Goal: Task Accomplishment & Management: Complete application form

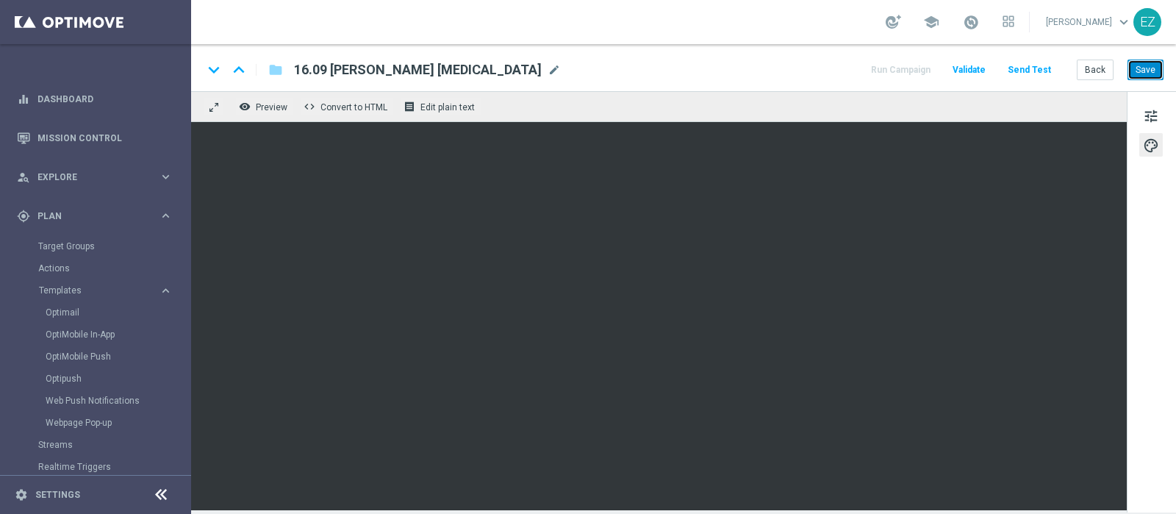
click at [1138, 68] on button "Save" at bounding box center [1146, 70] width 36 height 21
click at [1147, 70] on button "Save" at bounding box center [1146, 70] width 36 height 21
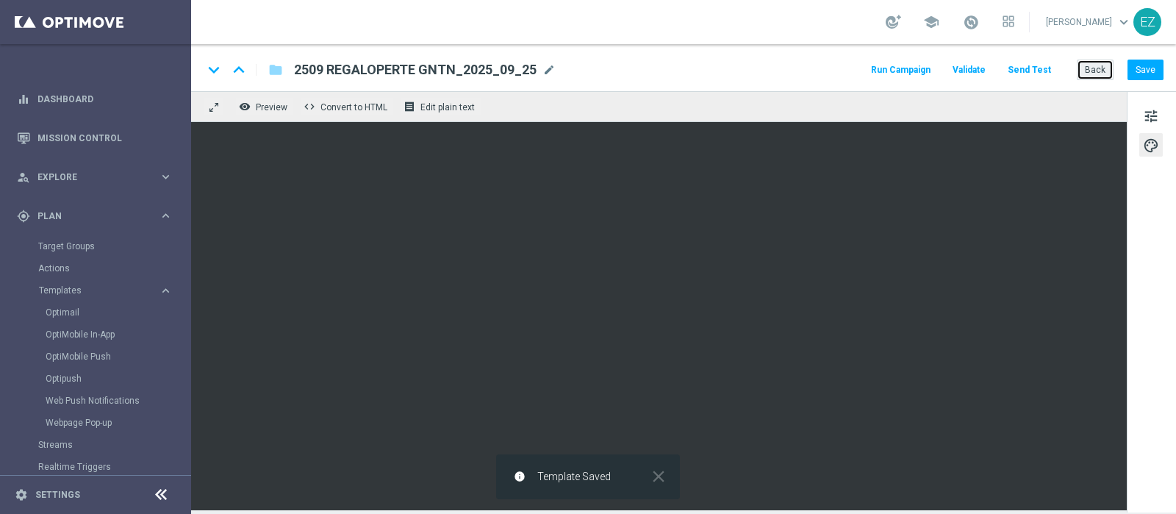
click at [1100, 65] on button "Back" at bounding box center [1095, 70] width 37 height 21
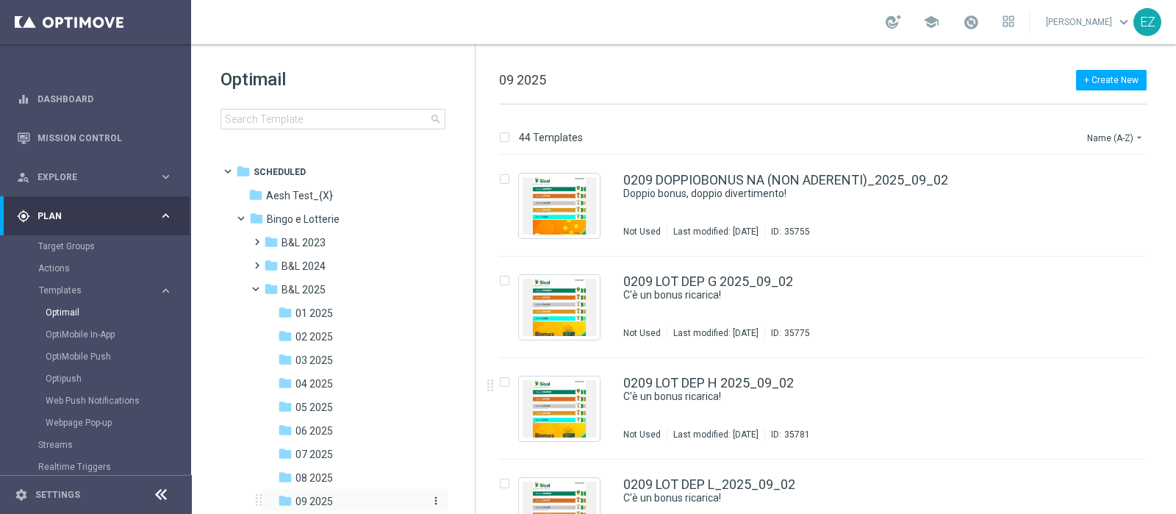
click at [329, 498] on span "09 2025" at bounding box center [313, 501] width 37 height 13
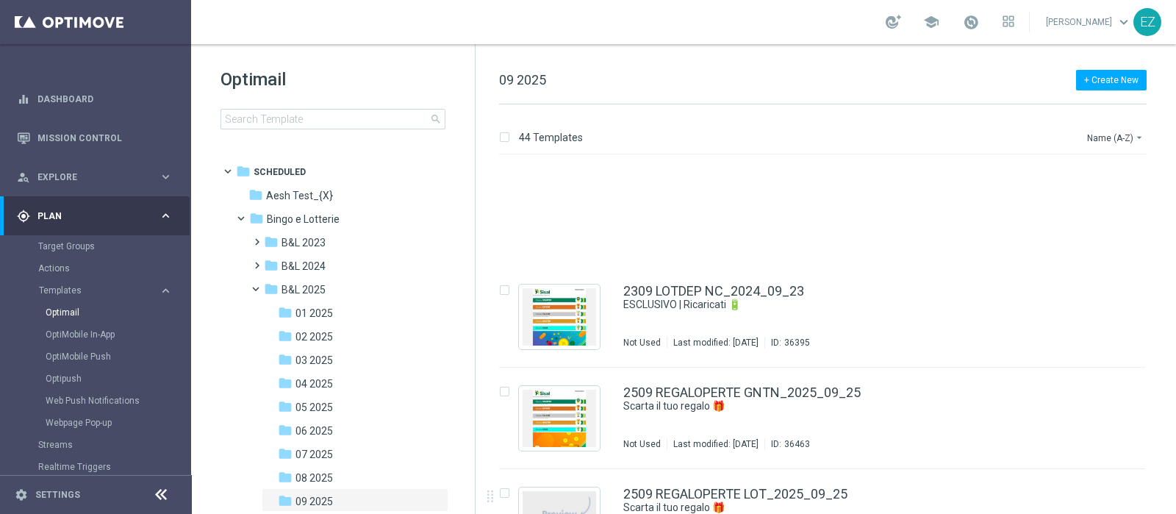
scroll to position [4104, 0]
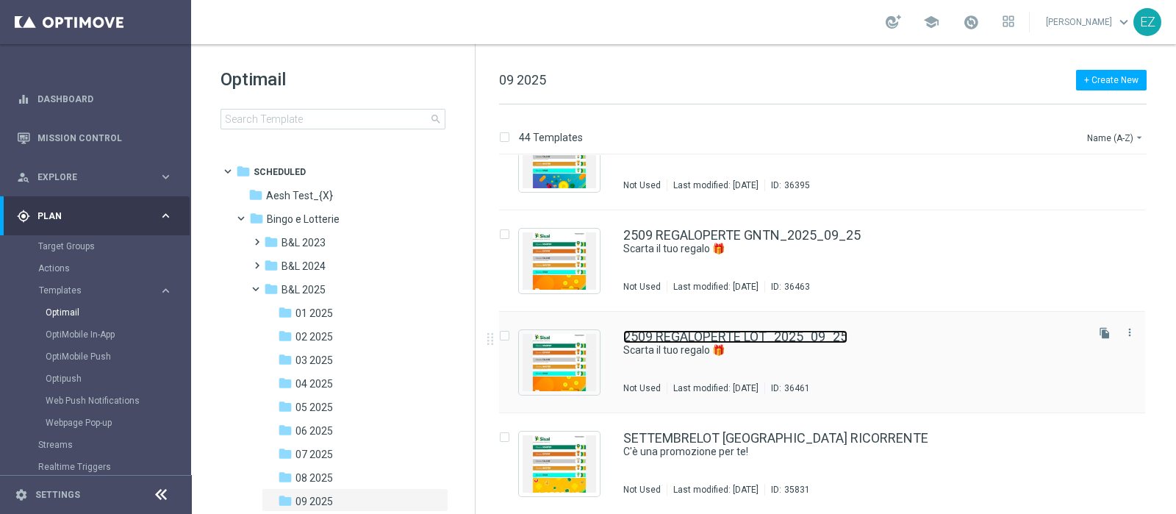
click at [791, 340] on link "2509 REGALOPERTE LOT_2025_09_25" at bounding box center [735, 336] width 224 height 13
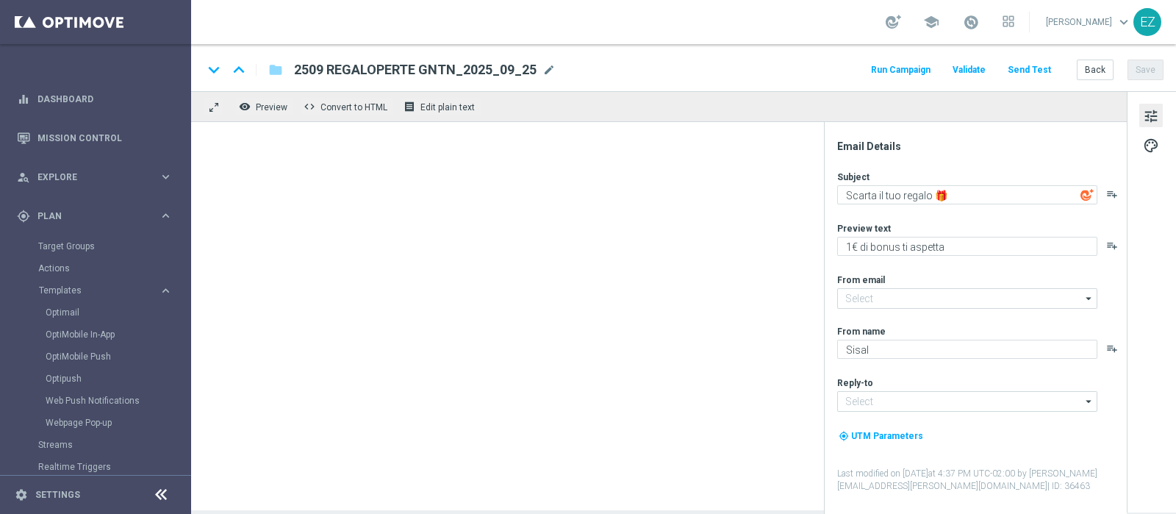
type textarea "1€ di bonus per te"
type input "newsletter@comunicazioni.sisal.it"
type input "info@sisal.it"
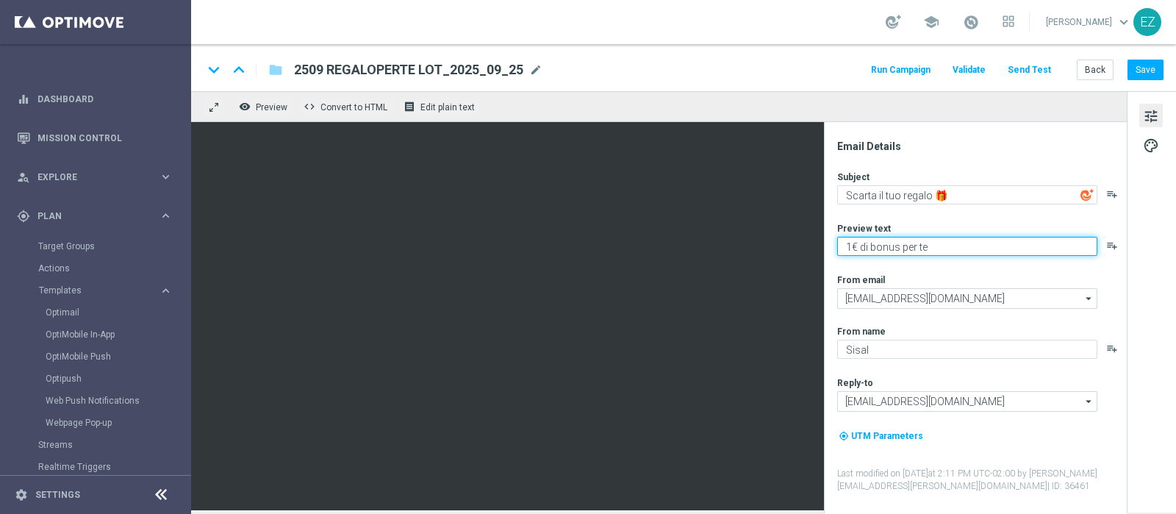
click at [850, 246] on textarea "1€ di bonus per te" at bounding box center [967, 246] width 260 height 19
type textarea "3€ di bonus per te"
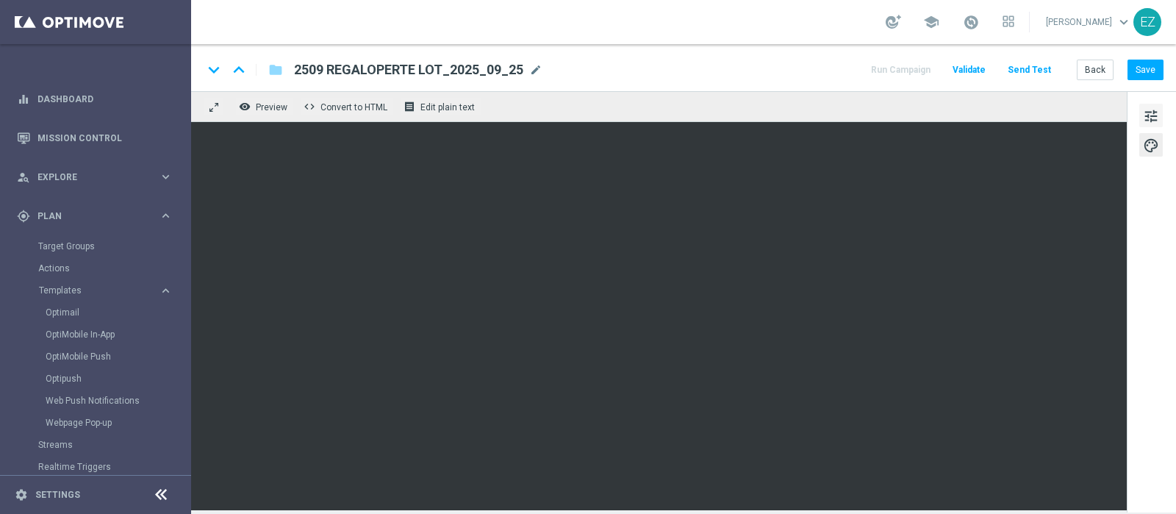
click at [1158, 115] on span "tune" at bounding box center [1151, 116] width 16 height 19
click at [1142, 68] on button "Save" at bounding box center [1146, 70] width 36 height 21
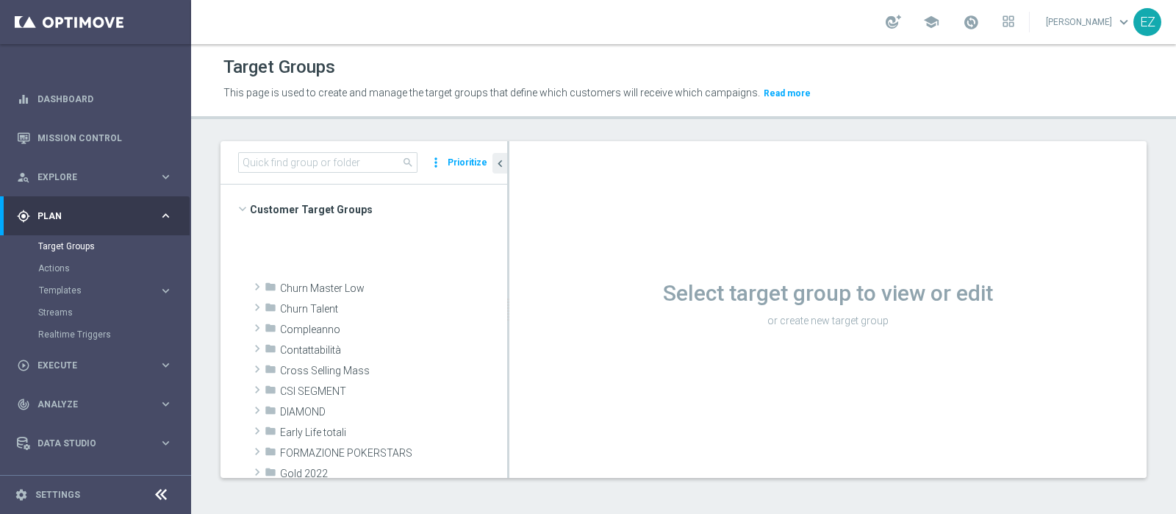
scroll to position [429, 0]
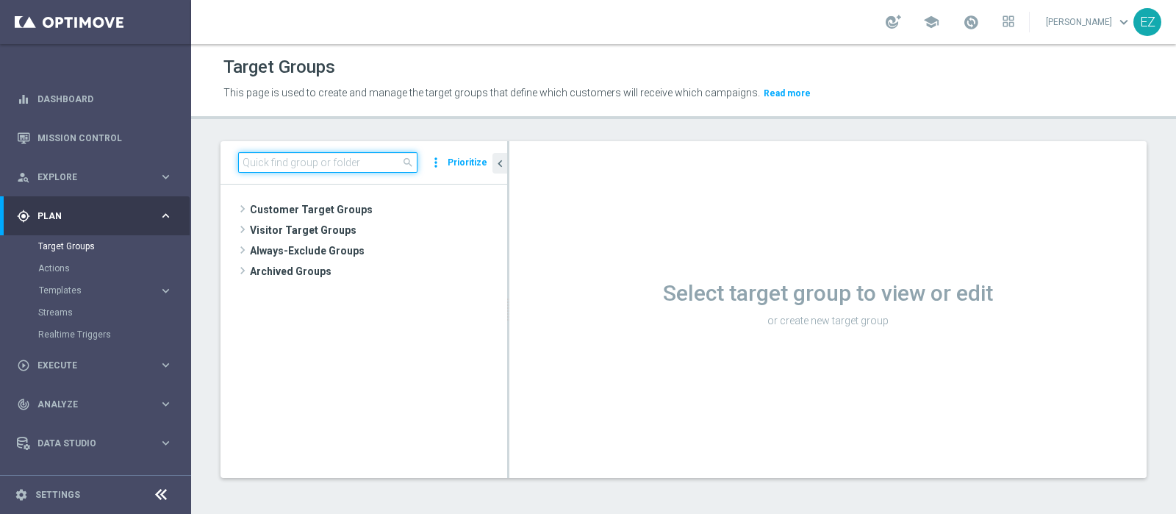
click at [340, 167] on input at bounding box center [327, 162] width 179 height 21
paste input "25.09 BF 3€ CARING >=80 MTD"
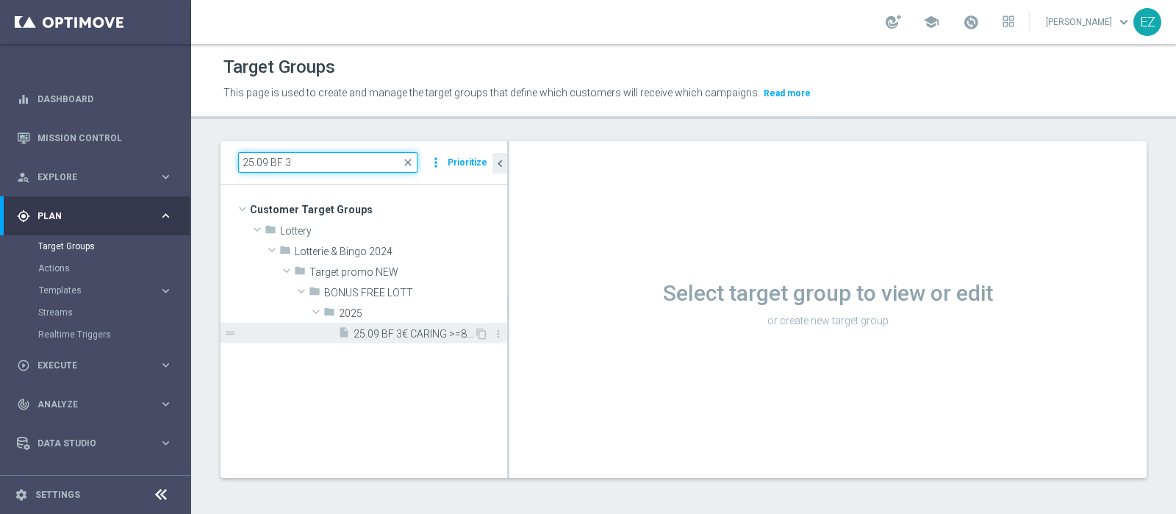
type input "25.09 BF 3"
click at [398, 328] on span "25.09 BF 3€ CARING >=80 MTD" at bounding box center [414, 334] width 121 height 12
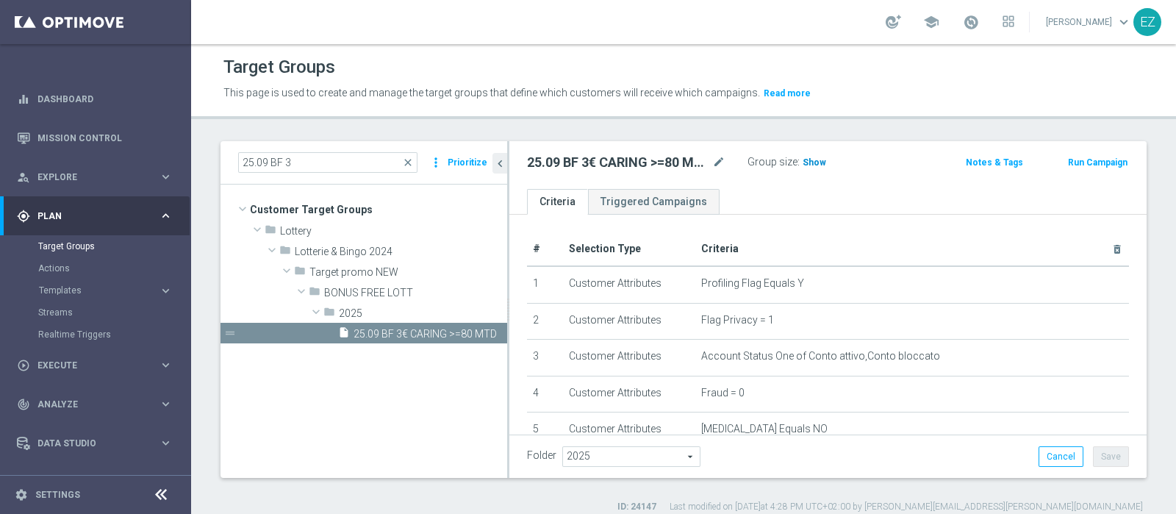
click at [809, 154] on h3 "Show" at bounding box center [814, 162] width 26 height 16
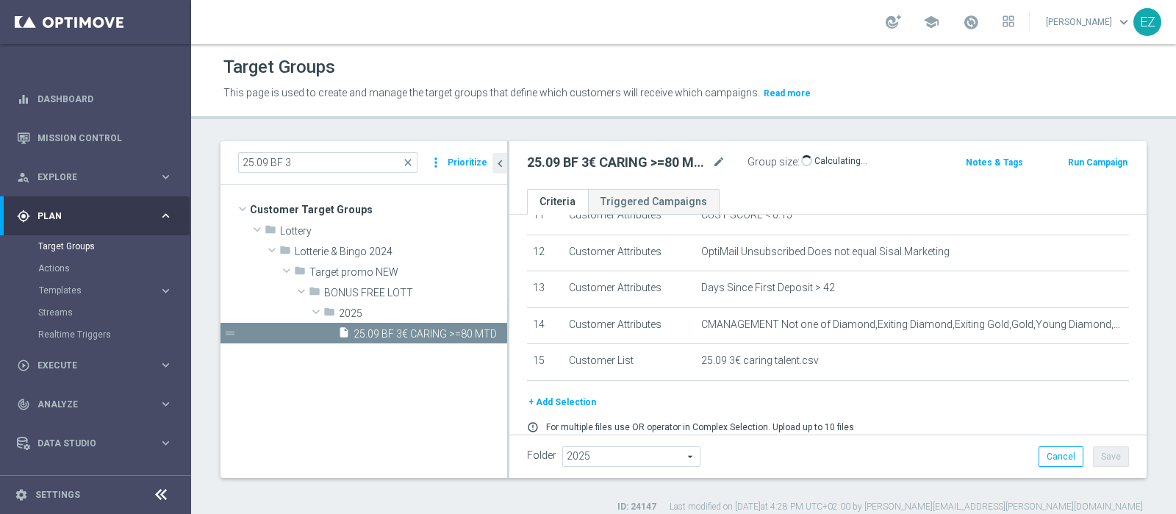
scroll to position [480, 0]
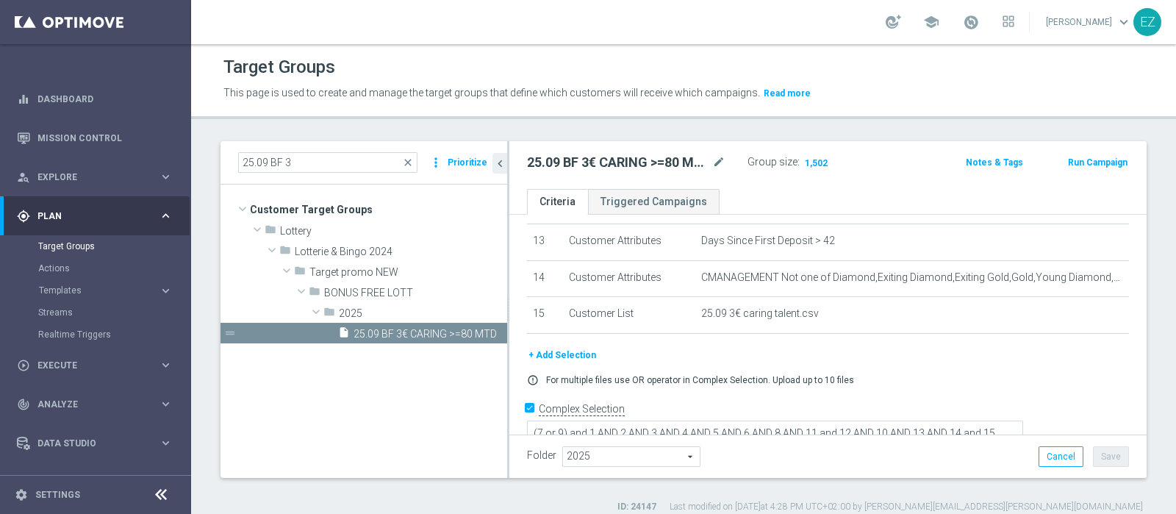
click at [1067, 156] on button "Run Campaign" at bounding box center [1098, 162] width 62 height 16
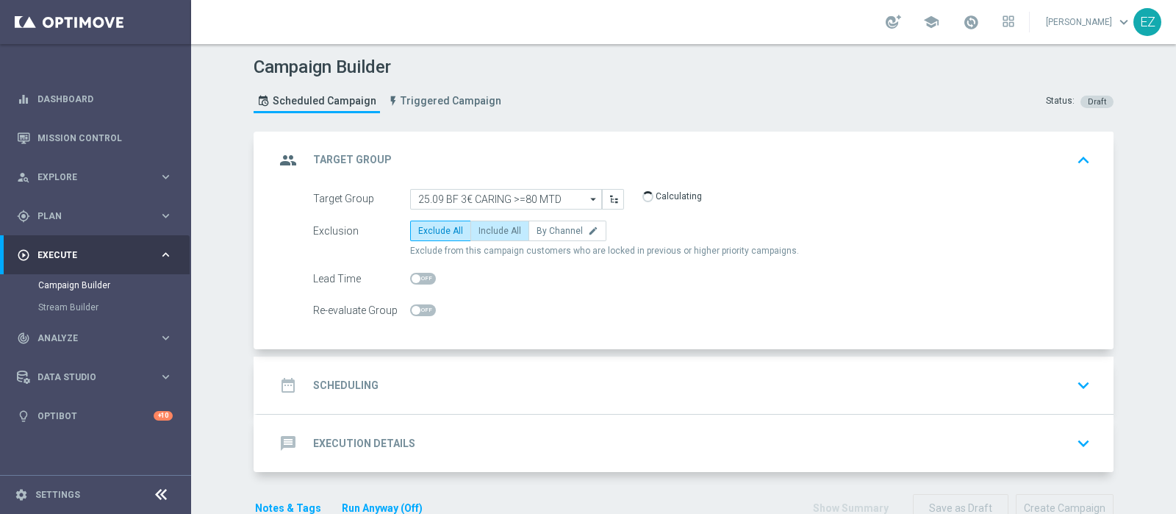
click at [479, 226] on span "Include All" at bounding box center [500, 231] width 43 height 10
click at [479, 229] on input "Include All" at bounding box center [484, 234] width 10 height 10
radio input "true"
click at [373, 373] on div "date_range Scheduling keyboard_arrow_down" at bounding box center [685, 385] width 821 height 28
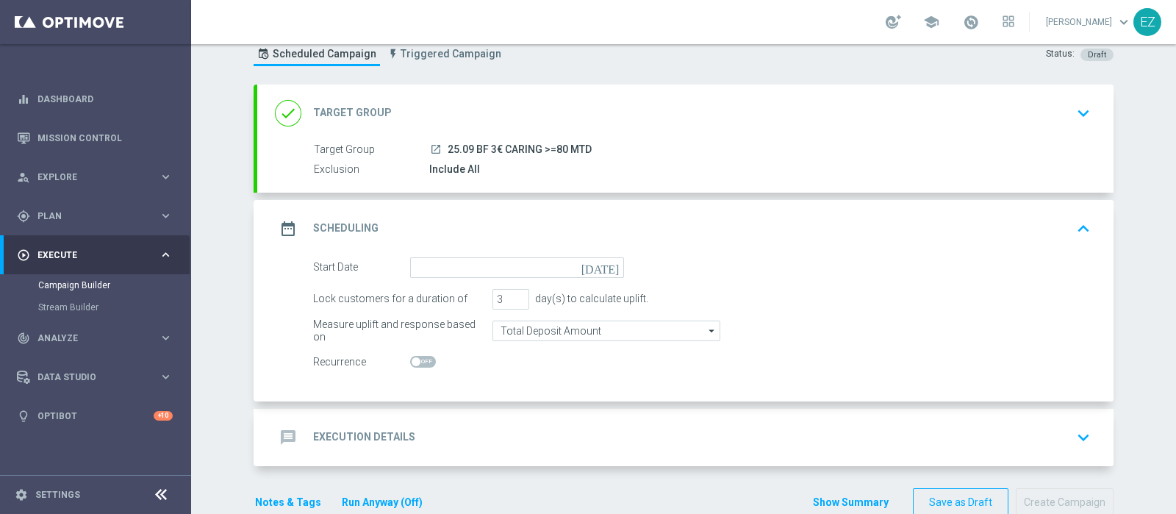
scroll to position [56, 0]
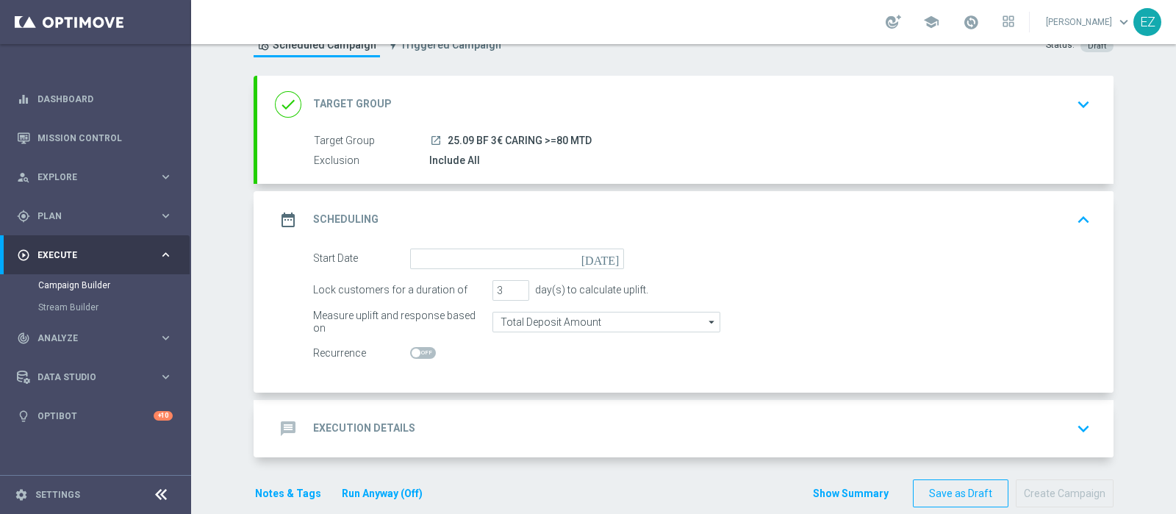
click at [605, 253] on icon "[DATE]" at bounding box center [602, 256] width 43 height 16
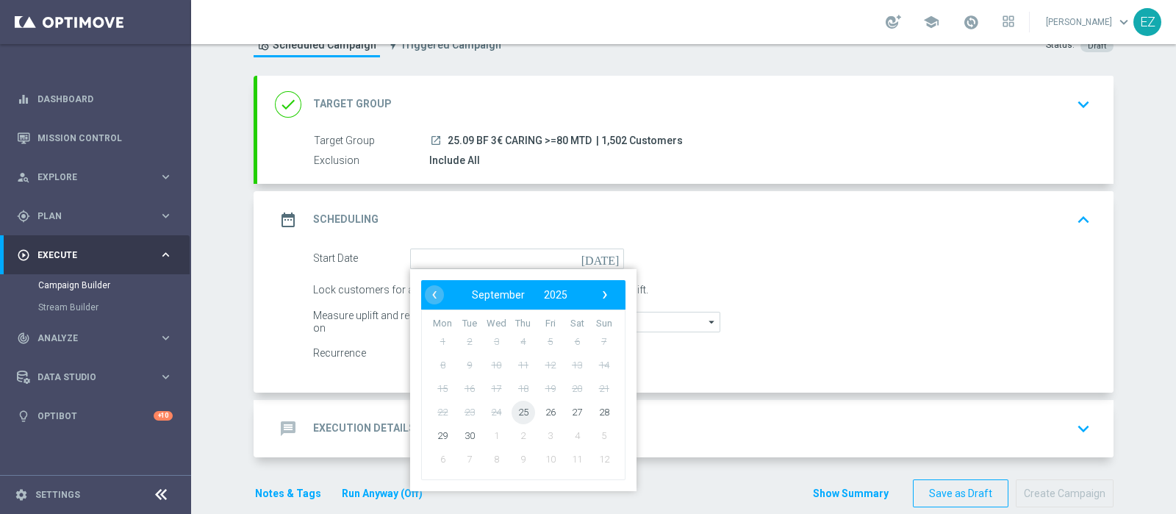
click at [512, 413] on span "25" at bounding box center [524, 412] width 24 height 24
type input "[DATE]"
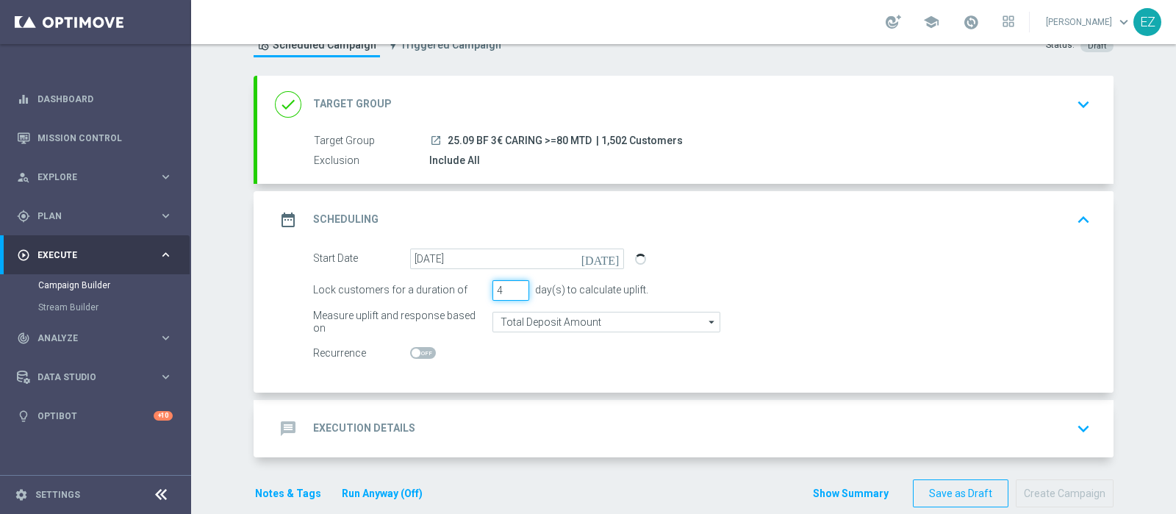
type input "4"
click at [514, 287] on input "4" at bounding box center [510, 290] width 37 height 21
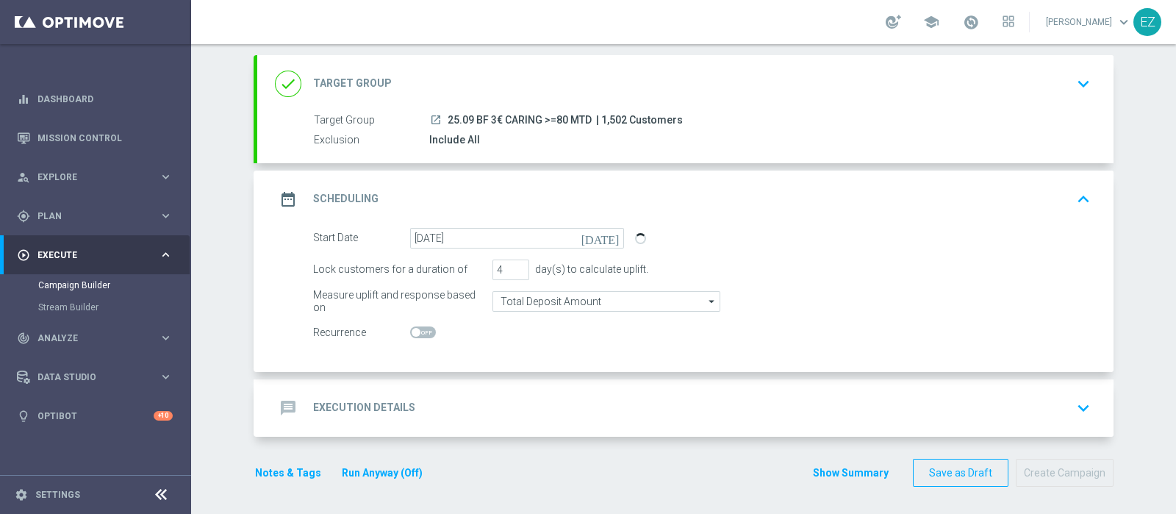
click at [346, 402] on h2 "Execution Details" at bounding box center [364, 408] width 102 height 14
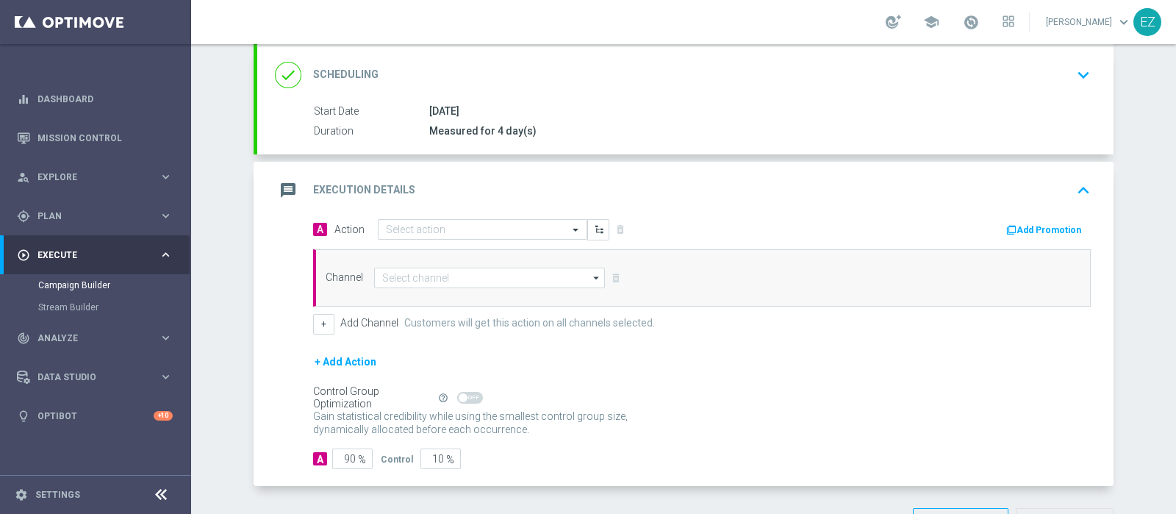
scroll to position [198, 0]
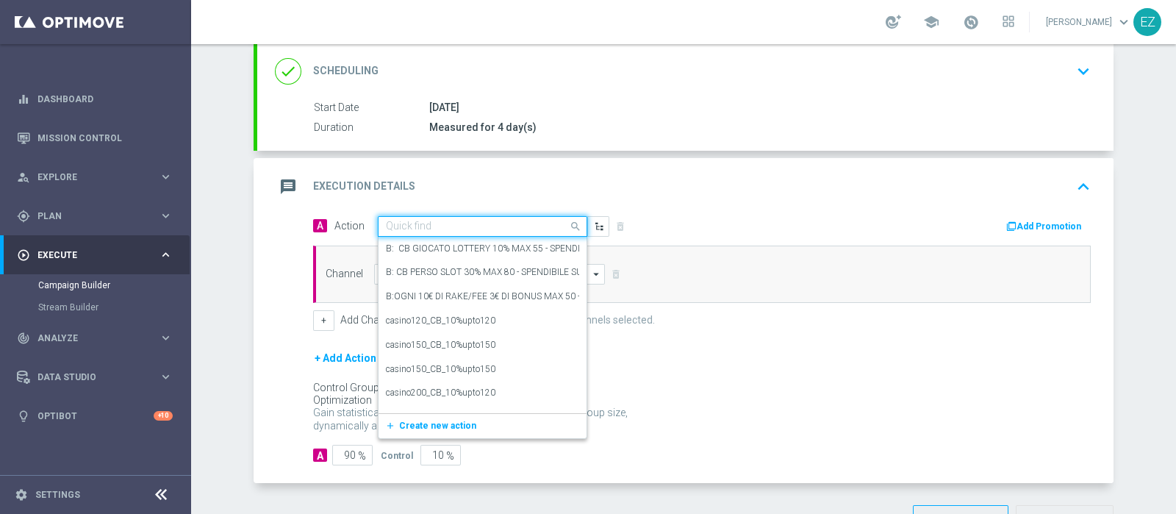
click at [470, 221] on input "text" at bounding box center [468, 227] width 164 height 12
paste input "Lotterie_BF_2€"
type input "Lotterie_BF_2€"
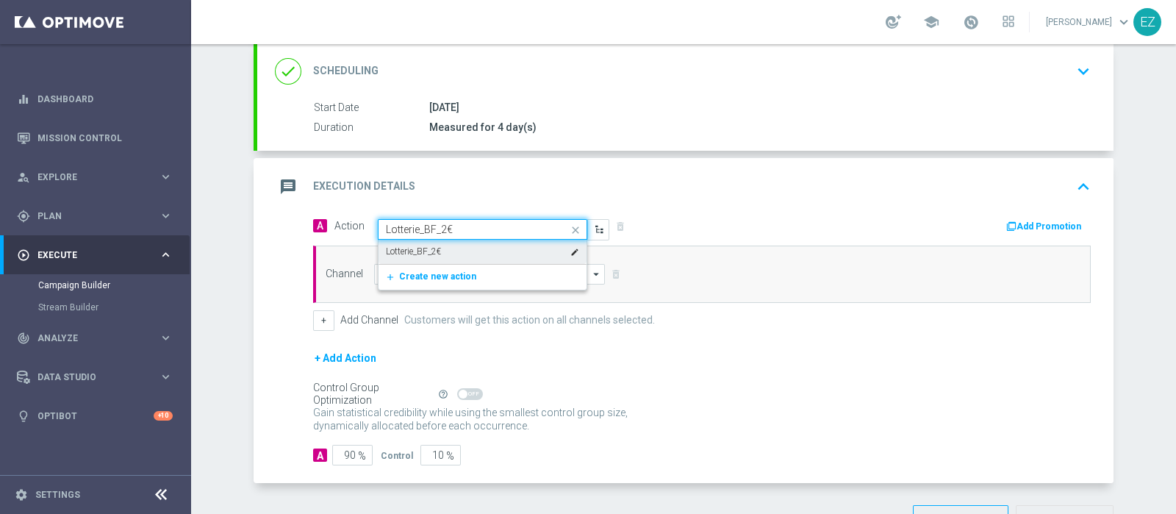
click at [459, 244] on div "Lotterie_BF_2€ edit" at bounding box center [482, 252] width 193 height 24
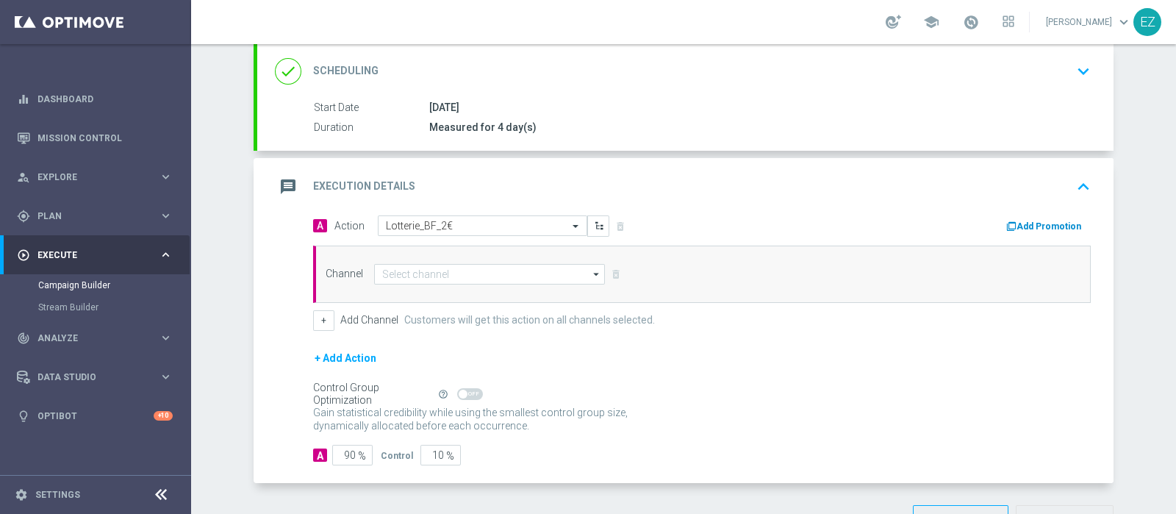
click at [1030, 215] on div "Add Promotion" at bounding box center [902, 224] width 400 height 19
click at [1030, 218] on button "Add Promotion" at bounding box center [1046, 226] width 82 height 16
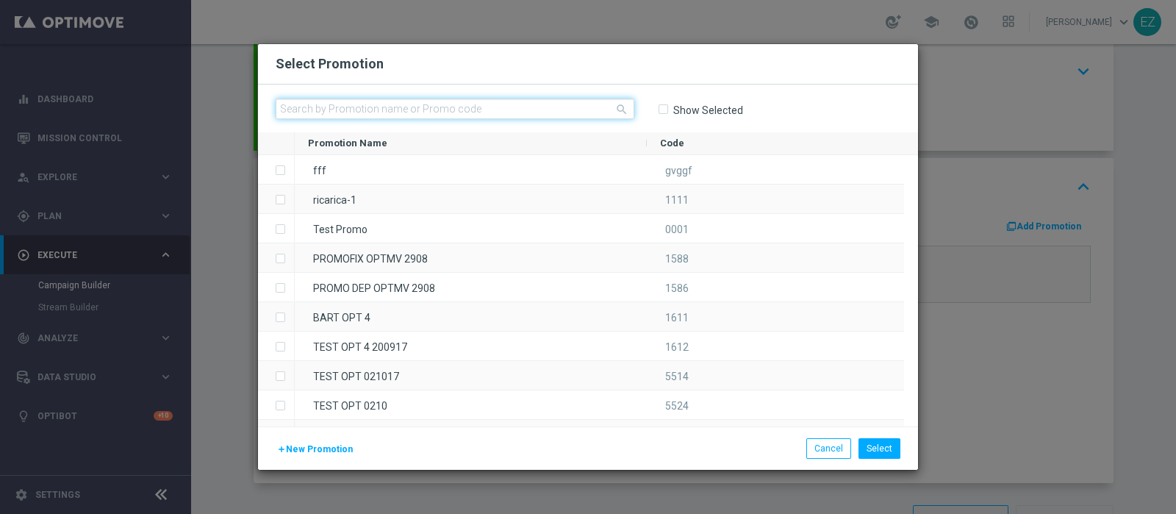
click at [375, 104] on input "text" at bounding box center [455, 108] width 359 height 21
paste input "237698"
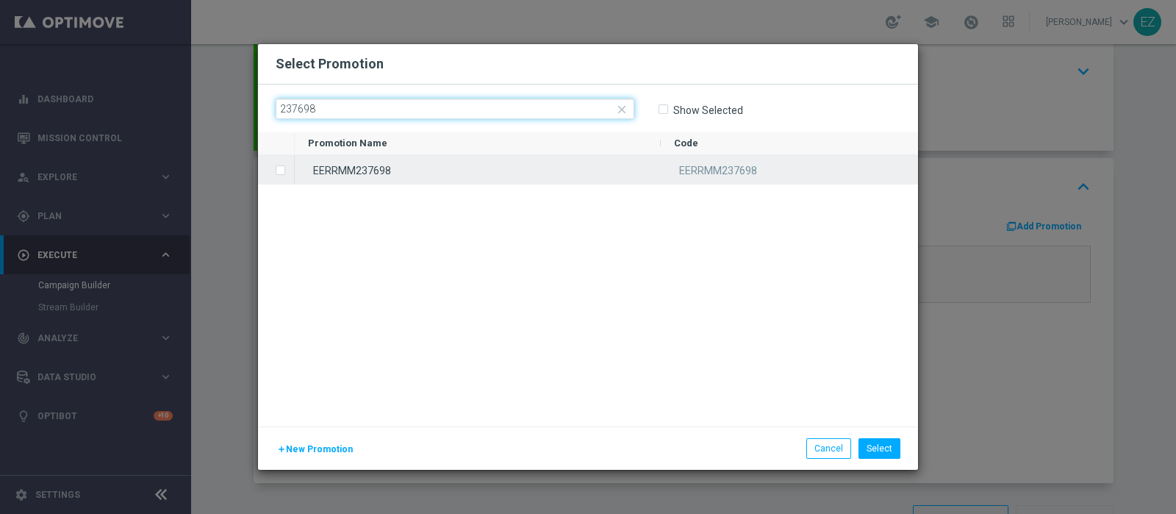
type input "237698"
click at [371, 170] on div "EERRMM237698" at bounding box center [478, 169] width 366 height 29
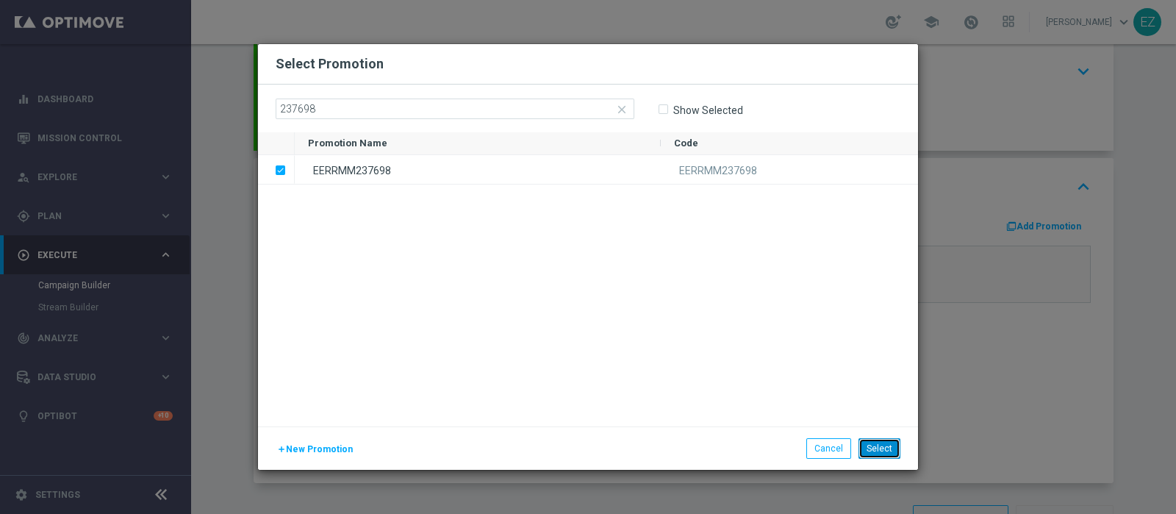
click at [889, 448] on button "Select" at bounding box center [880, 448] width 42 height 21
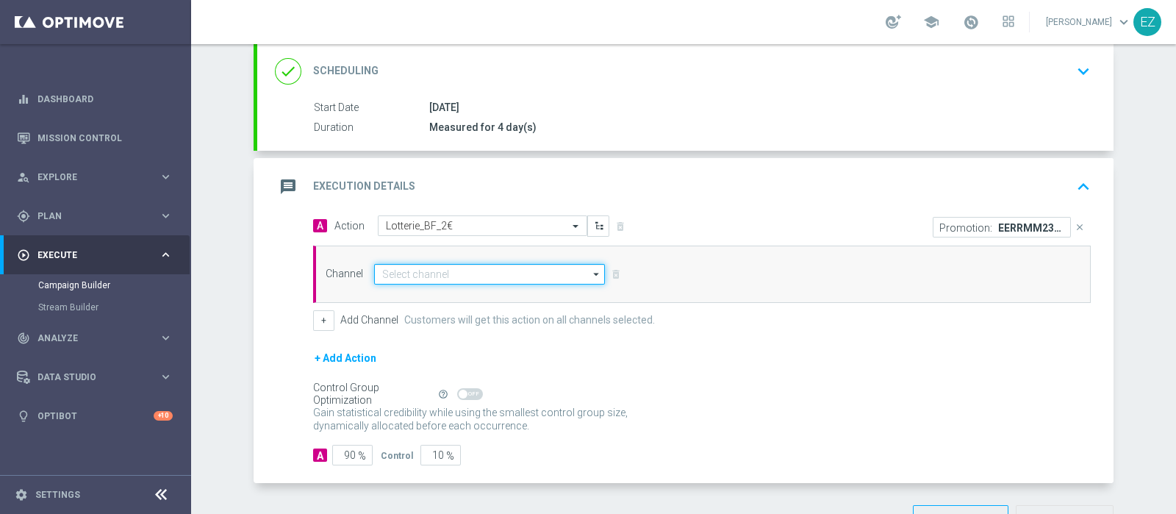
click at [551, 266] on input at bounding box center [489, 274] width 231 height 21
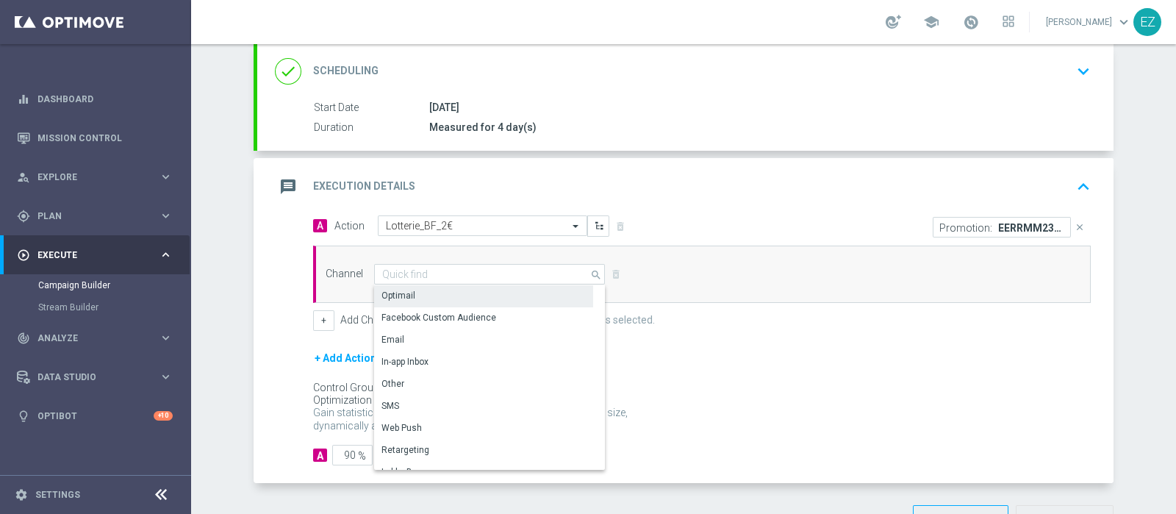
click at [431, 294] on div "Optimail" at bounding box center [483, 295] width 219 height 21
type input "Optimail"
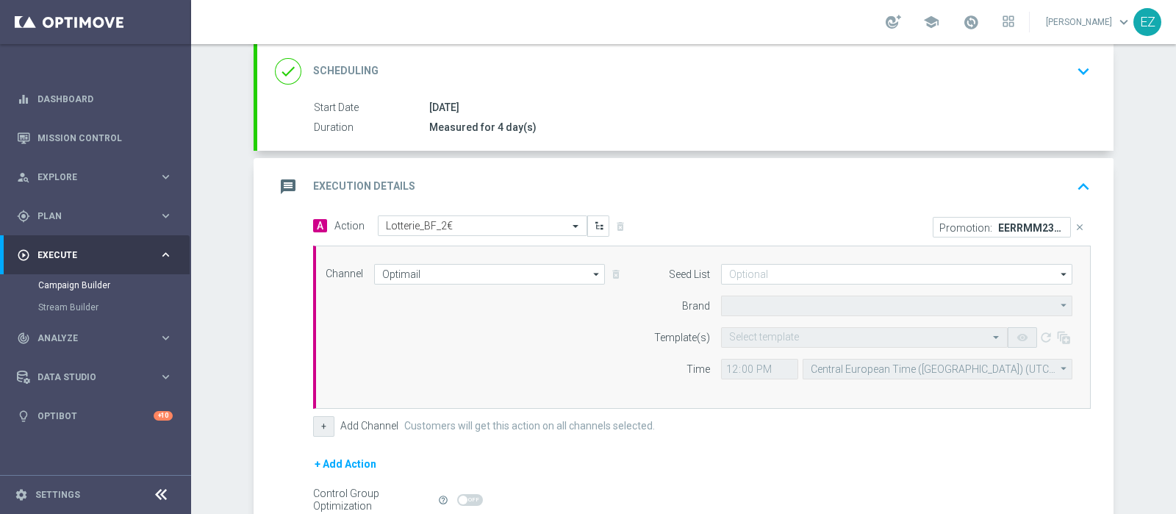
click at [320, 318] on div "Channel Optimail Optimail arrow_drop_down Show Selected 1 of 20 Optimail" at bounding box center [699, 327] width 769 height 126
type input "Sisal Marketing"
click at [317, 425] on button "+" at bounding box center [323, 426] width 21 height 21
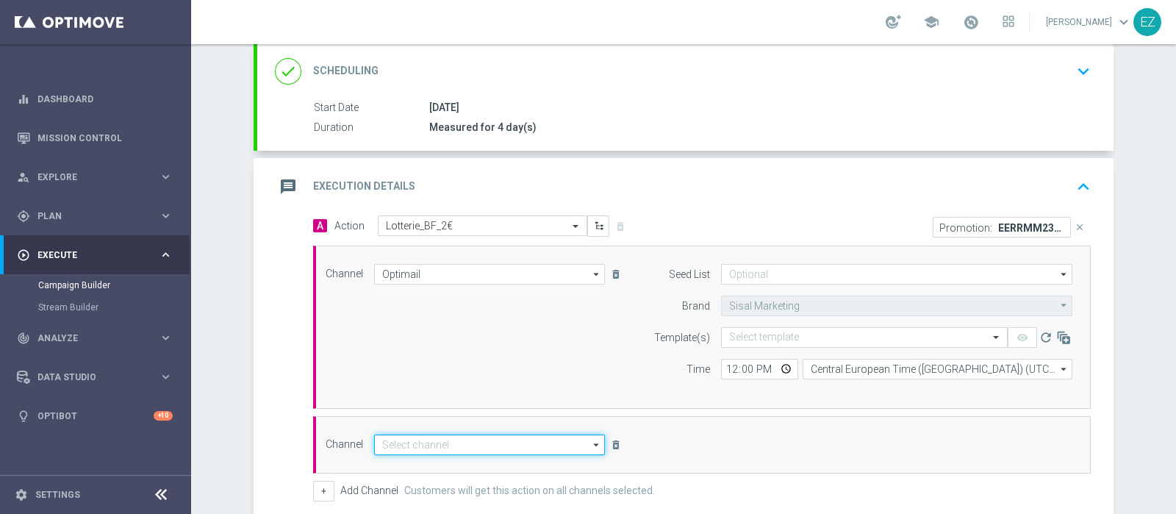
click at [414, 444] on input at bounding box center [489, 444] width 231 height 21
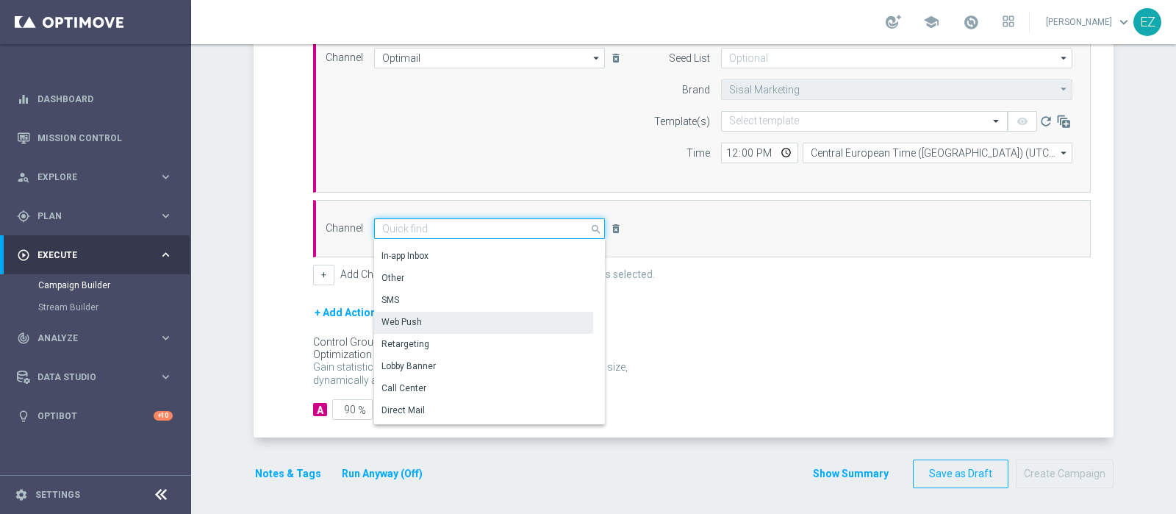
scroll to position [60, 0]
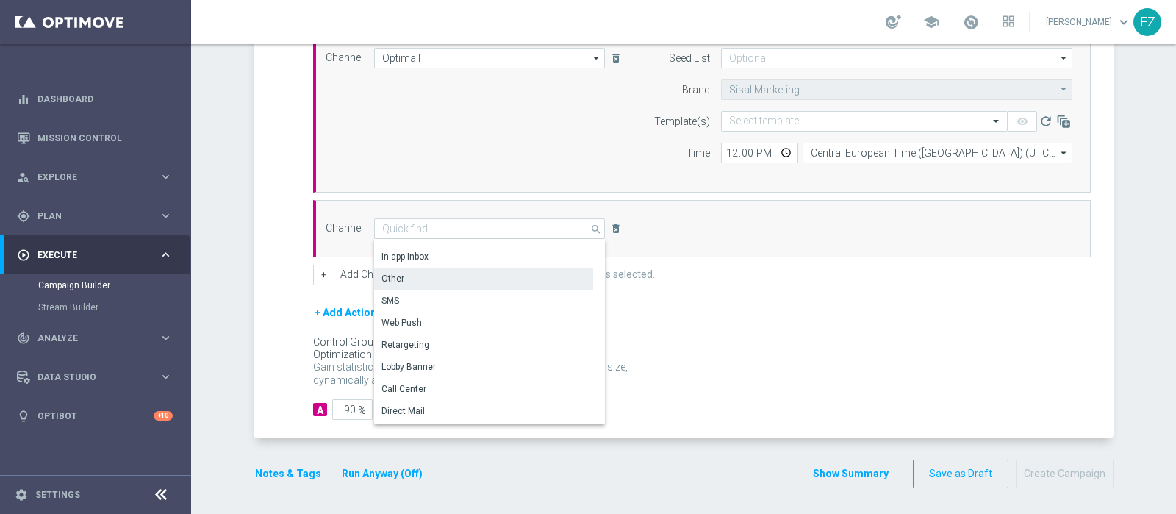
click at [410, 279] on div "Other" at bounding box center [483, 278] width 219 height 21
type input "Other"
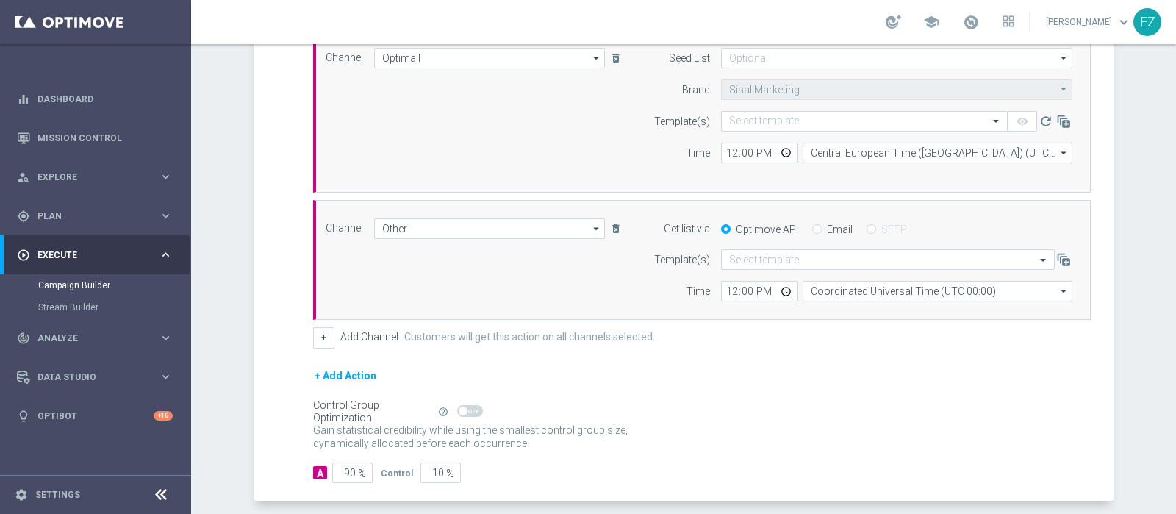
click at [812, 226] on input "Email" at bounding box center [817, 231] width 10 height 10
radio input "true"
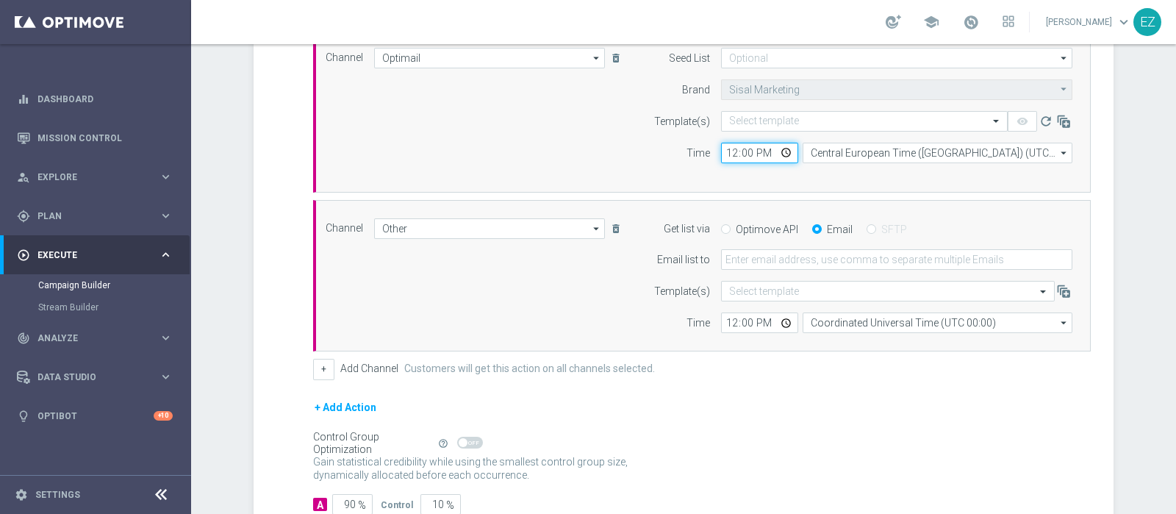
click at [724, 149] on input "12:00" at bounding box center [759, 153] width 77 height 21
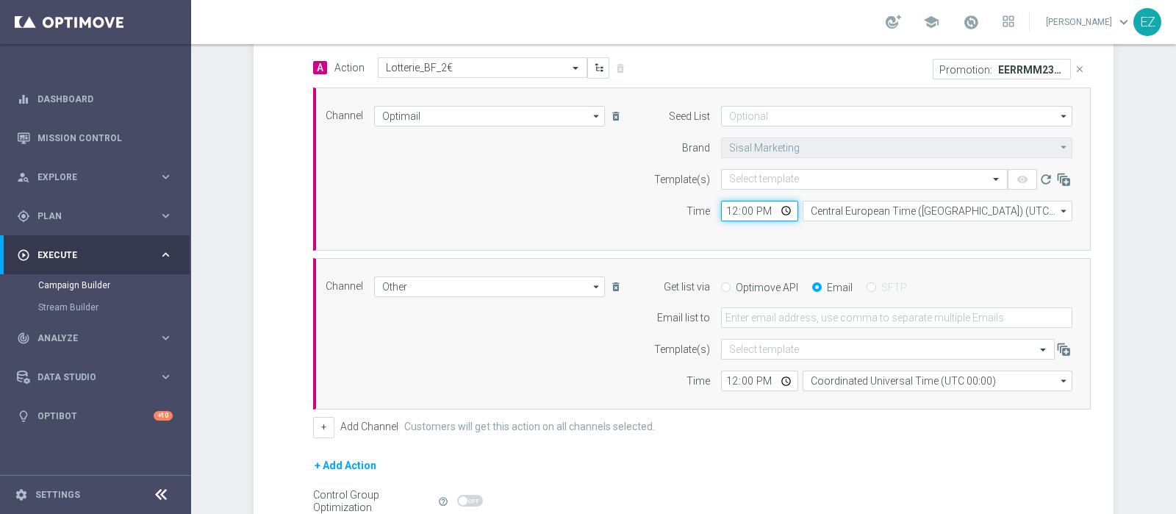
scroll to position [344, 0]
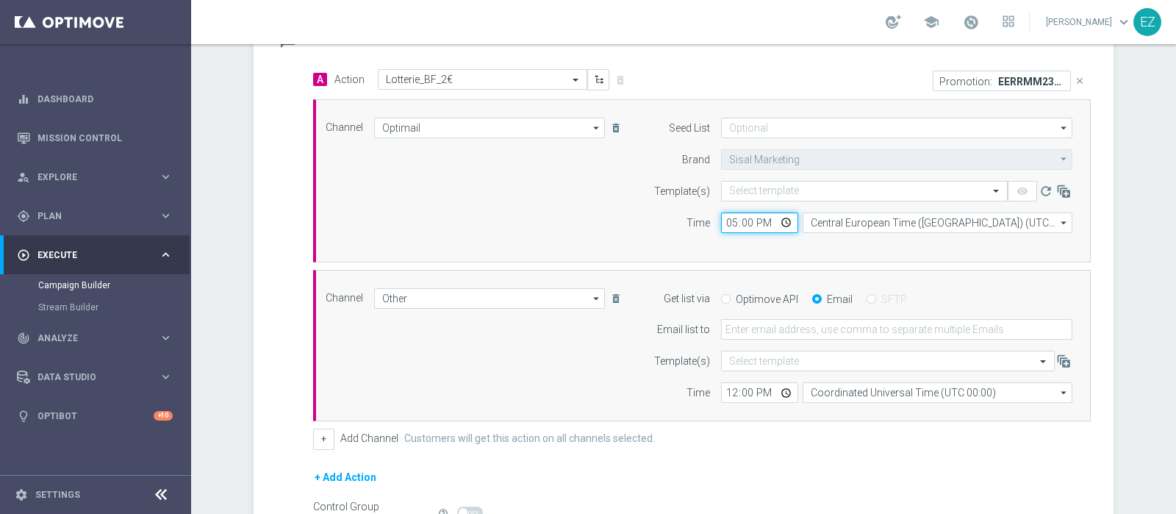
click at [721, 225] on input "17:00" at bounding box center [759, 222] width 77 height 21
click at [726, 220] on input "17:00" at bounding box center [759, 222] width 77 height 21
type input "18:00"
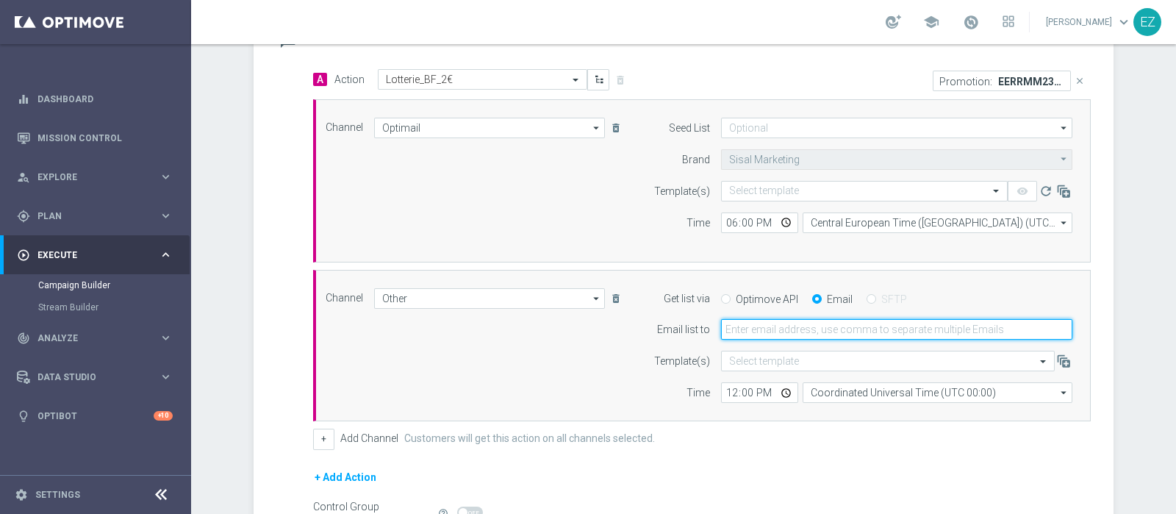
click at [801, 330] on input "email" at bounding box center [896, 329] width 351 height 21
type input "[PERSON_NAME][EMAIL_ADDRESS][PERSON_NAME][DOMAIN_NAME]"
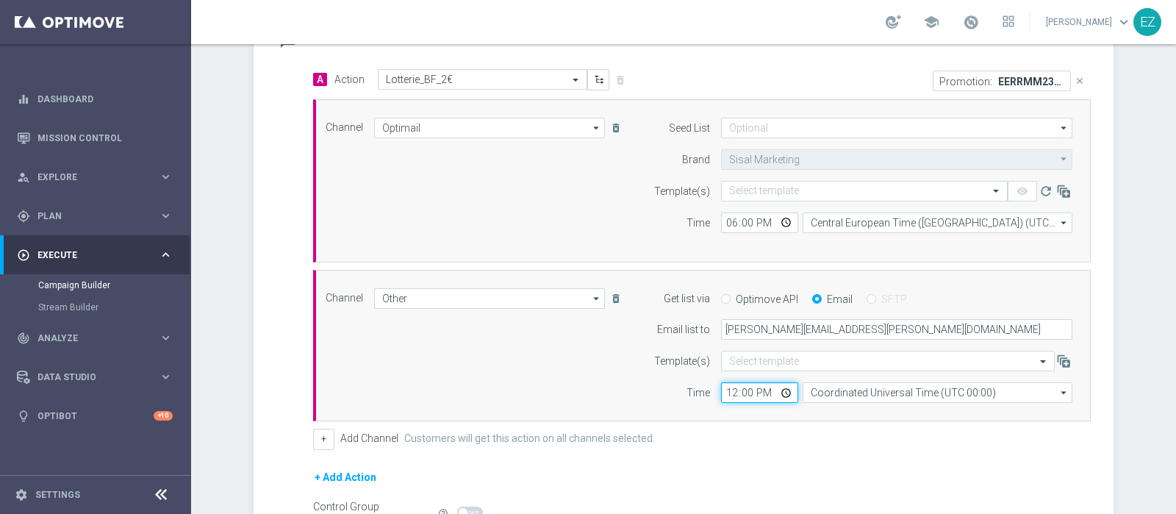
click at [724, 393] on input "12:00" at bounding box center [759, 392] width 77 height 21
type input "17:00"
click at [726, 393] on input "time" at bounding box center [759, 392] width 77 height 21
type input "18:00"
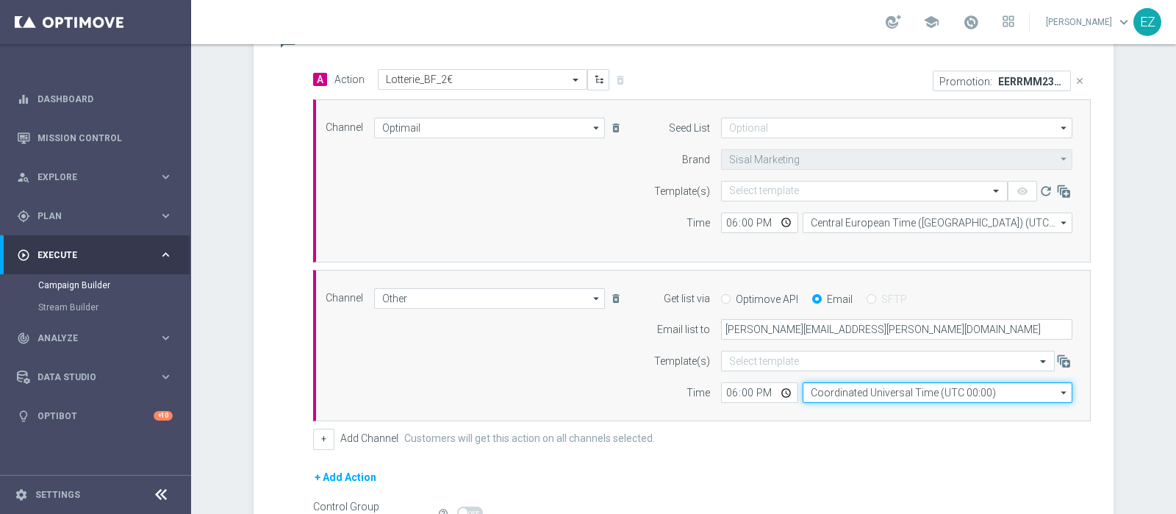
click at [879, 384] on input "Coordinated Universal Time (UTC 00:00)" at bounding box center [938, 392] width 270 height 21
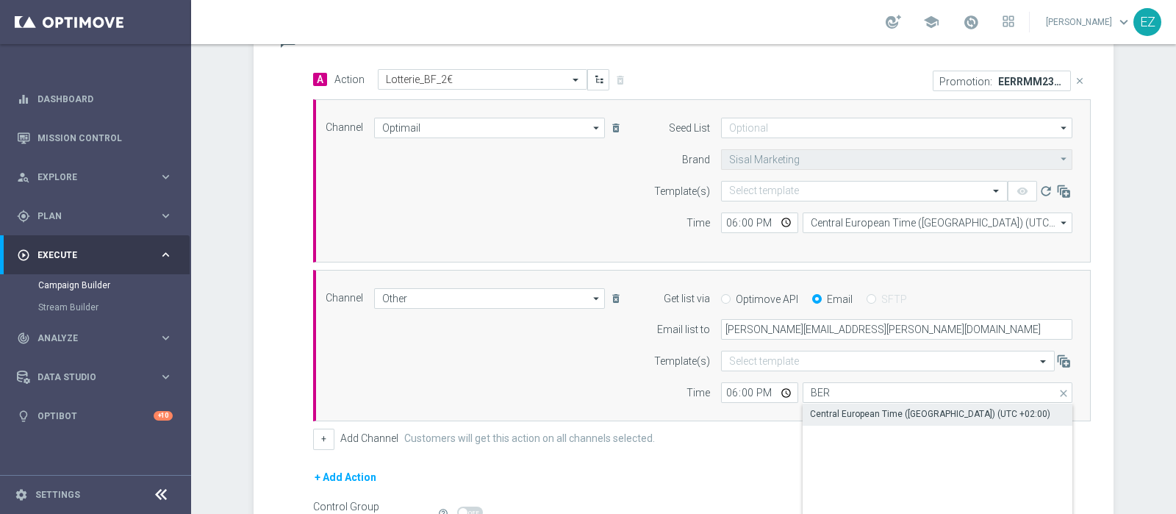
click at [875, 412] on div "Central European Time ([GEOGRAPHIC_DATA]) (UTC +02:00)" at bounding box center [930, 413] width 240 height 13
type input "Central European Time ([GEOGRAPHIC_DATA]) (UTC +02:00)"
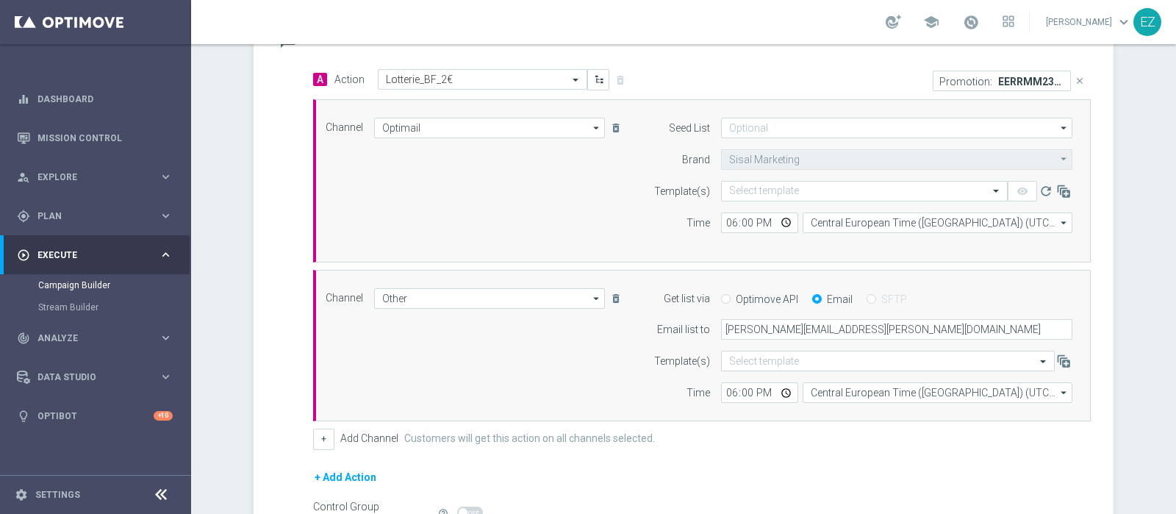
scroll to position [509, 0]
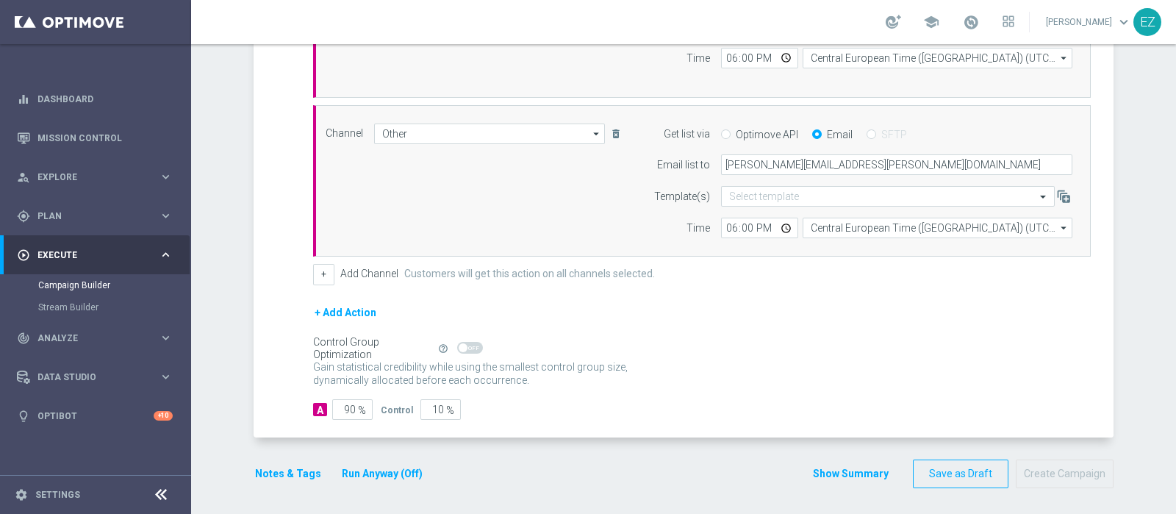
click at [291, 473] on button "Notes & Tags" at bounding box center [288, 474] width 69 height 18
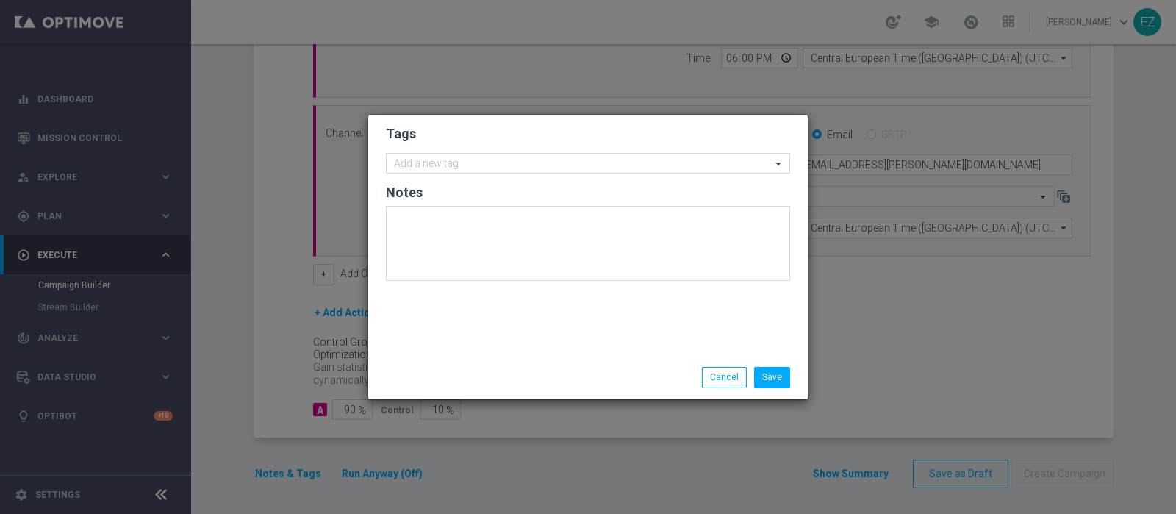
click at [445, 163] on input "text" at bounding box center [582, 164] width 377 height 12
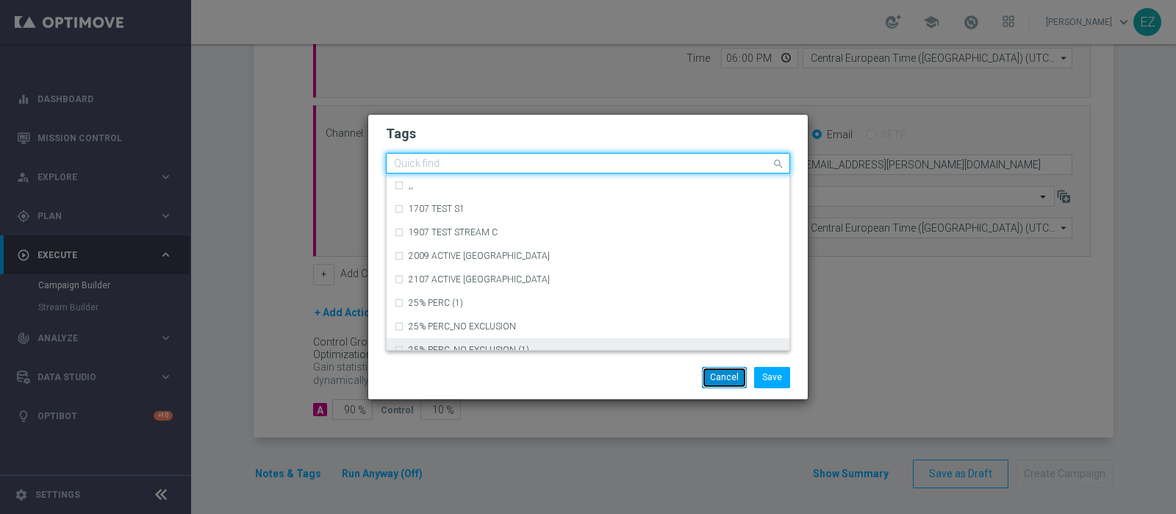
click at [735, 379] on button "Cancel" at bounding box center [724, 377] width 45 height 21
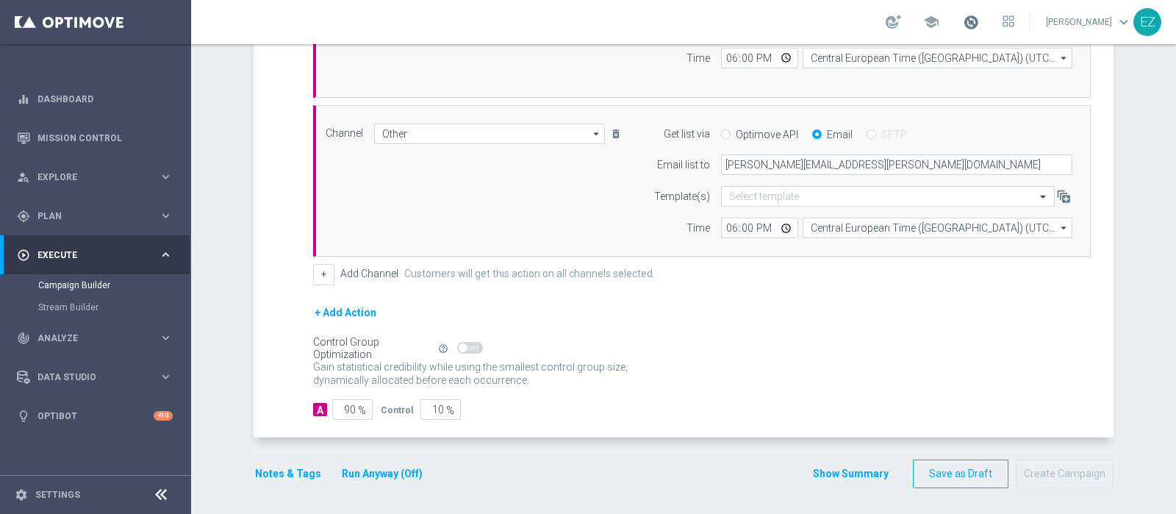
click at [979, 24] on span at bounding box center [971, 22] width 16 height 16
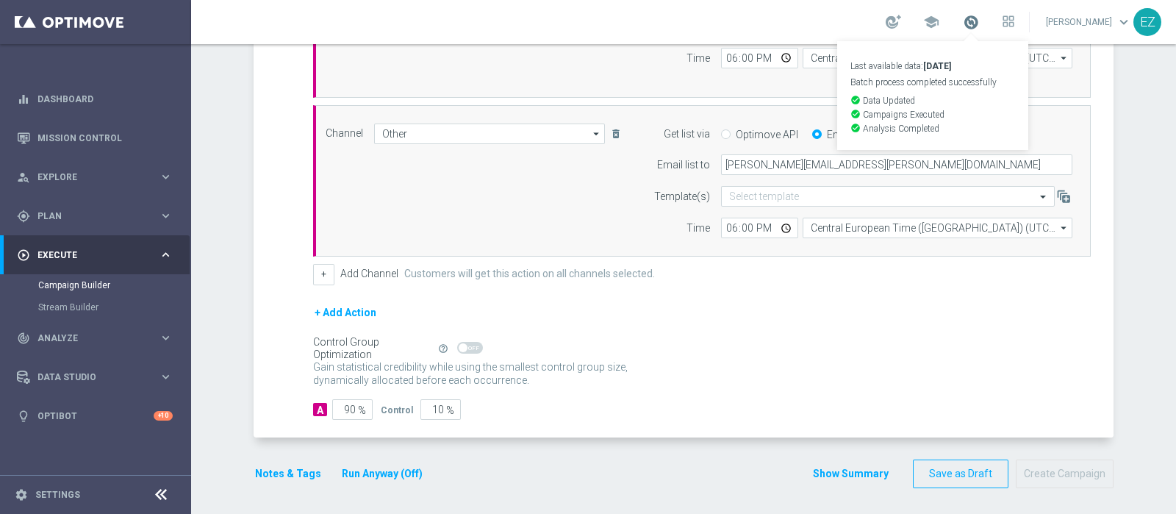
click at [979, 24] on span at bounding box center [971, 22] width 16 height 16
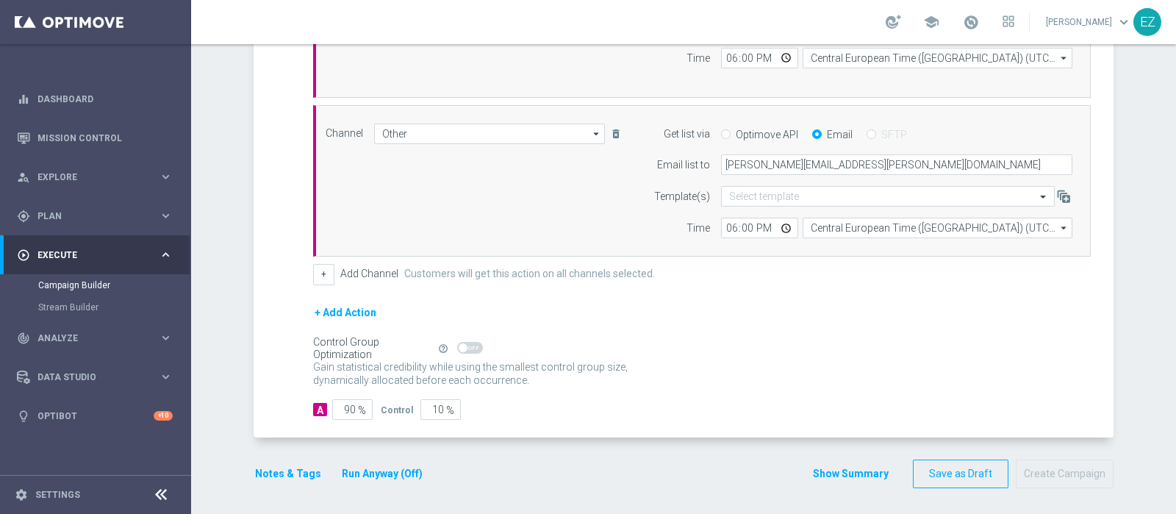
click at [831, 471] on button "Show Summary" at bounding box center [850, 473] width 77 height 17
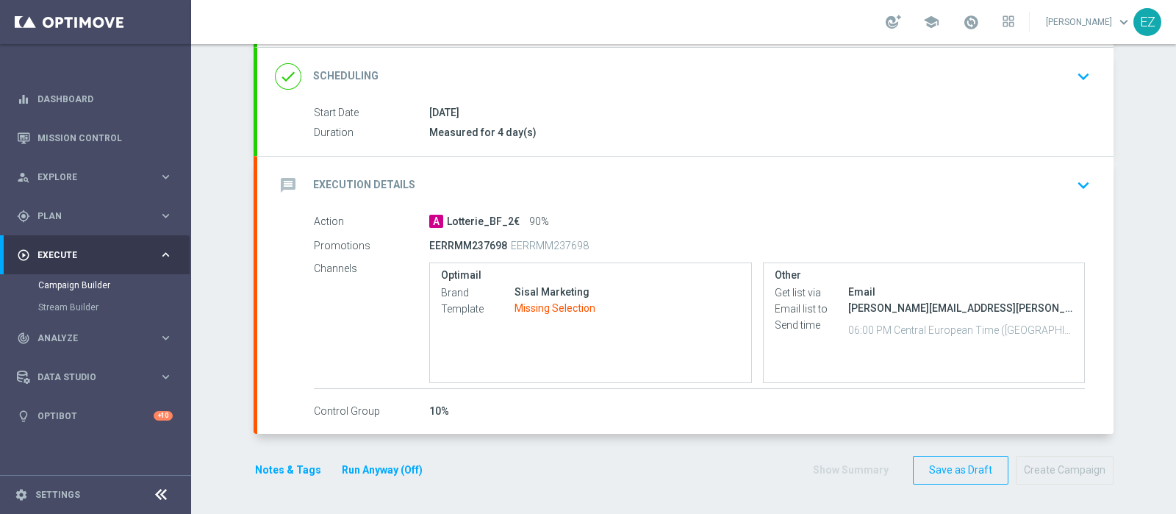
scroll to position [190, 0]
click at [315, 180] on h2 "Execution Details" at bounding box center [364, 187] width 102 height 14
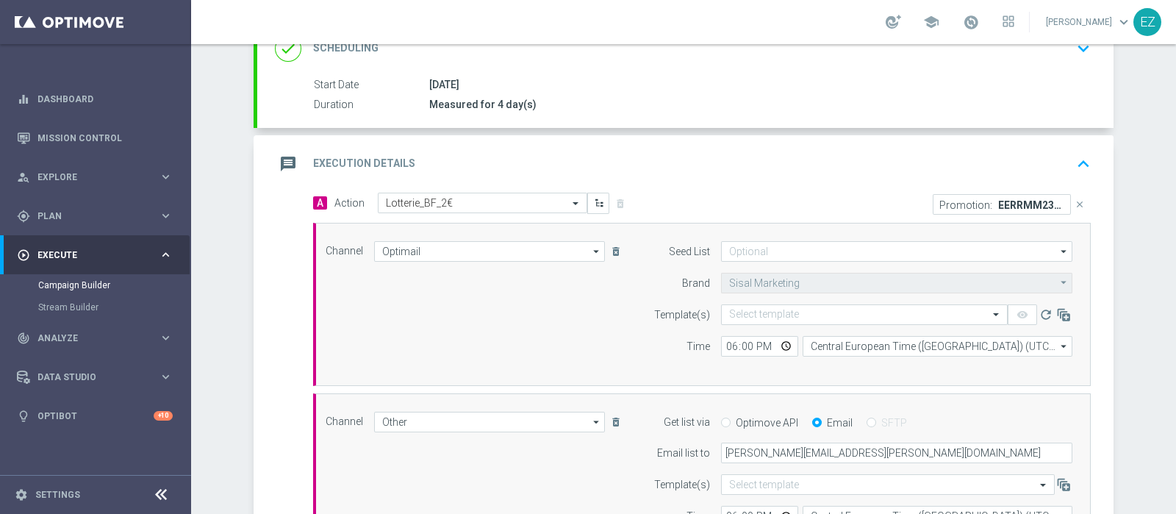
scroll to position [282, 0]
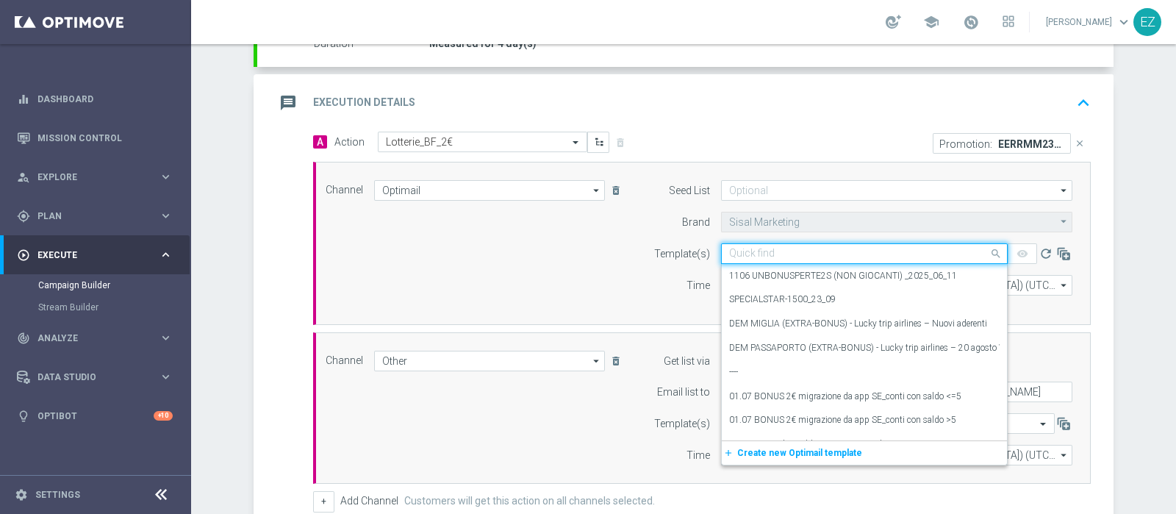
click at [795, 254] on input "text" at bounding box center [849, 254] width 241 height 12
paste input "2509 REGALOPERTE LOT"
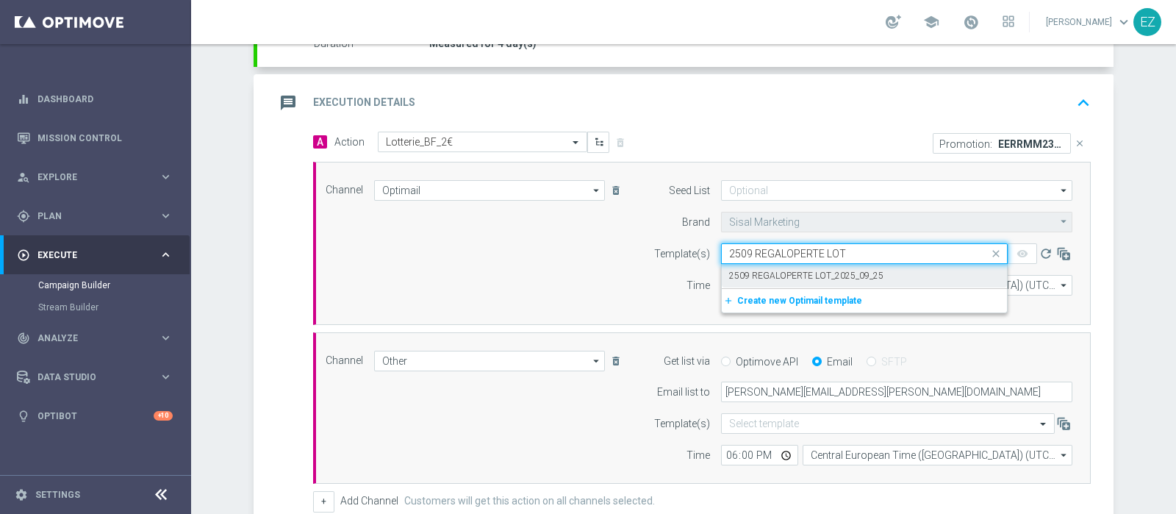
click at [795, 264] on div "2509 REGALOPERTE LOT_2025_09_25" at bounding box center [864, 276] width 271 height 24
type input "2509 REGALOPERTE LOT"
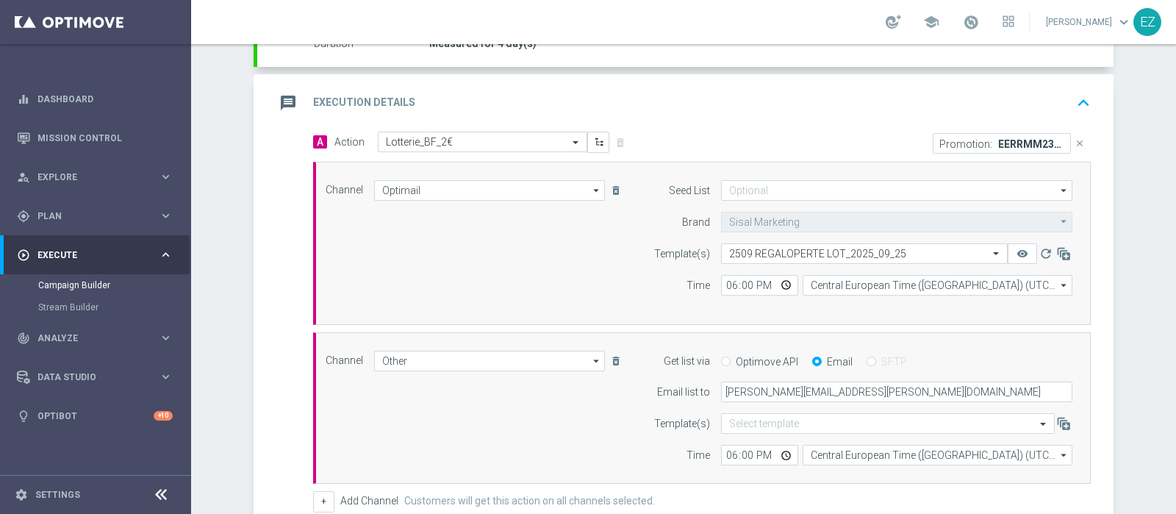
scroll to position [509, 0]
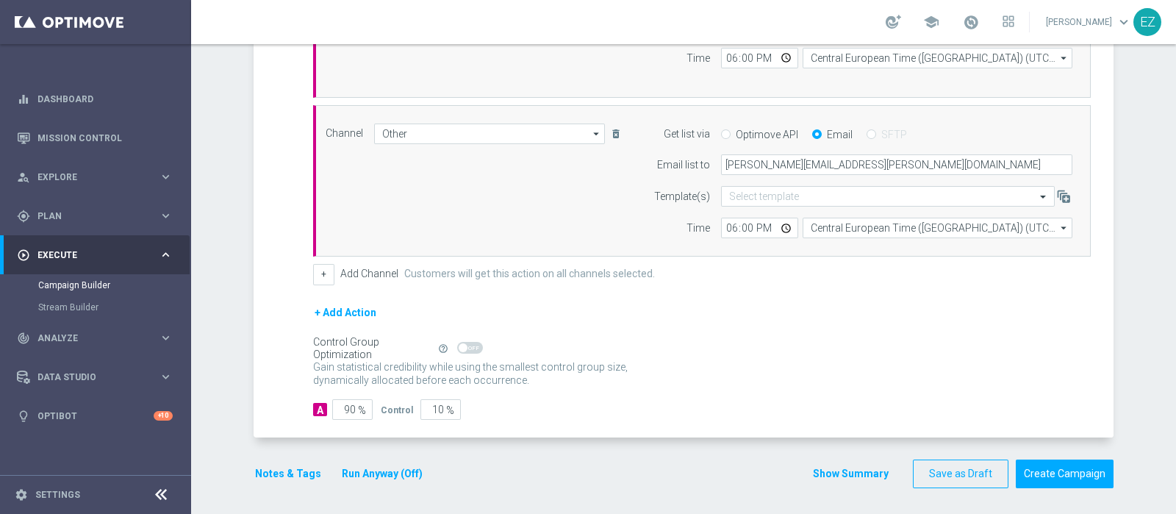
click at [826, 465] on button "Show Summary" at bounding box center [850, 473] width 77 height 17
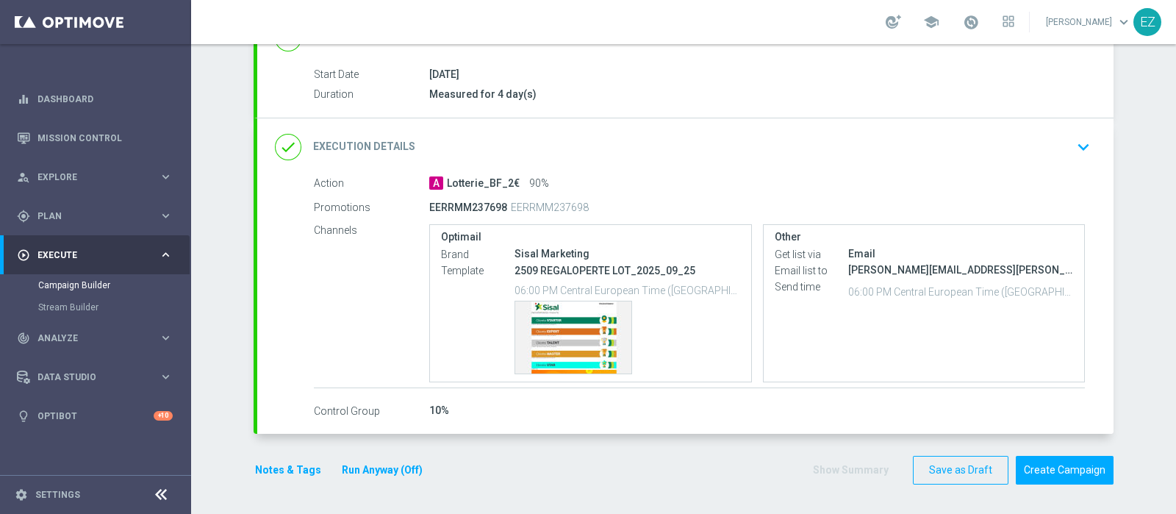
scroll to position [228, 0]
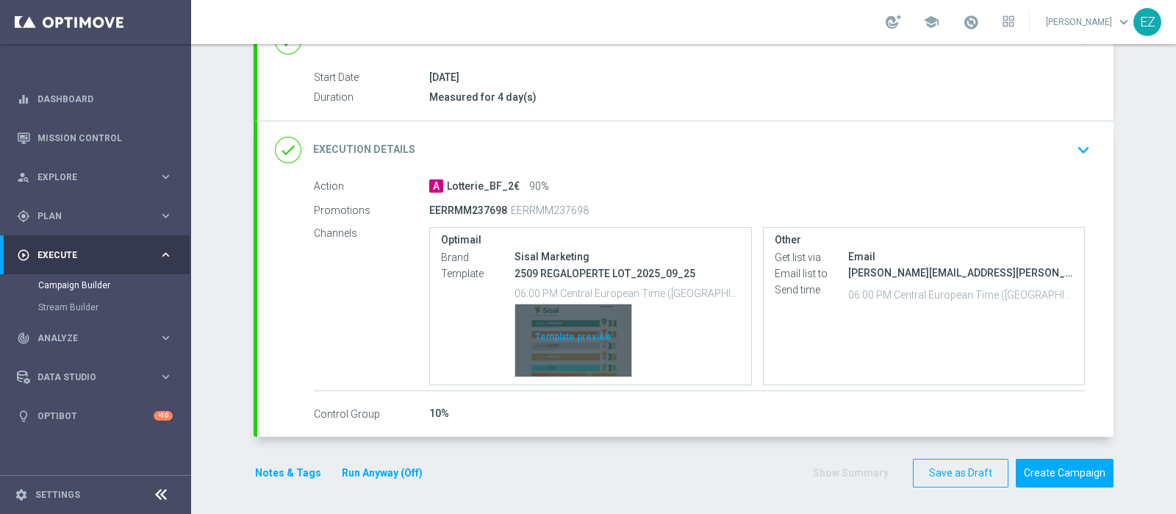
click at [542, 336] on div "Template preview" at bounding box center [573, 340] width 116 height 72
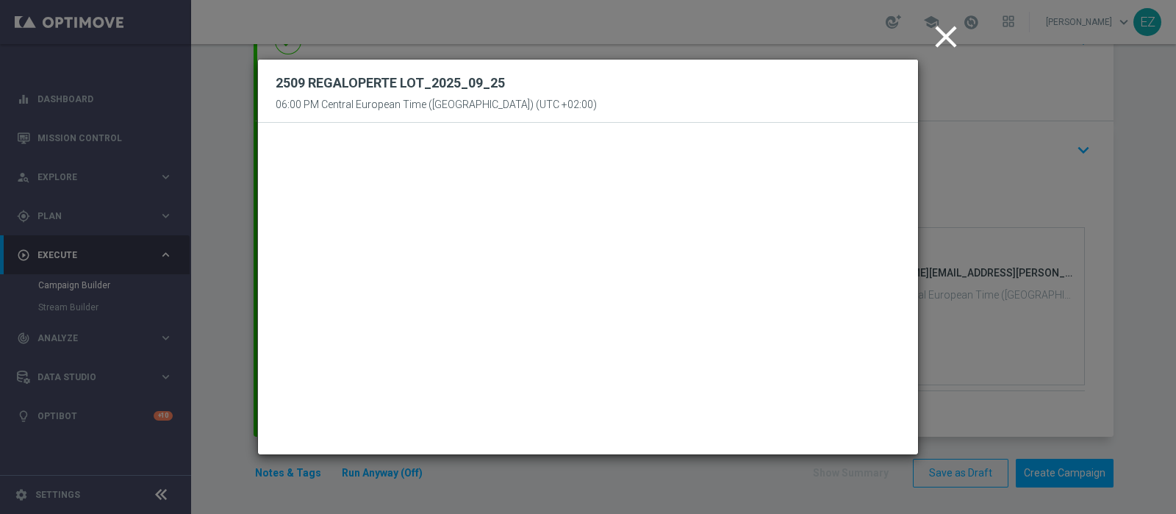
click at [943, 46] on icon "close" at bounding box center [946, 36] width 37 height 37
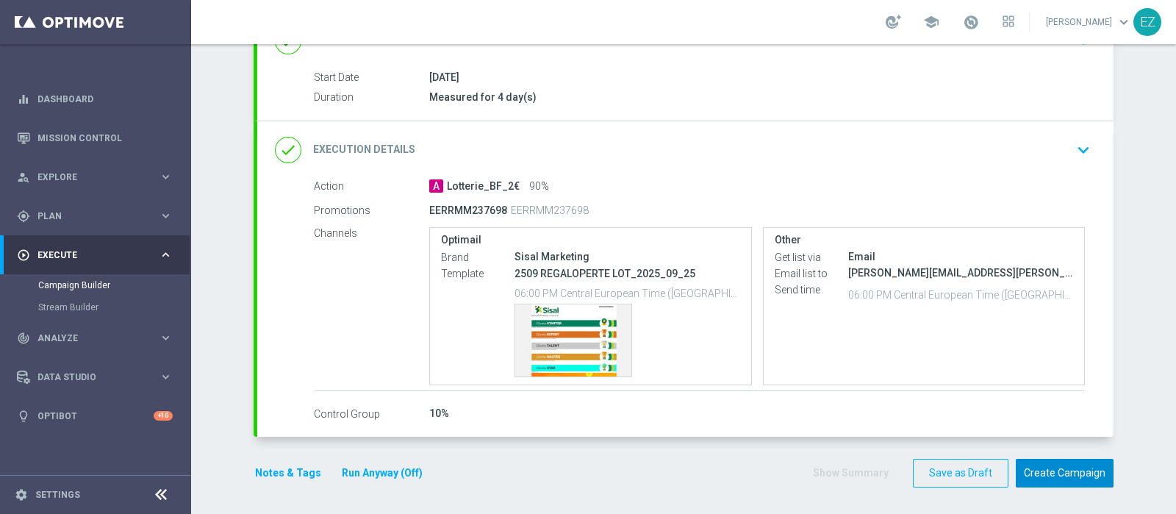
click at [1040, 469] on button "Create Campaign" at bounding box center [1065, 473] width 98 height 29
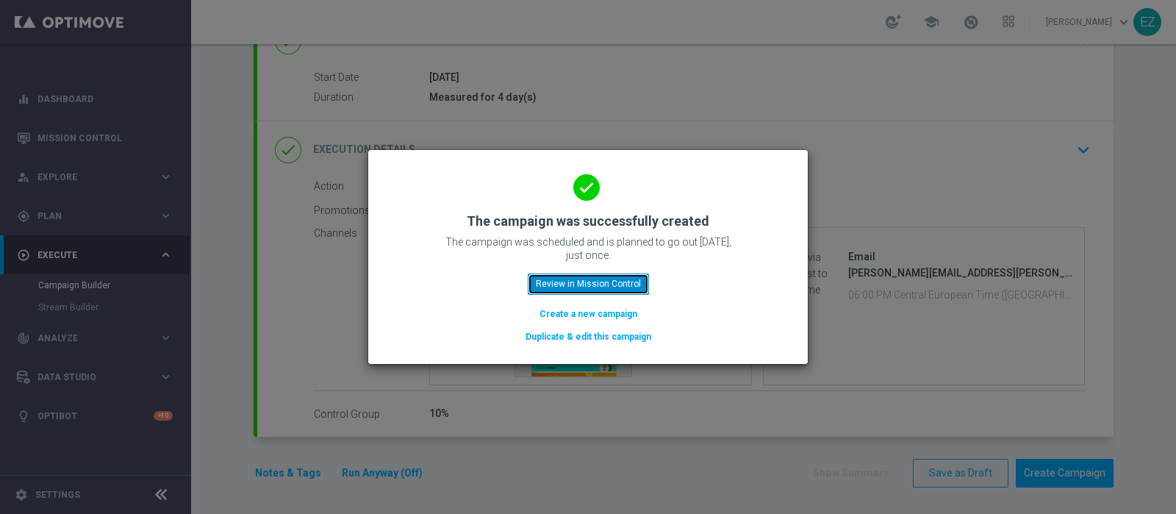
click at [624, 282] on button "Review in Mission Control" at bounding box center [588, 283] width 121 height 21
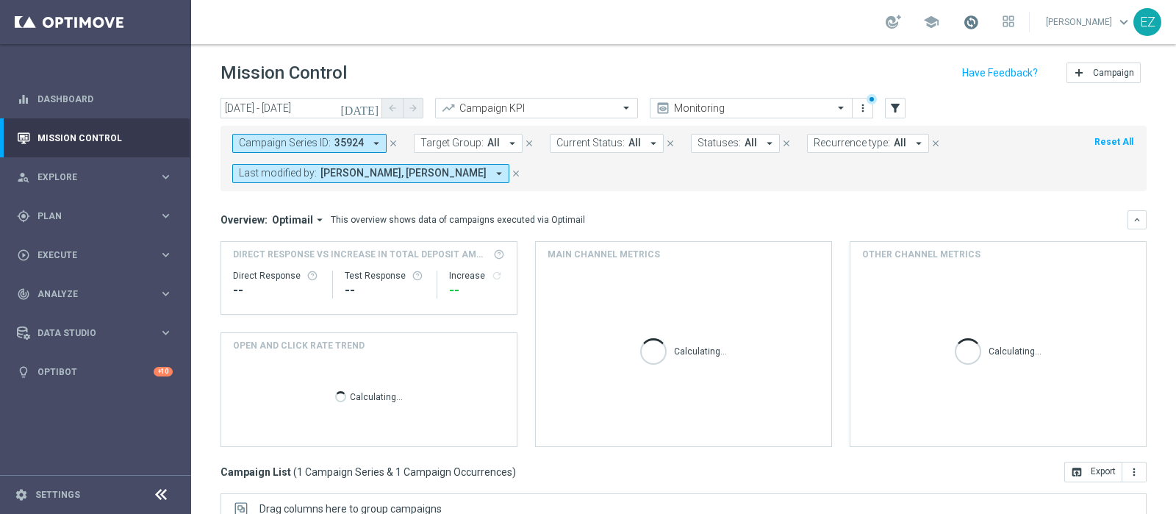
click at [979, 21] on span at bounding box center [971, 22] width 16 height 16
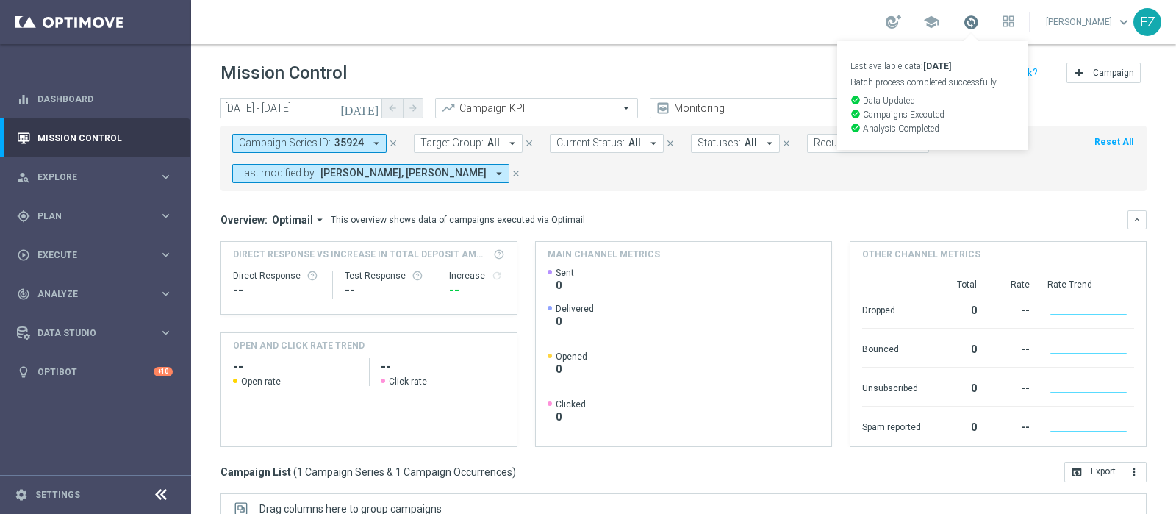
click at [979, 21] on span at bounding box center [971, 22] width 16 height 16
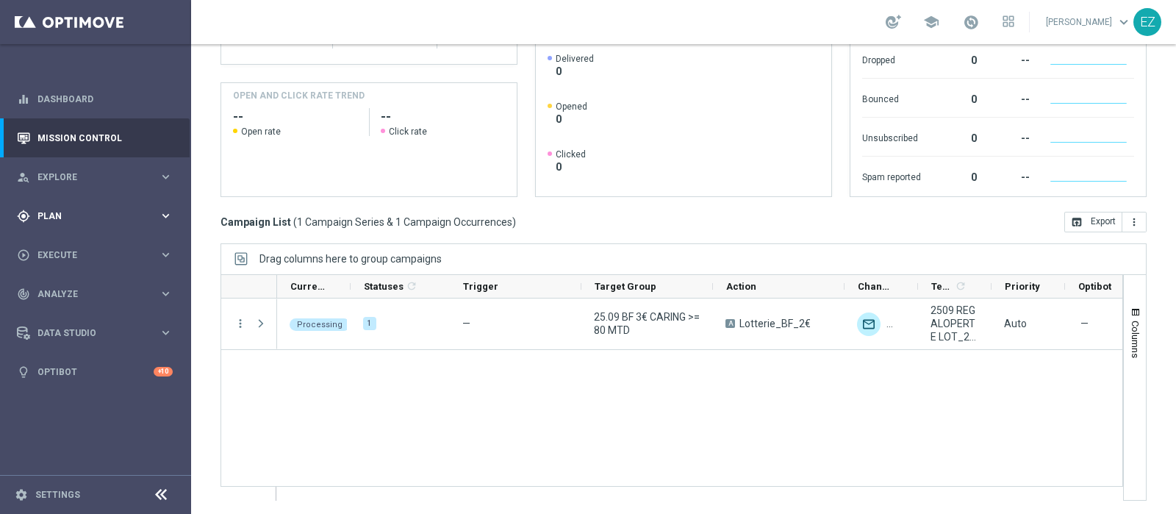
click at [59, 215] on span "Plan" at bounding box center [97, 216] width 121 height 9
click at [68, 246] on link "Target Groups" at bounding box center [95, 246] width 115 height 12
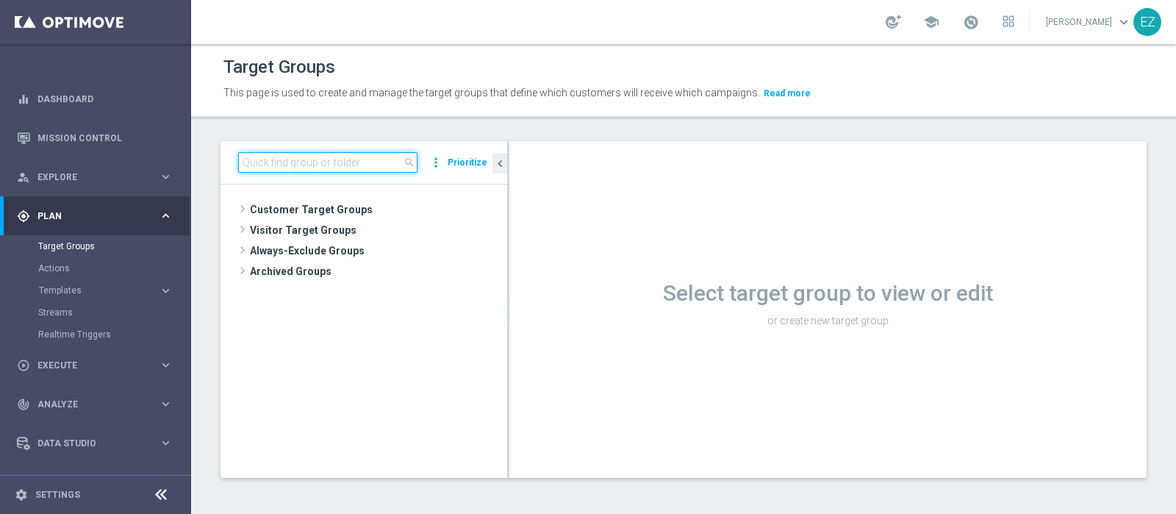
click at [354, 167] on input at bounding box center [327, 162] width 179 height 21
paste input "25.09 BF 1€ no gntn 7gg NGRFL>=5"
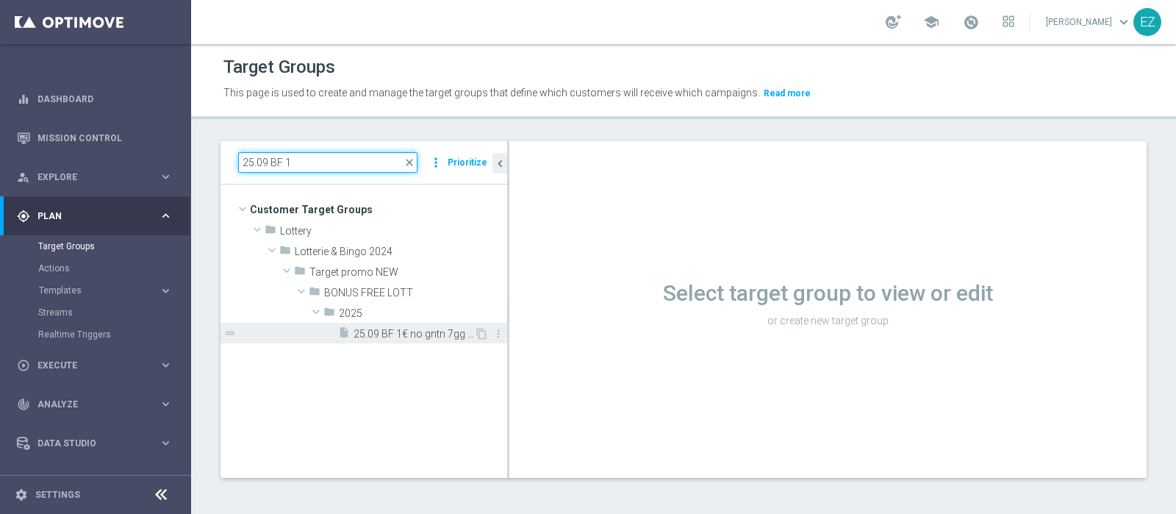
type input "25.09 BF 1"
click at [404, 340] on div "insert_drive_file 25.09 BF 1€ no gntn 7gg NGRFL>=5" at bounding box center [406, 333] width 136 height 21
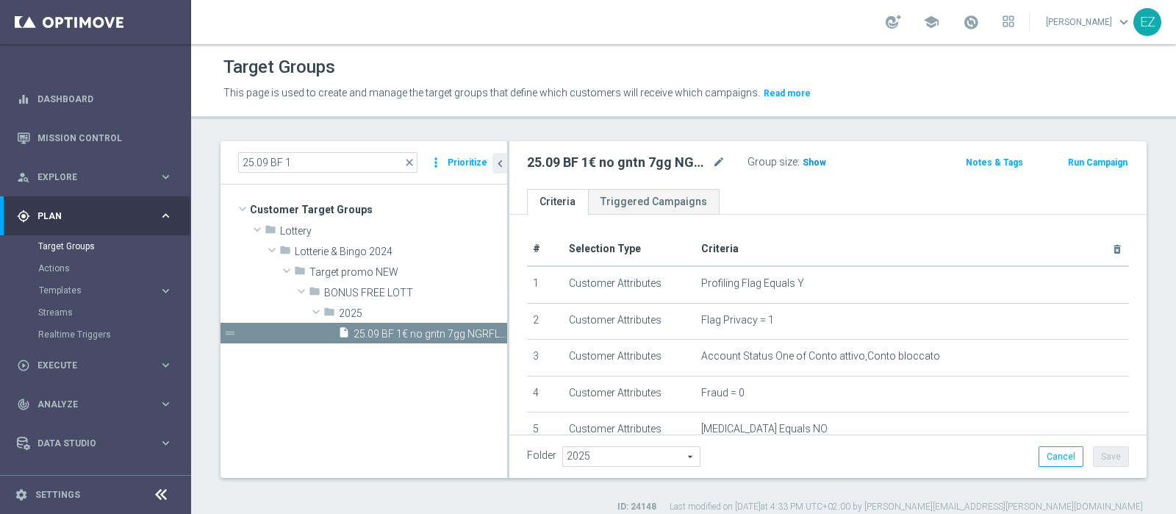
click at [813, 167] on span "Show" at bounding box center [815, 162] width 24 height 10
click at [1104, 165] on button "Run Campaign" at bounding box center [1098, 162] width 62 height 16
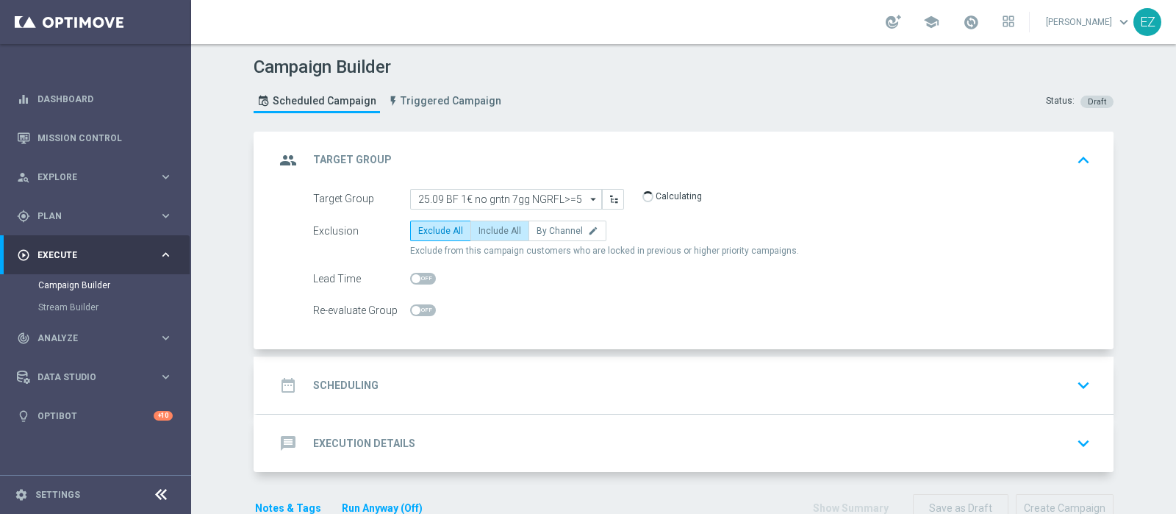
click at [511, 237] on label "Include All" at bounding box center [499, 231] width 59 height 21
click at [488, 237] on input "Include All" at bounding box center [484, 234] width 10 height 10
radio input "true"
click at [397, 381] on div "date_range Scheduling keyboard_arrow_down" at bounding box center [685, 385] width 821 height 28
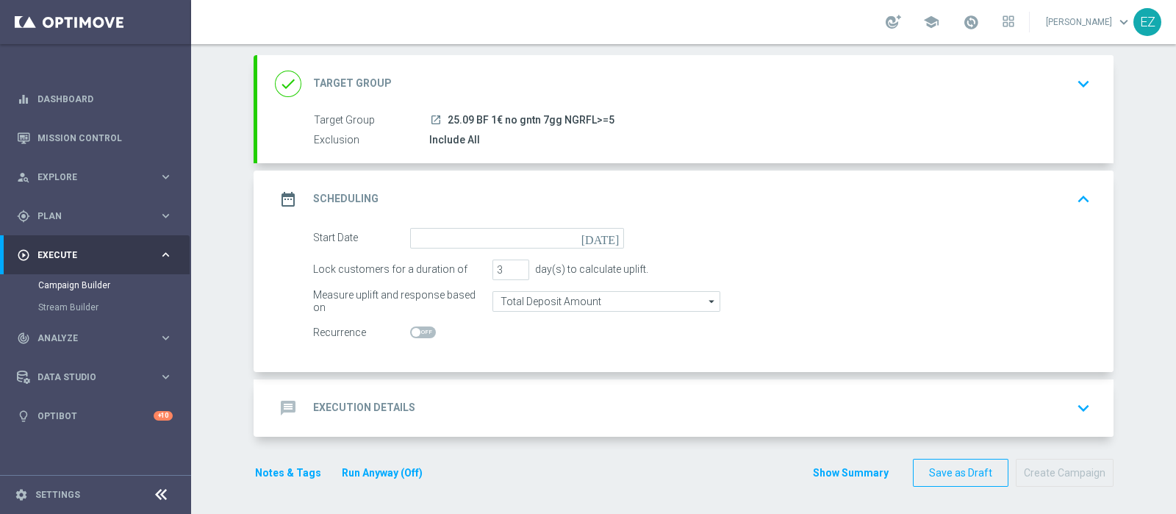
scroll to position [76, 0]
click at [606, 230] on icon "[DATE]" at bounding box center [602, 236] width 43 height 16
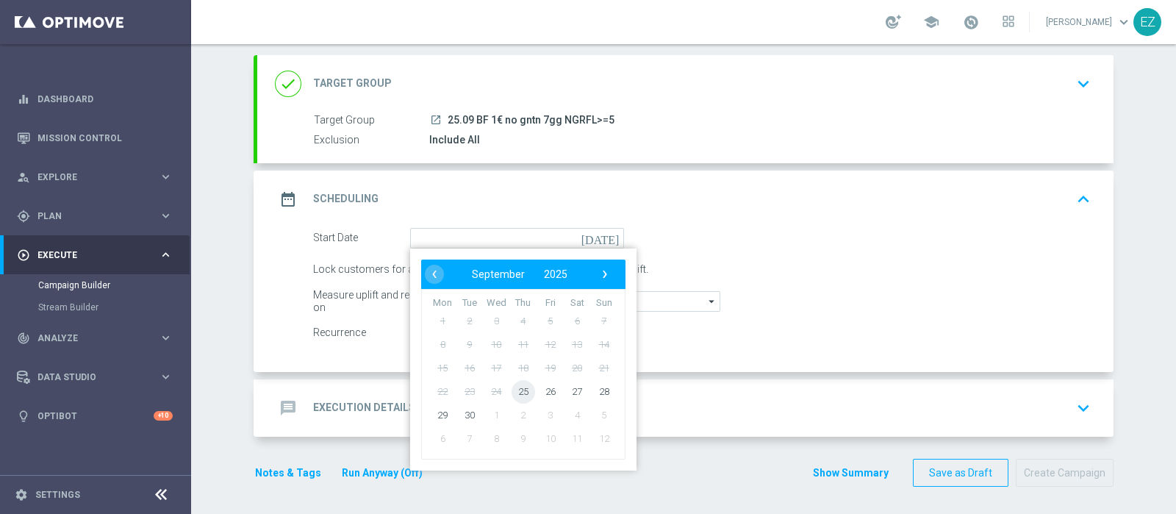
click at [518, 380] on span "25" at bounding box center [524, 391] width 24 height 24
type input "[DATE]"
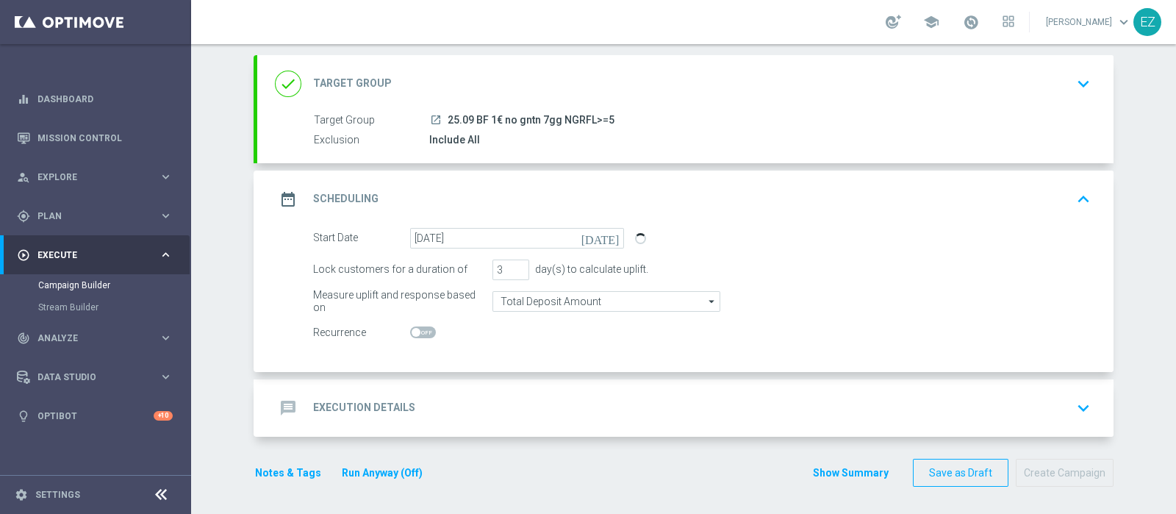
click at [409, 379] on div "message Execution Details keyboard_arrow_down" at bounding box center [685, 407] width 856 height 57
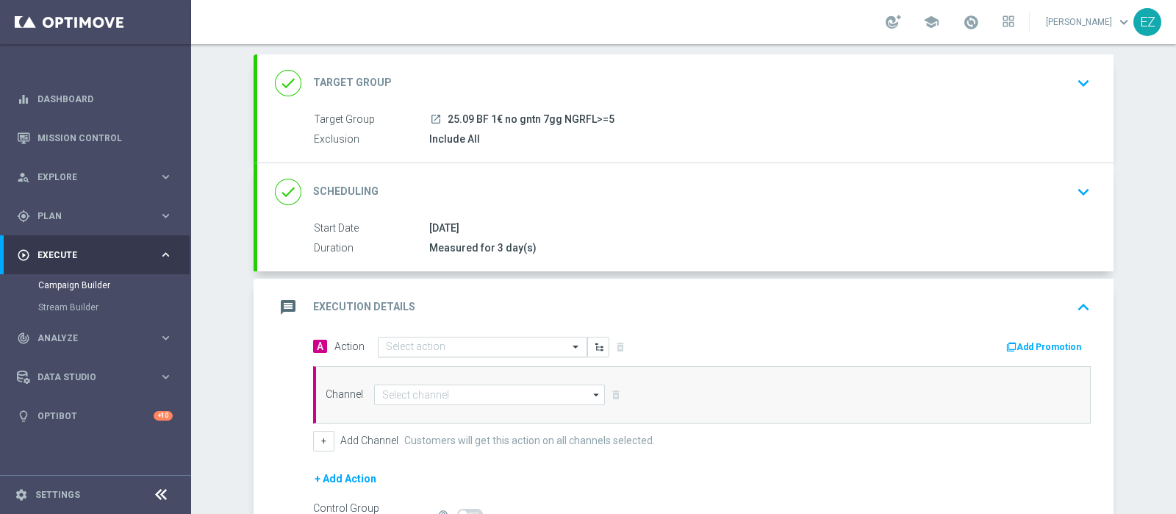
click at [533, 341] on input "text" at bounding box center [468, 347] width 164 height 12
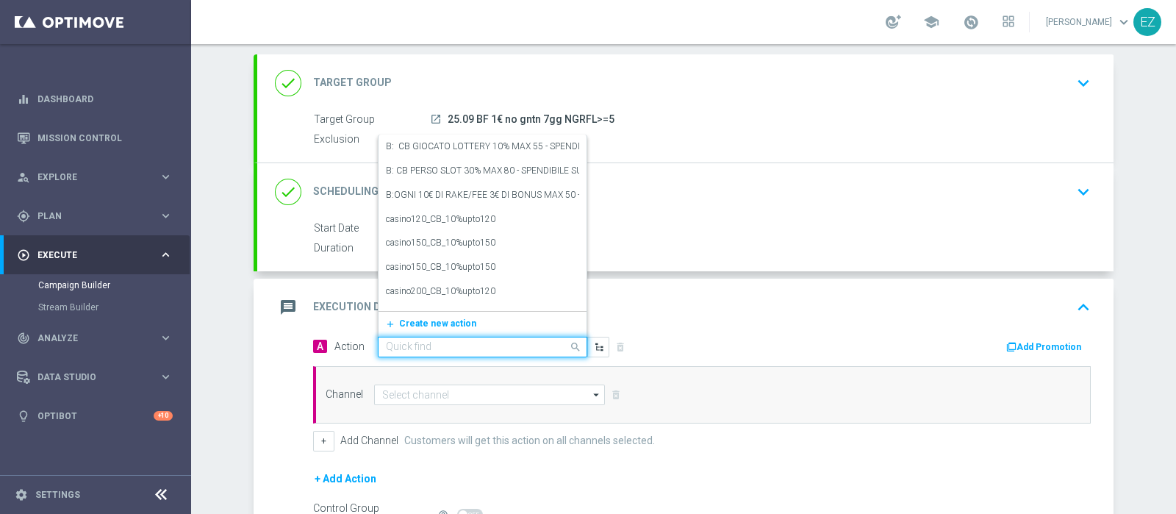
paste input "237700"
type input "237700"
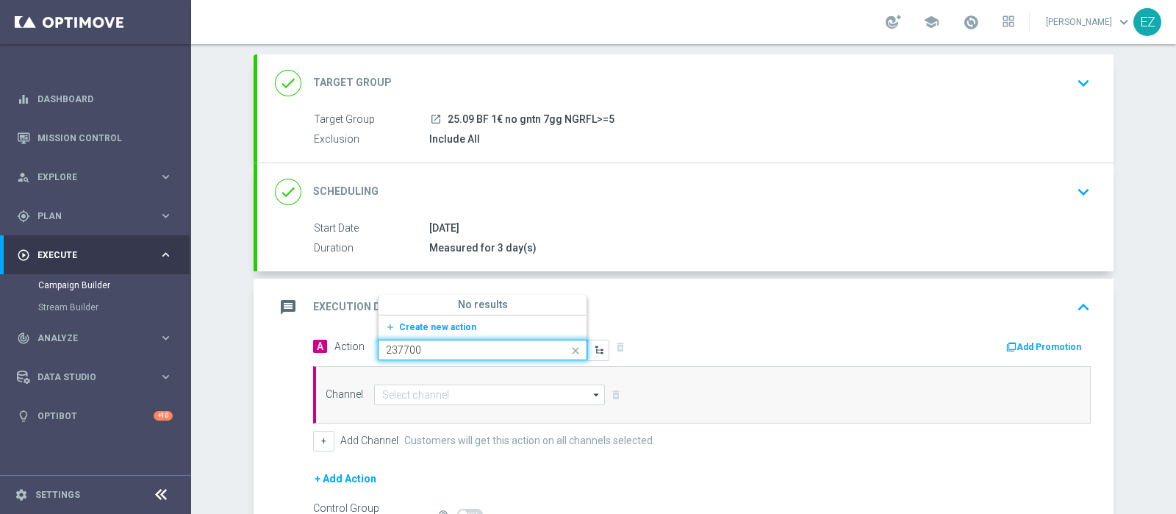
drag, startPoint x: 440, startPoint y: 348, endPoint x: 222, endPoint y: 342, distance: 218.4
click at [220, 340] on div "Campaign Builder Scheduled Campaign Triggered Campaign Status: Draft done Targe…" at bounding box center [683, 279] width 985 height 470
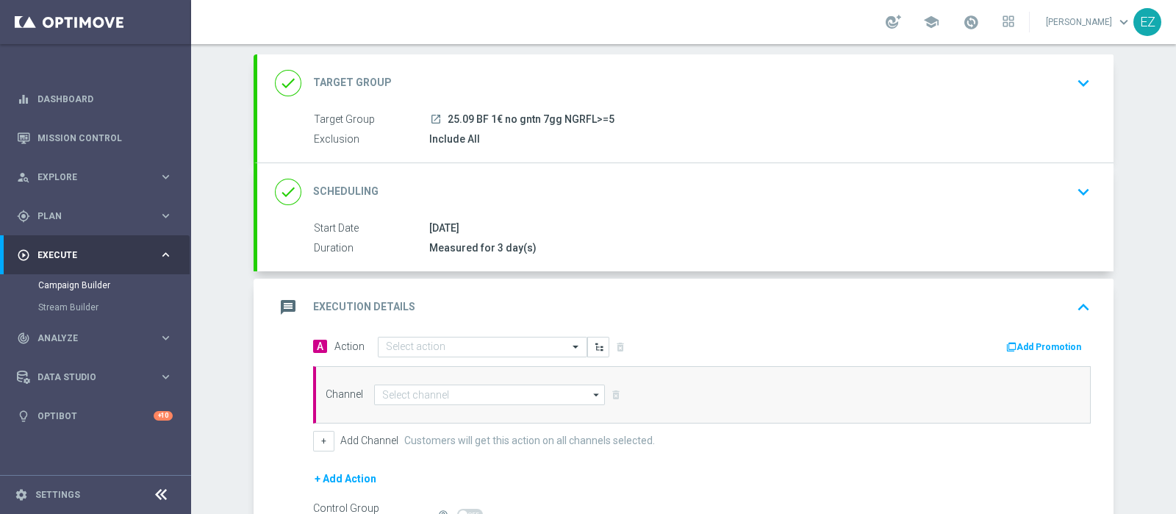
click at [1036, 348] on button "Add Promotion" at bounding box center [1046, 347] width 82 height 16
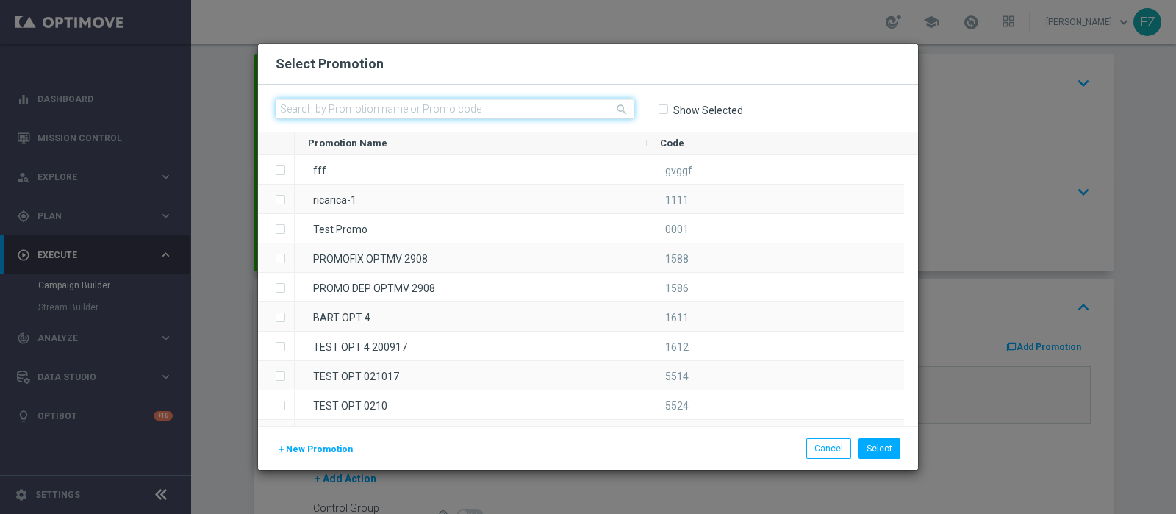
click at [481, 102] on input "text" at bounding box center [455, 108] width 359 height 21
paste input "237700"
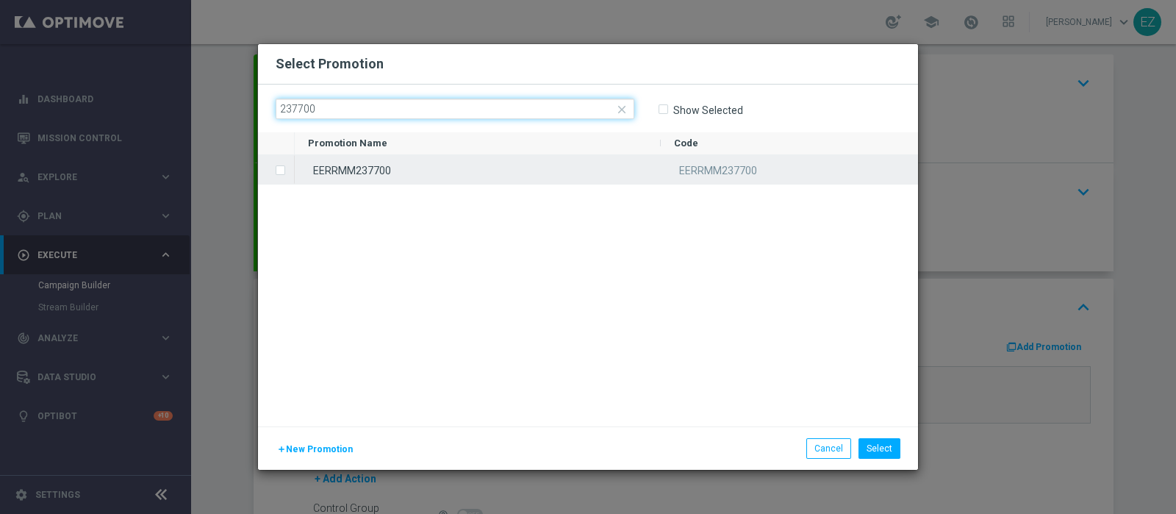
type input "237700"
click at [417, 173] on div "EERRMM237700" at bounding box center [478, 169] width 366 height 29
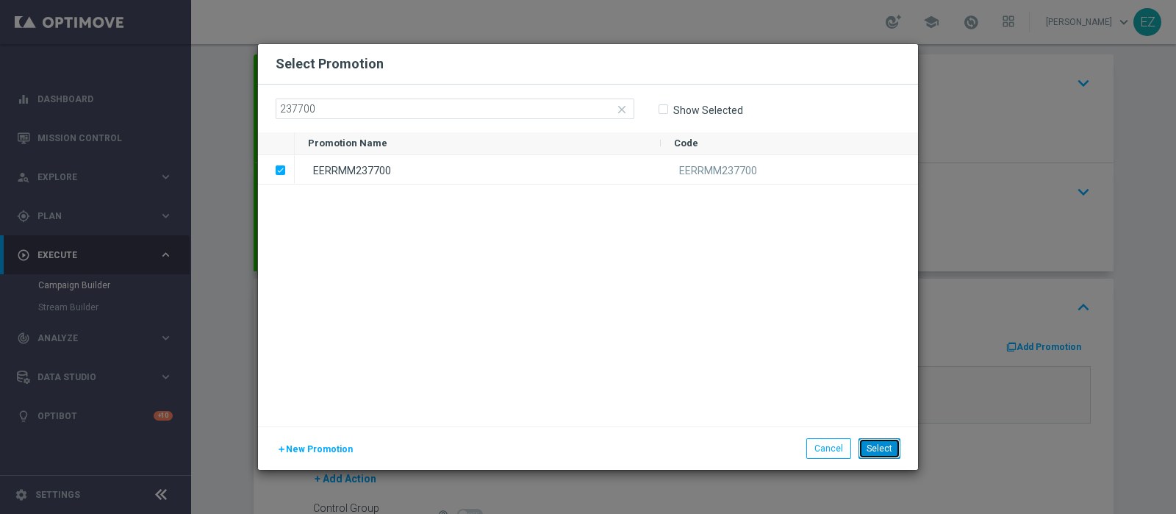
click at [881, 454] on button "Select" at bounding box center [880, 448] width 42 height 21
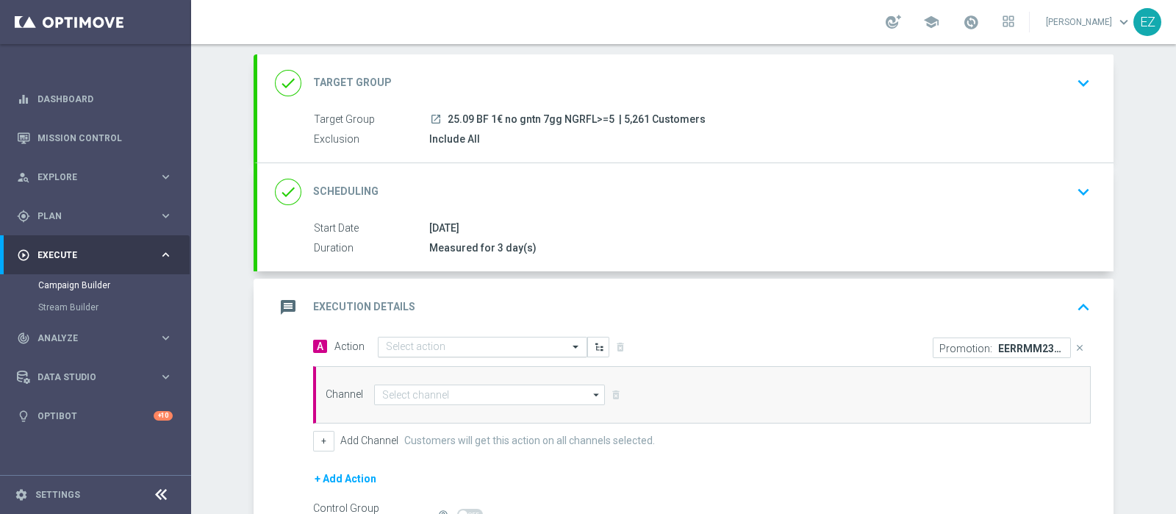
click at [451, 352] on div "Select action" at bounding box center [482, 347] width 209 height 21
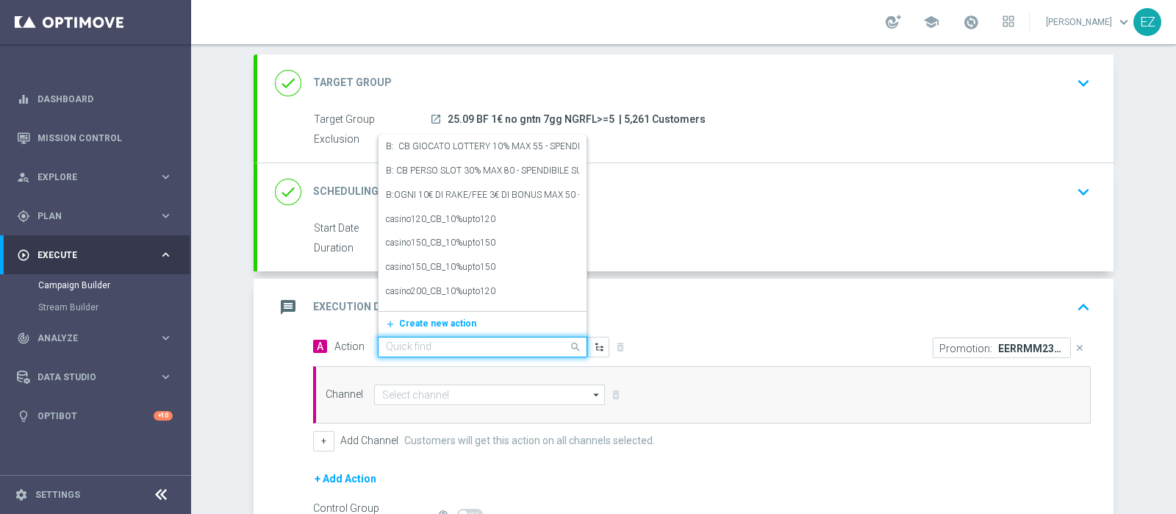
paste input "Lotterie_BF_1€"
type input "Lotterie_BF_1€"
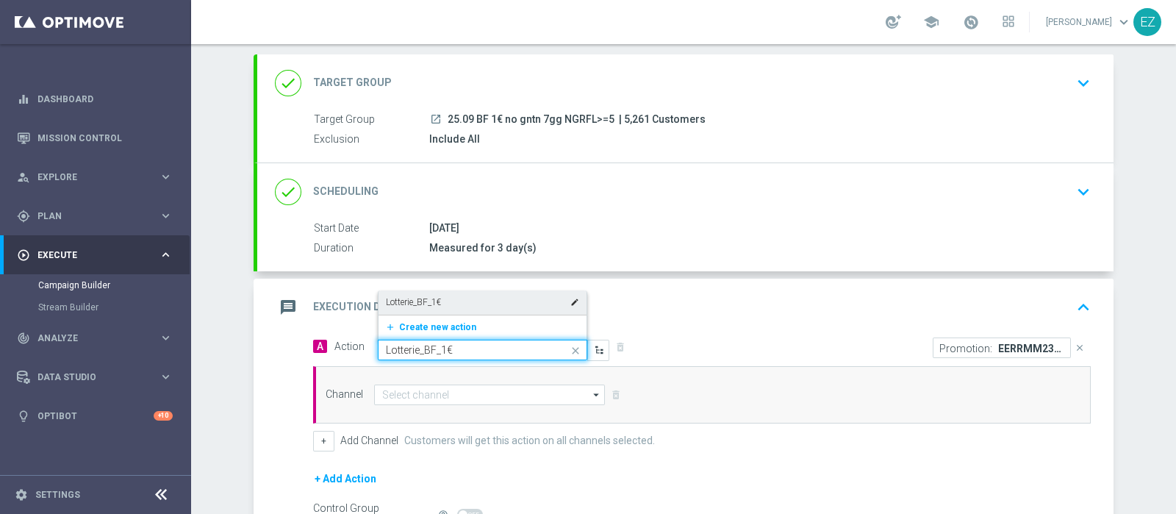
click at [424, 300] on label "Lotterie_BF_1€" at bounding box center [413, 302] width 55 height 12
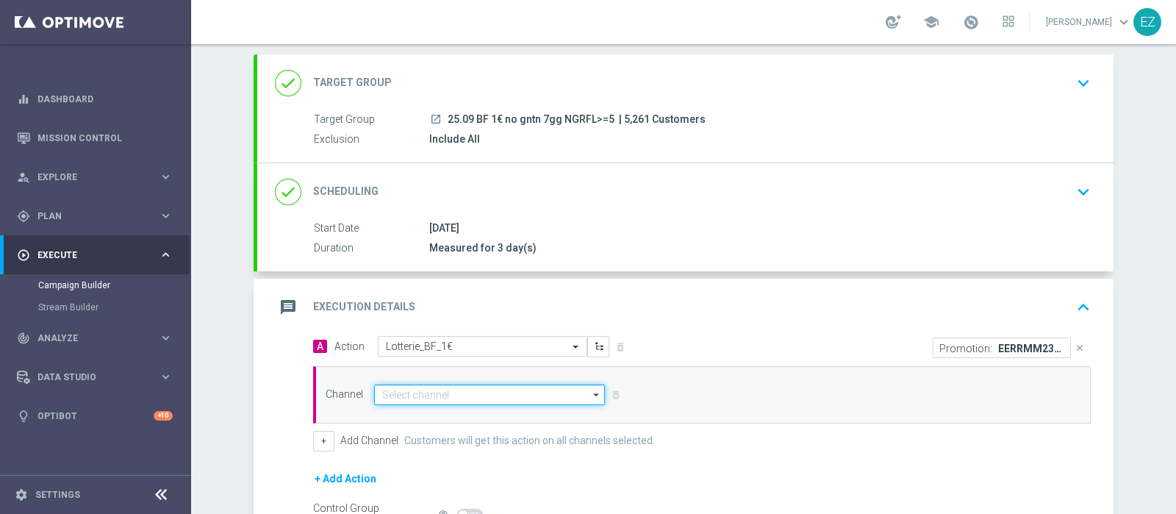
click at [450, 392] on input at bounding box center [489, 394] width 231 height 21
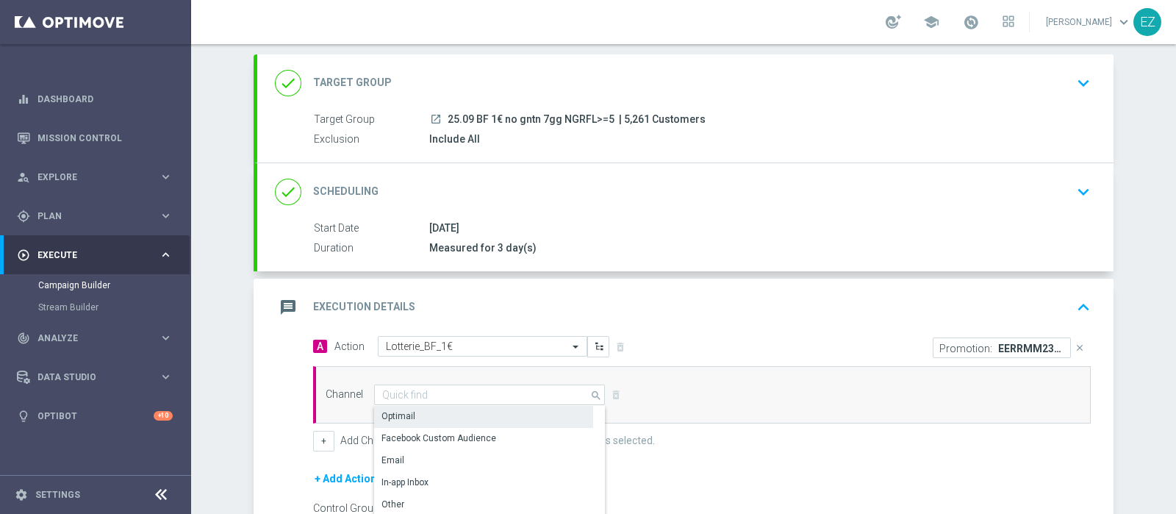
click at [434, 416] on div "Optimail" at bounding box center [483, 416] width 219 height 21
type input "Optimail"
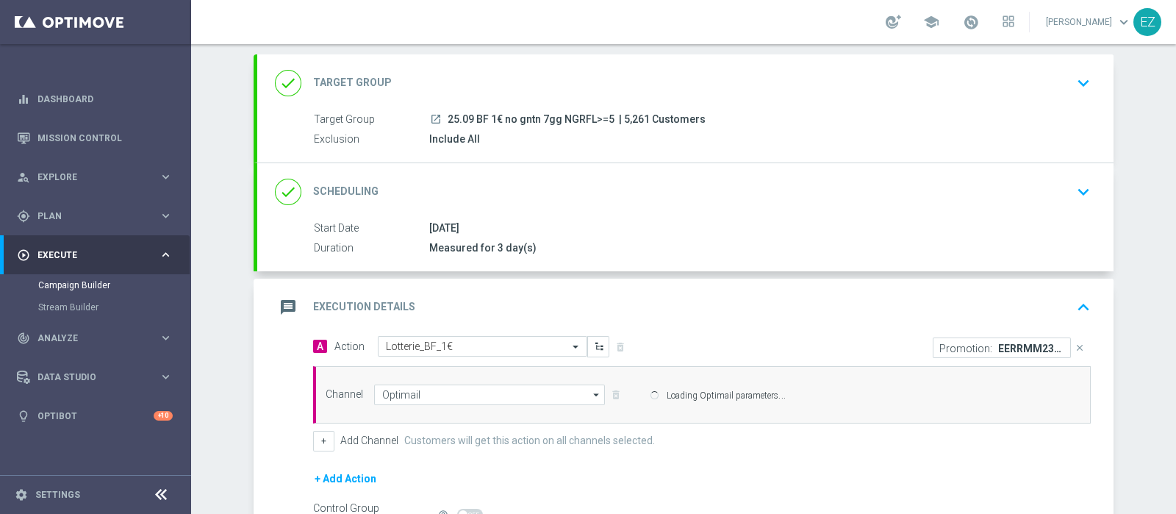
scroll to position [243, 0]
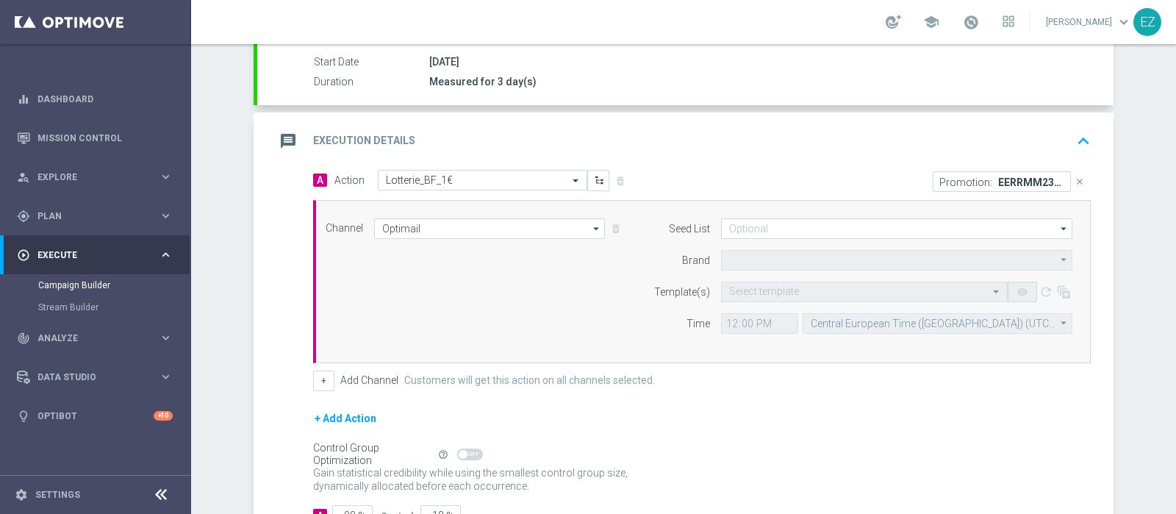
type input "Sisal Marketing"
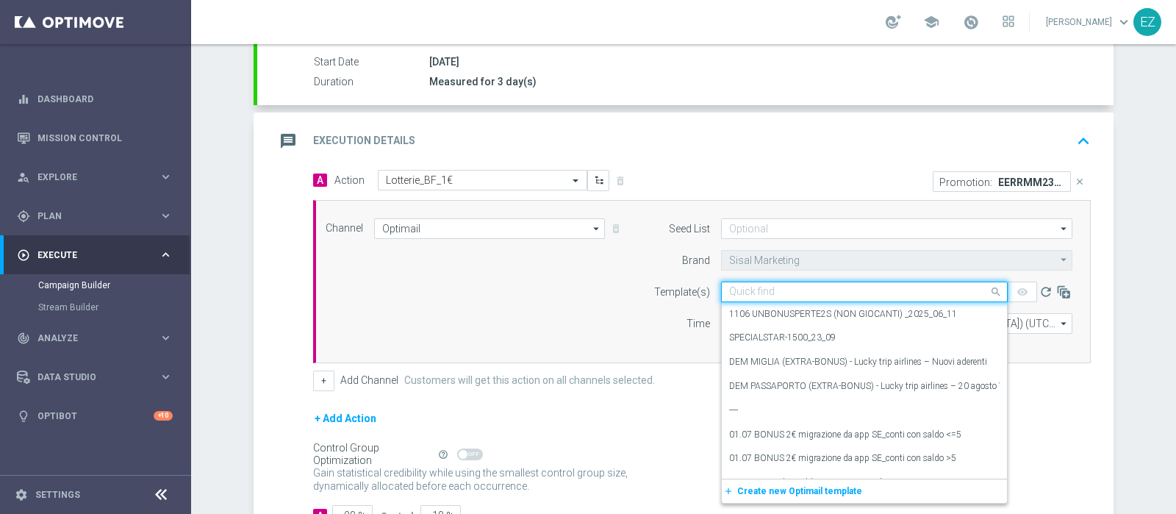
click at [864, 282] on div "Quick find" at bounding box center [864, 292] width 287 height 21
paste input "2509 REGALOPERTEGNTN"
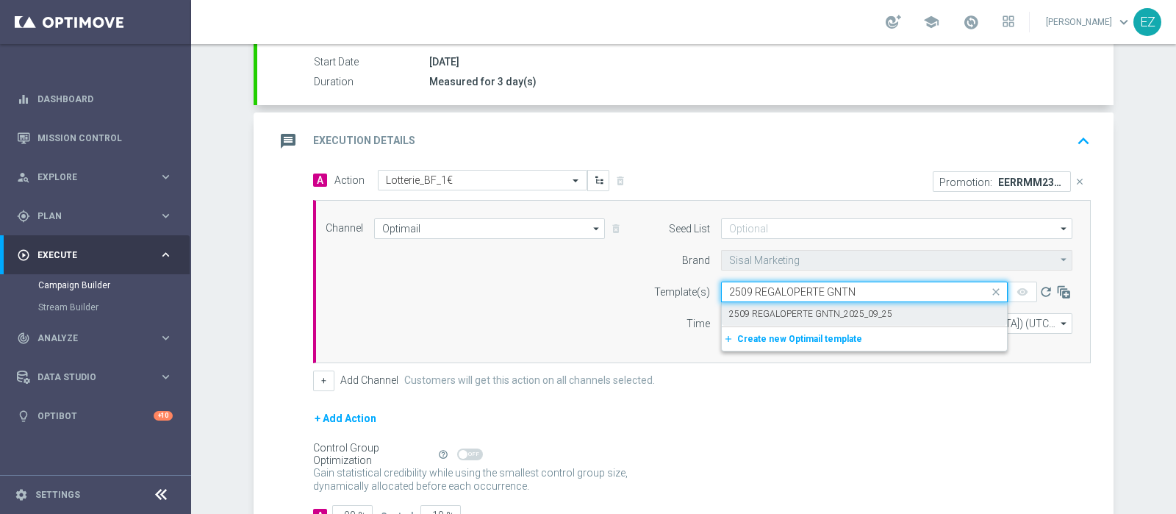
click at [839, 310] on label "2509 REGALOPERTE GNTN_2025_09_25" at bounding box center [810, 314] width 163 height 12
type input "2509 REGALOPERTE GNTN"
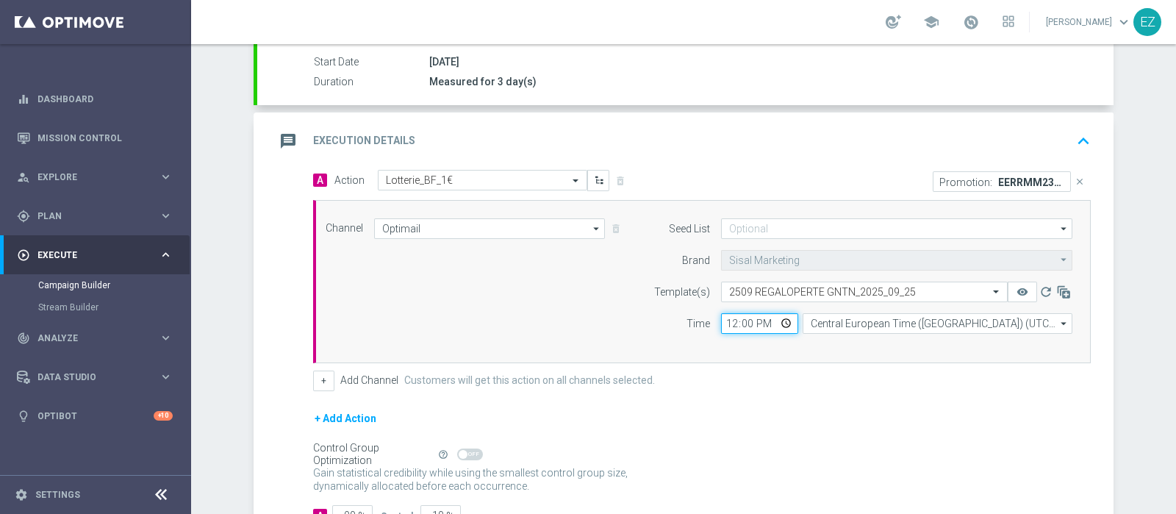
click at [724, 320] on input "12:00" at bounding box center [759, 323] width 77 height 21
type input "18:00"
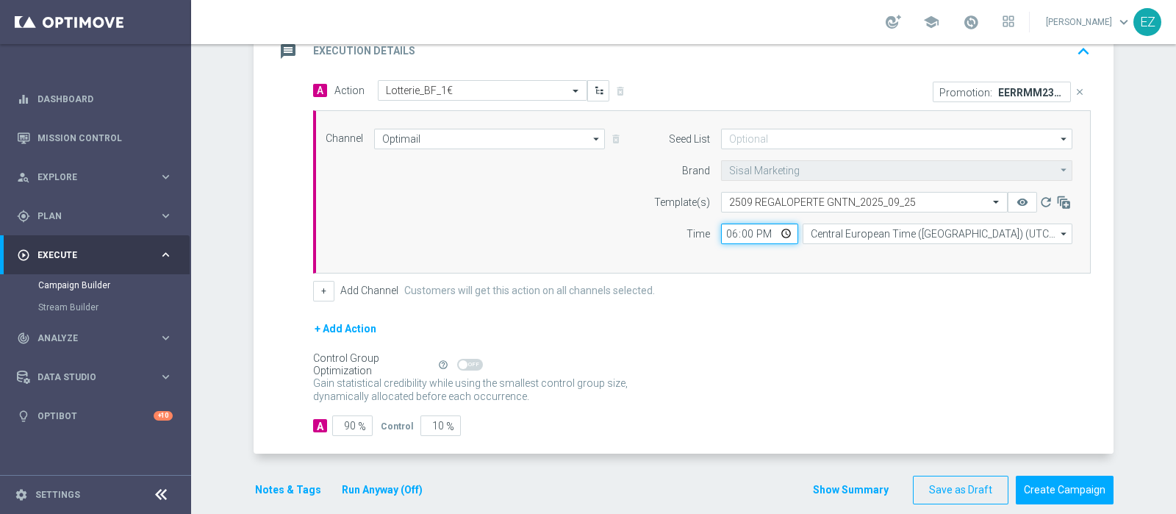
scroll to position [334, 0]
click at [313, 290] on button "+" at bounding box center [323, 290] width 21 height 21
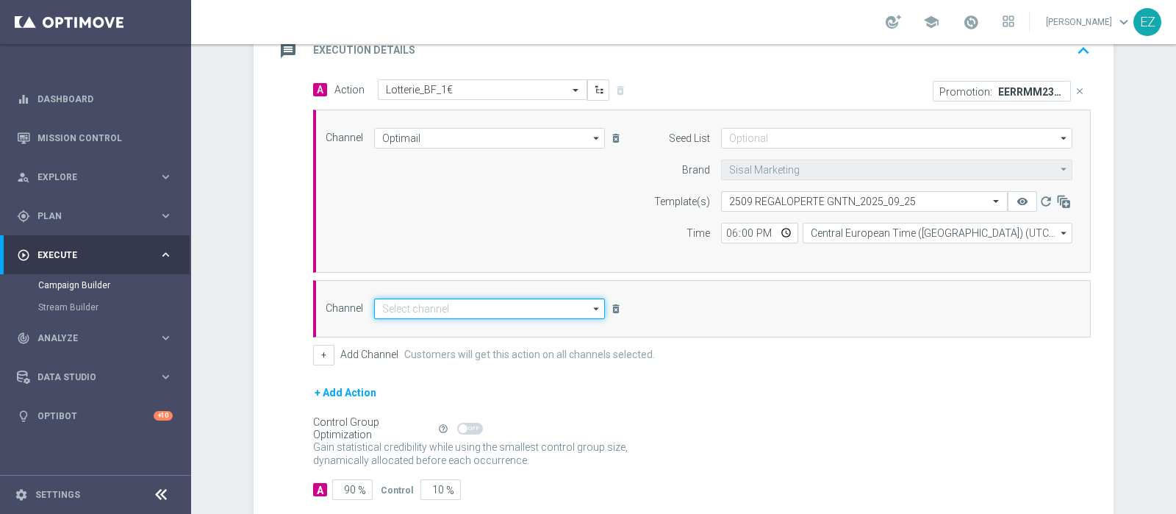
click at [401, 301] on input at bounding box center [489, 308] width 231 height 21
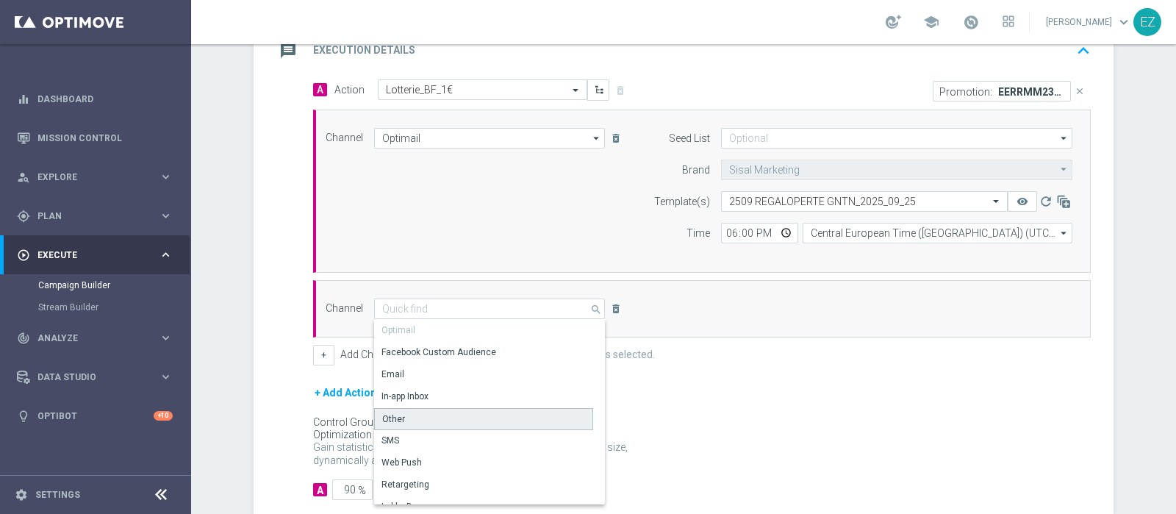
click at [379, 409] on div "Other" at bounding box center [483, 419] width 219 height 22
type input "Other"
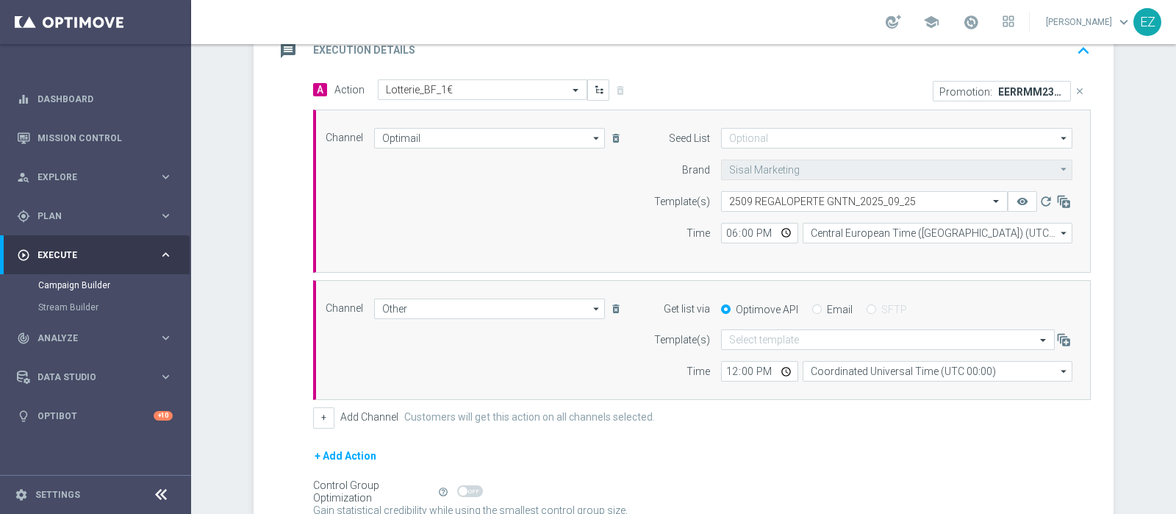
click at [812, 306] on input "Email" at bounding box center [817, 311] width 10 height 10
radio input "true"
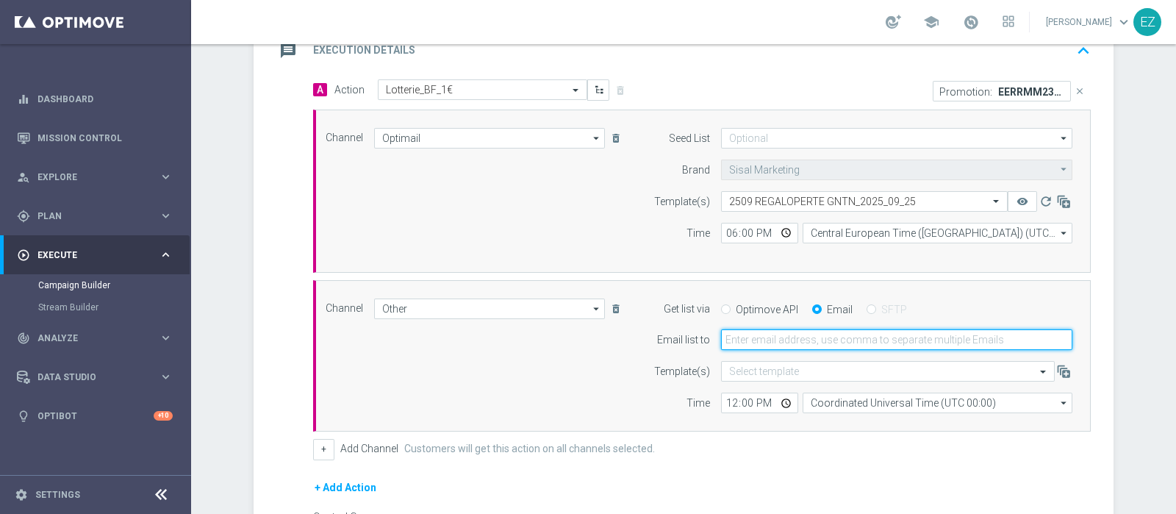
click at [799, 343] on input "email" at bounding box center [896, 339] width 351 height 21
type input "[PERSON_NAME][EMAIL_ADDRESS][PERSON_NAME][DOMAIN_NAME]"
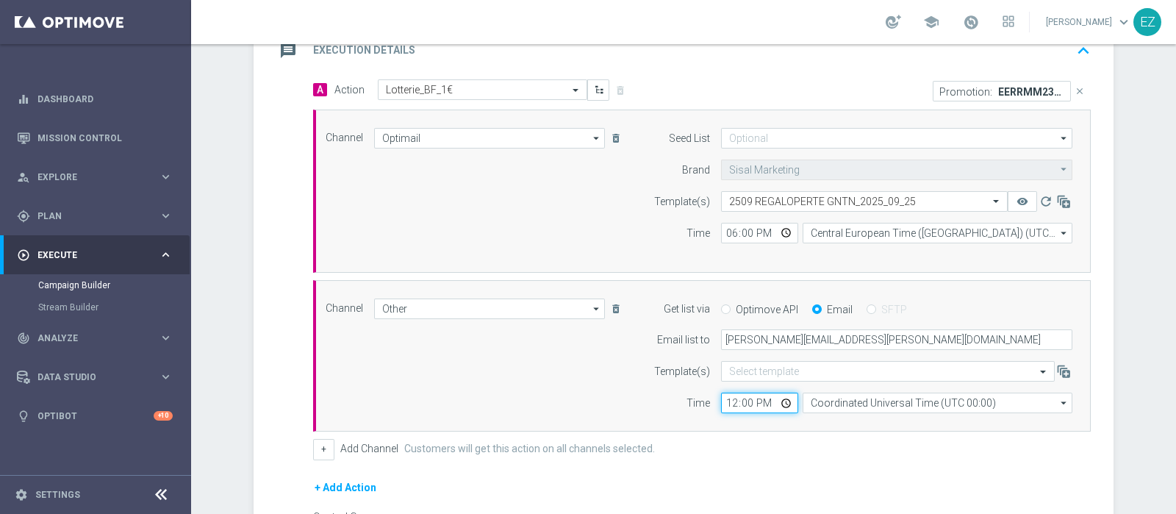
click at [726, 398] on input "12:00" at bounding box center [759, 403] width 77 height 21
type input "18:00"
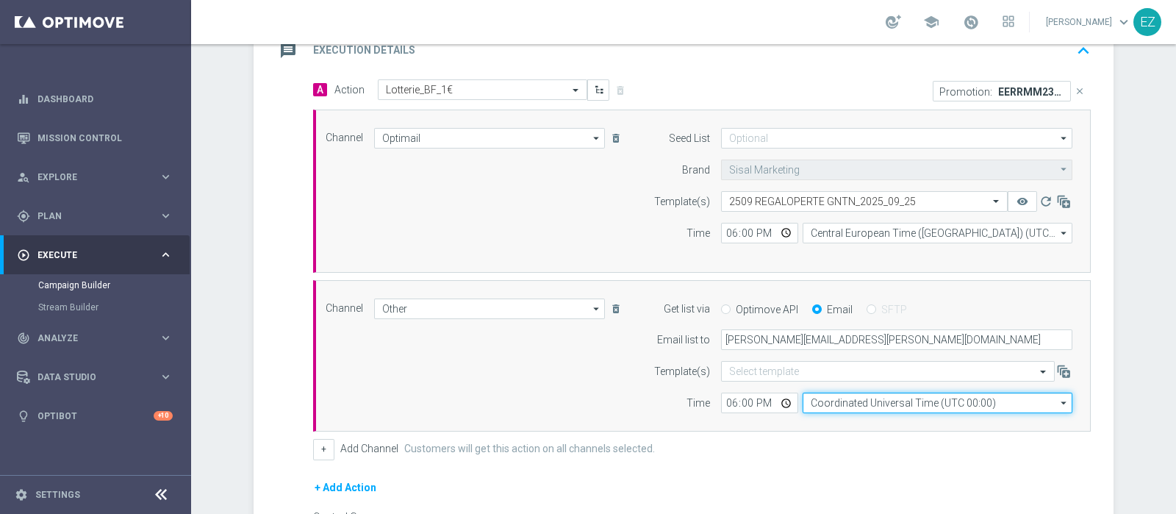
click at [902, 406] on input "Coordinated Universal Time (UTC 00:00)" at bounding box center [938, 403] width 270 height 21
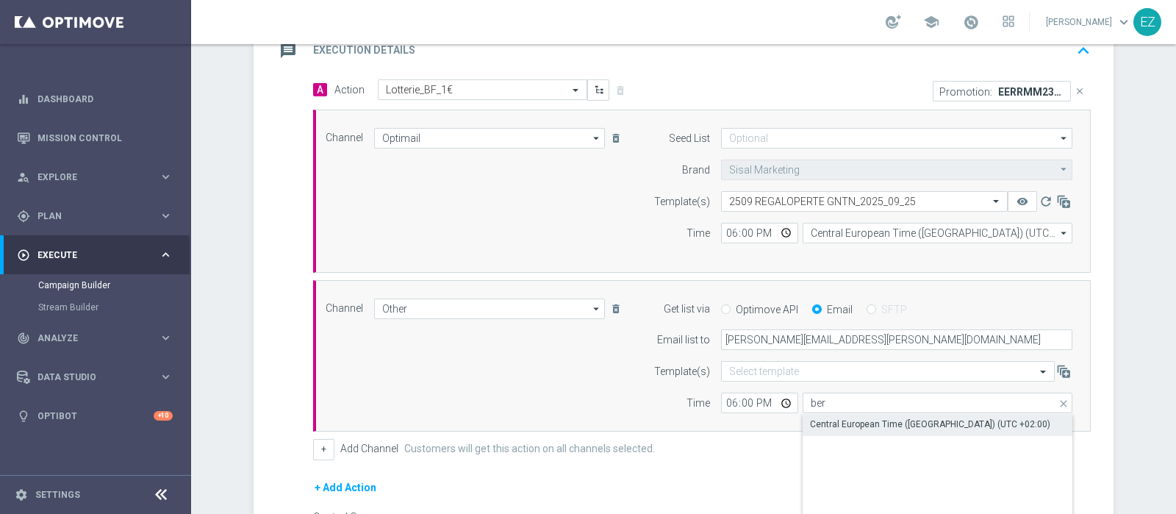
click at [886, 421] on div "Central European Time ([GEOGRAPHIC_DATA]) (UTC +02:00)" at bounding box center [930, 424] width 240 height 13
type input "Central European Time ([GEOGRAPHIC_DATA]) (UTC +02:00)"
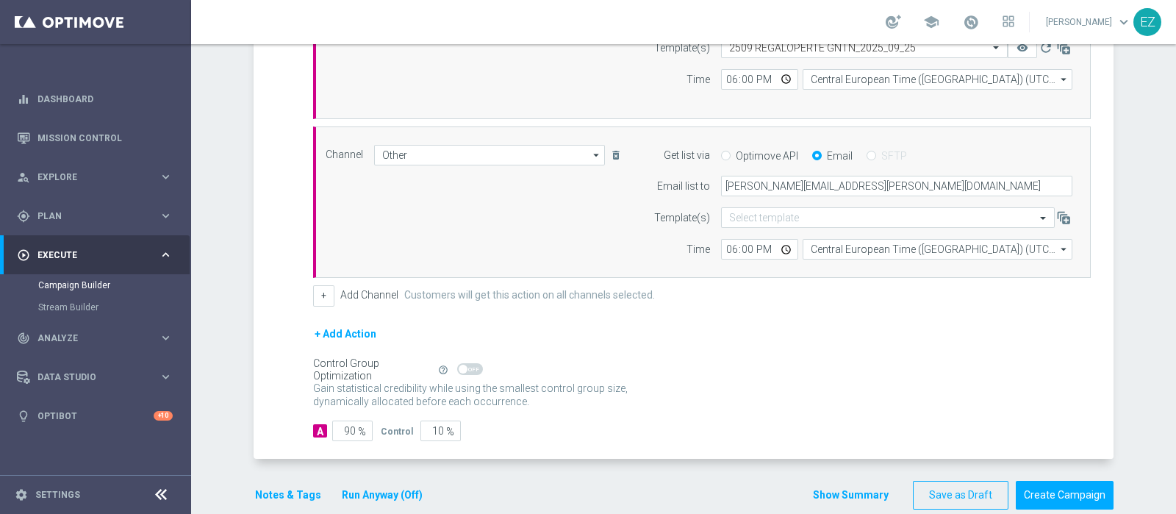
scroll to position [509, 0]
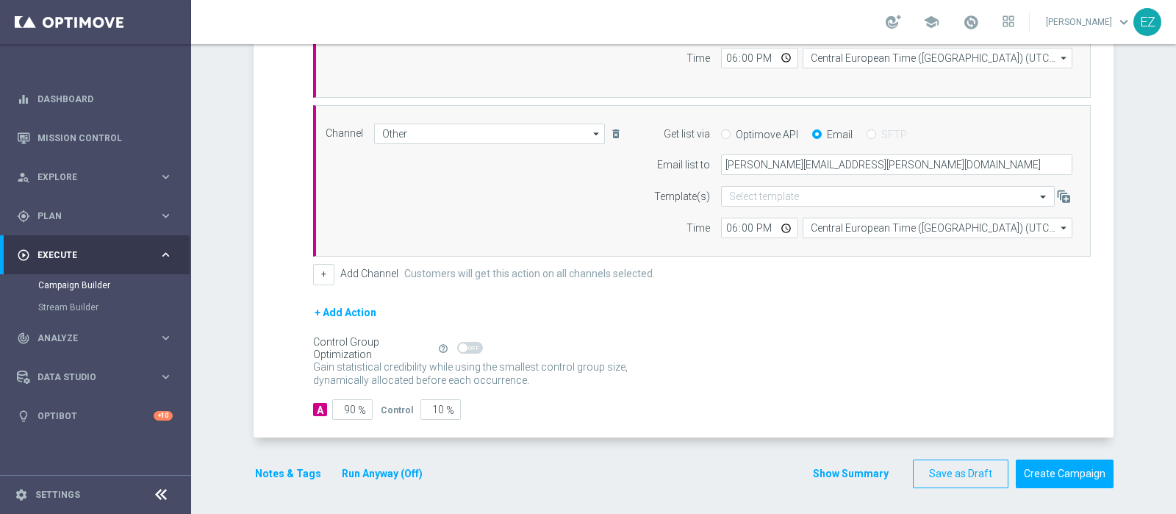
click at [863, 475] on button "Show Summary" at bounding box center [850, 473] width 77 height 17
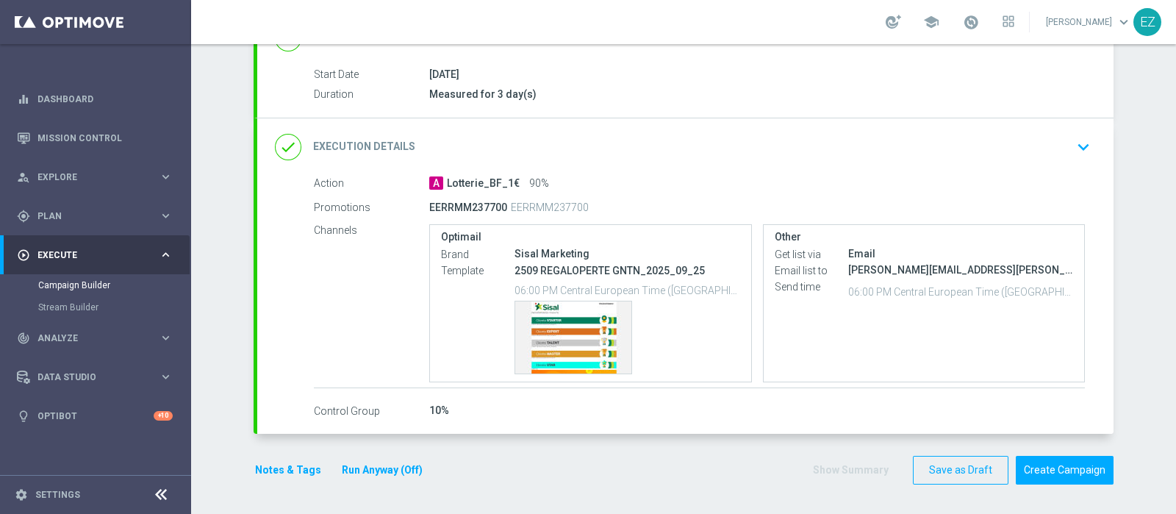
scroll to position [228, 0]
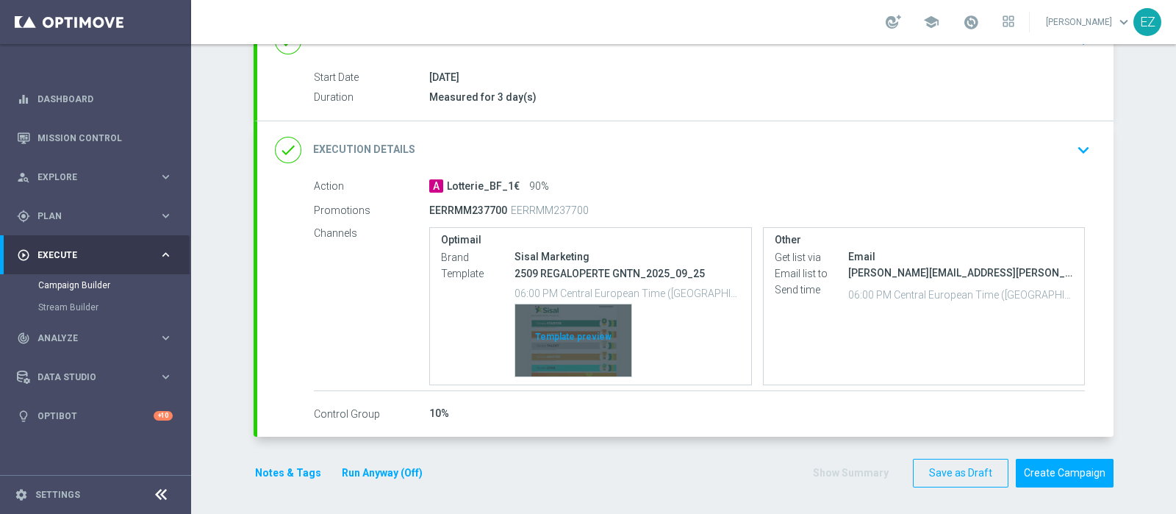
click at [567, 343] on div "Template preview" at bounding box center [573, 340] width 116 height 72
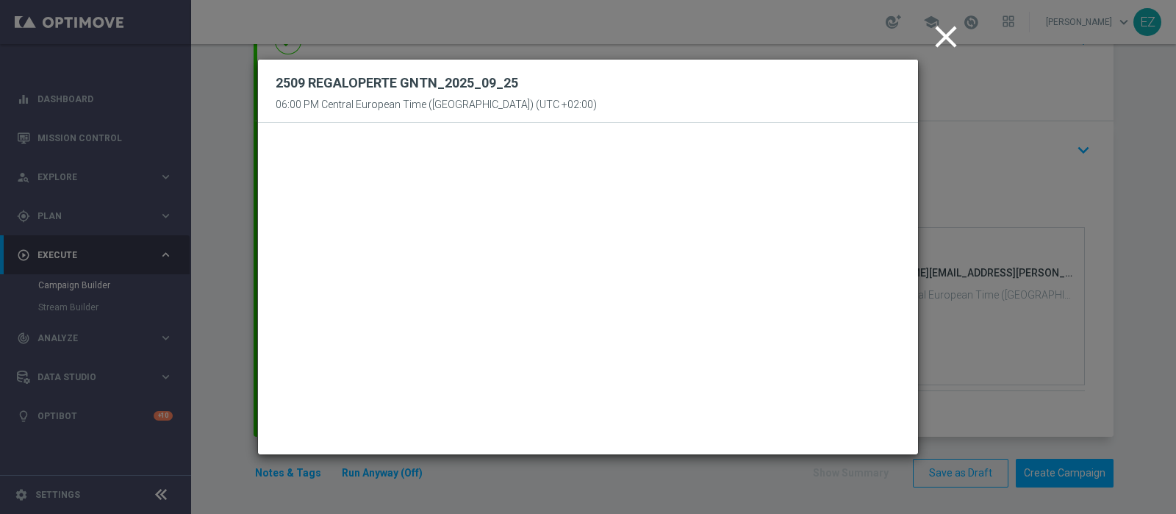
click at [950, 37] on icon "close" at bounding box center [946, 36] width 37 height 37
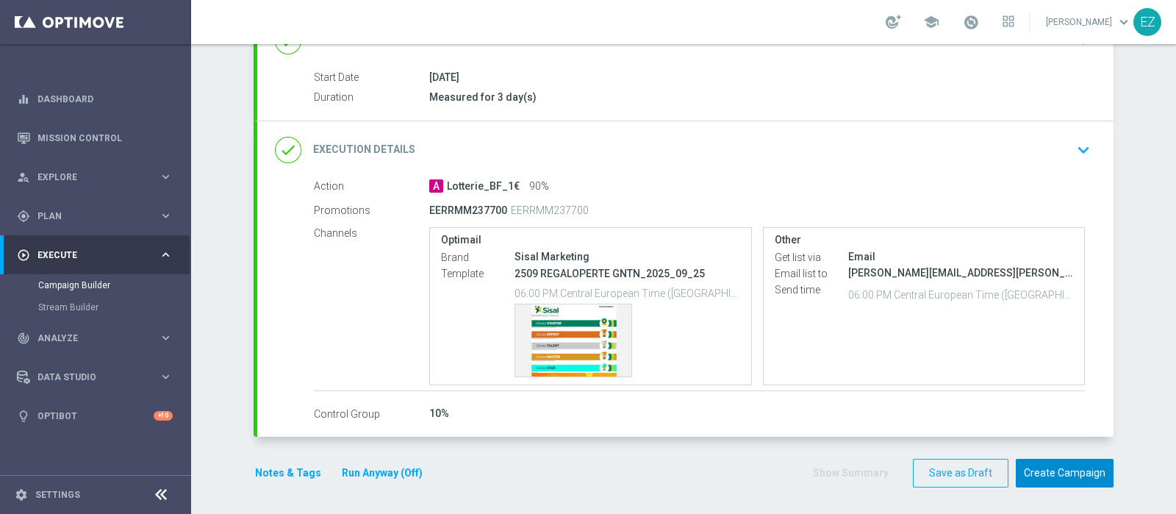
click at [1036, 480] on button "Create Campaign" at bounding box center [1065, 473] width 98 height 29
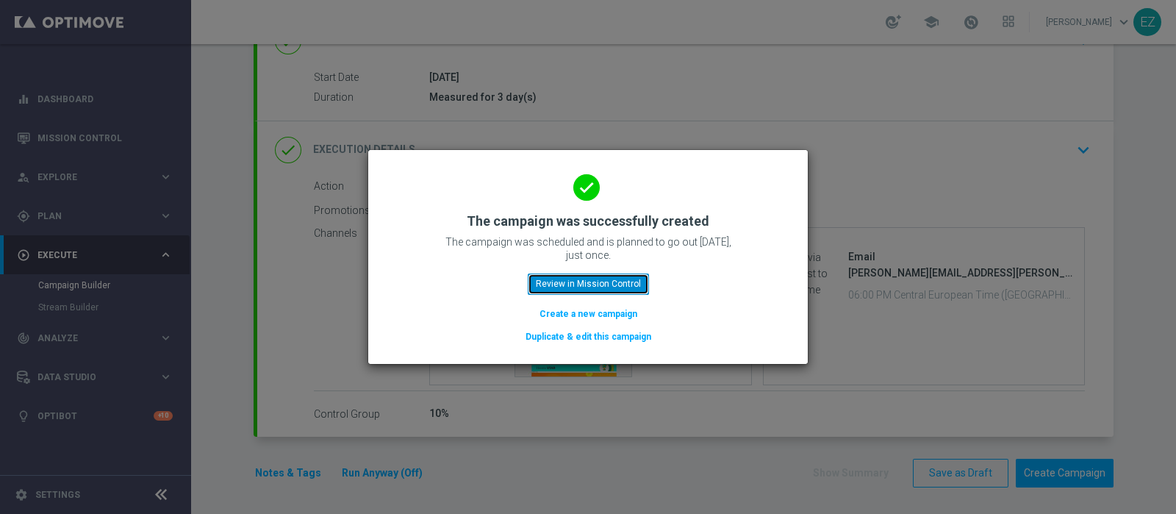
click at [565, 282] on button "Review in Mission Control" at bounding box center [588, 283] width 121 height 21
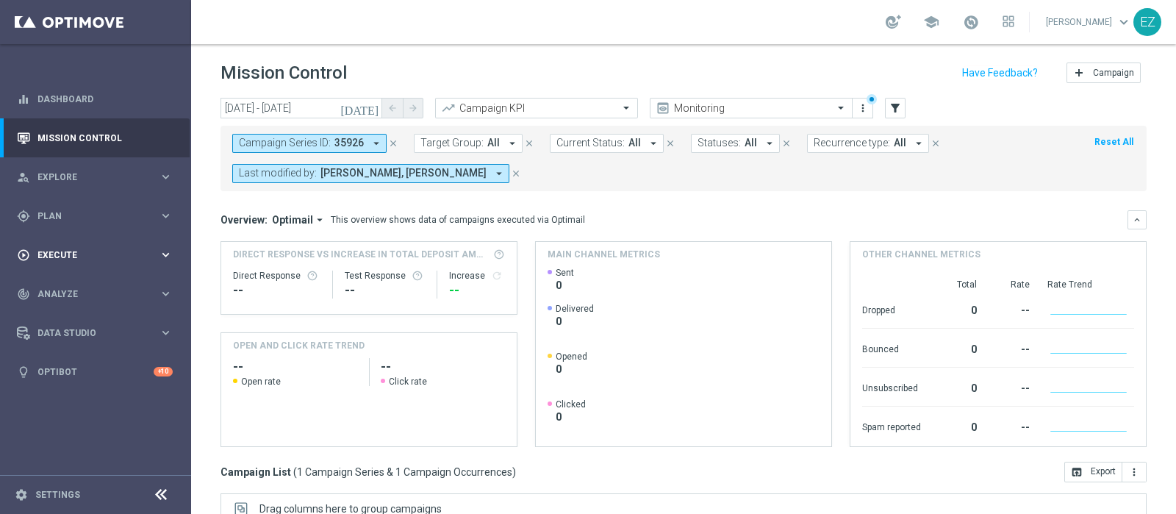
click at [45, 218] on span "Plan" at bounding box center [97, 216] width 121 height 9
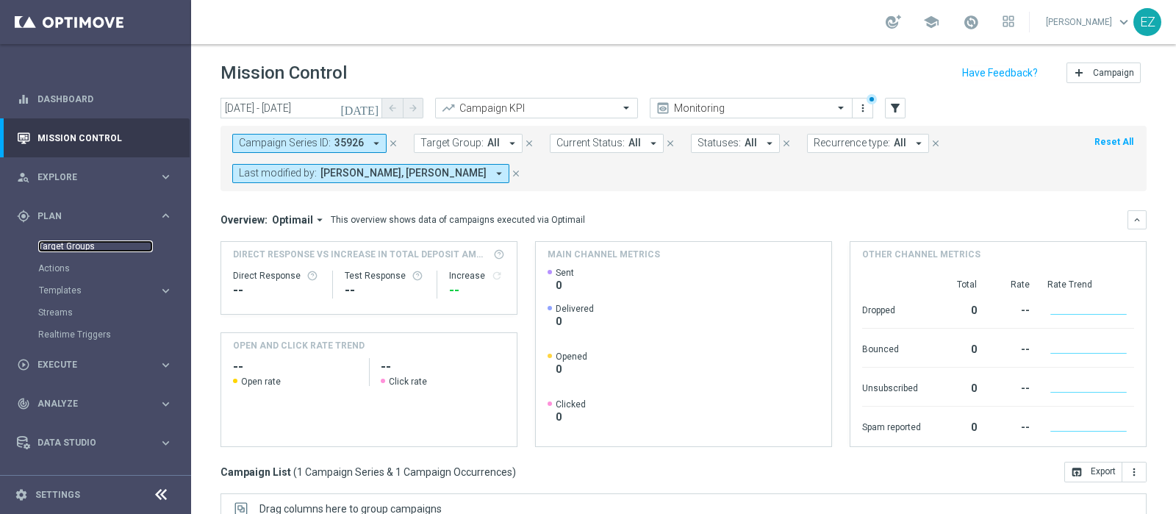
click at [60, 247] on link "Target Groups" at bounding box center [95, 246] width 115 height 12
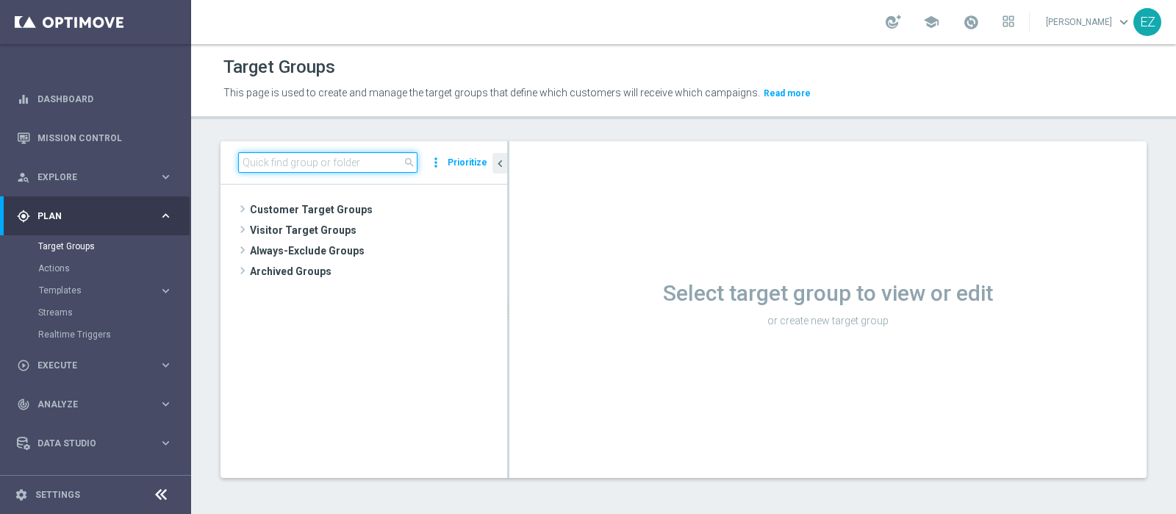
click at [358, 160] on input at bounding box center [327, 162] width 179 height 21
paste input "25.09 5€ CARING >=150 MTD MASTER"
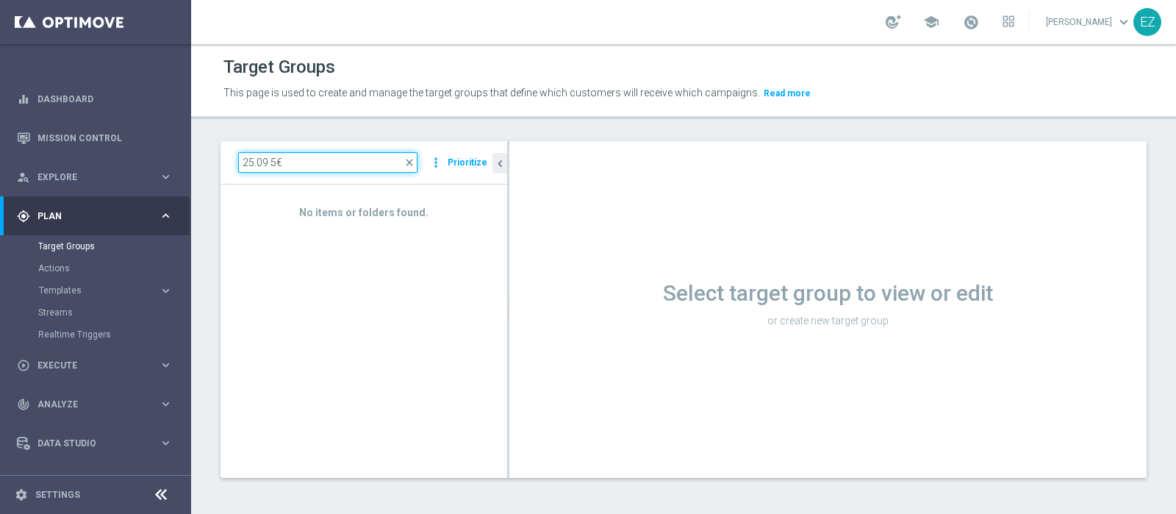
type input "25.09 5"
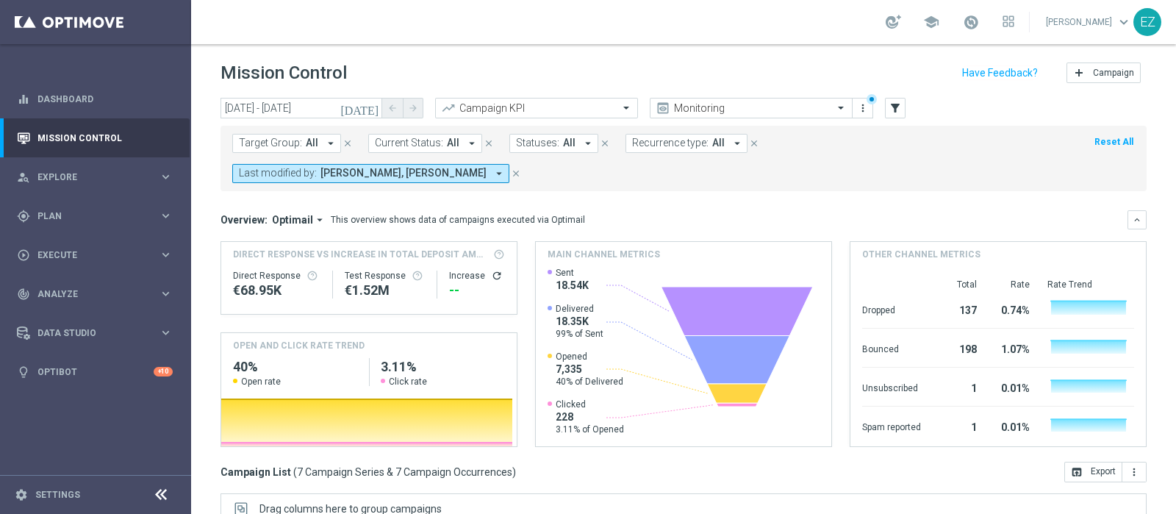
click at [373, 105] on icon "[DATE]" at bounding box center [360, 107] width 40 height 13
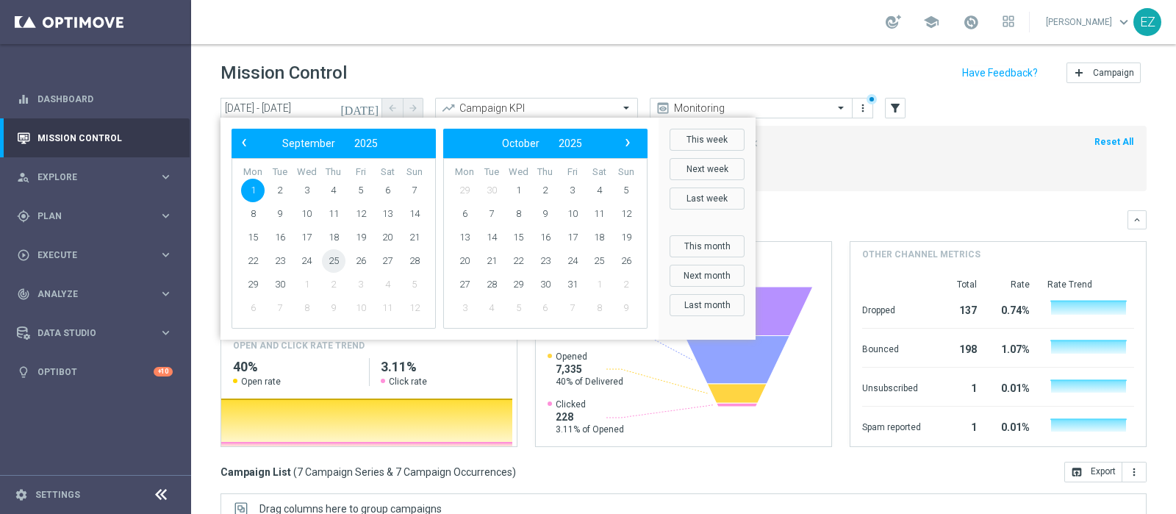
click at [326, 264] on span "25" at bounding box center [334, 261] width 24 height 24
click at [334, 262] on span "25" at bounding box center [334, 261] width 24 height 24
type input "[DATE] - [DATE]"
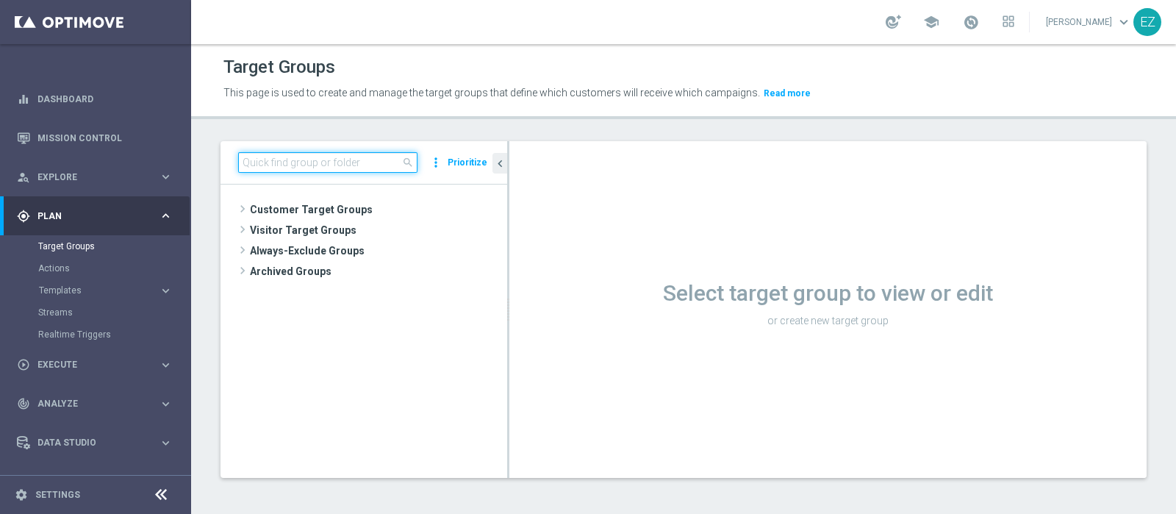
click at [299, 165] on input at bounding box center [327, 162] width 179 height 21
paste input "25.09 5€ CARING >=150 MTD MASTER"
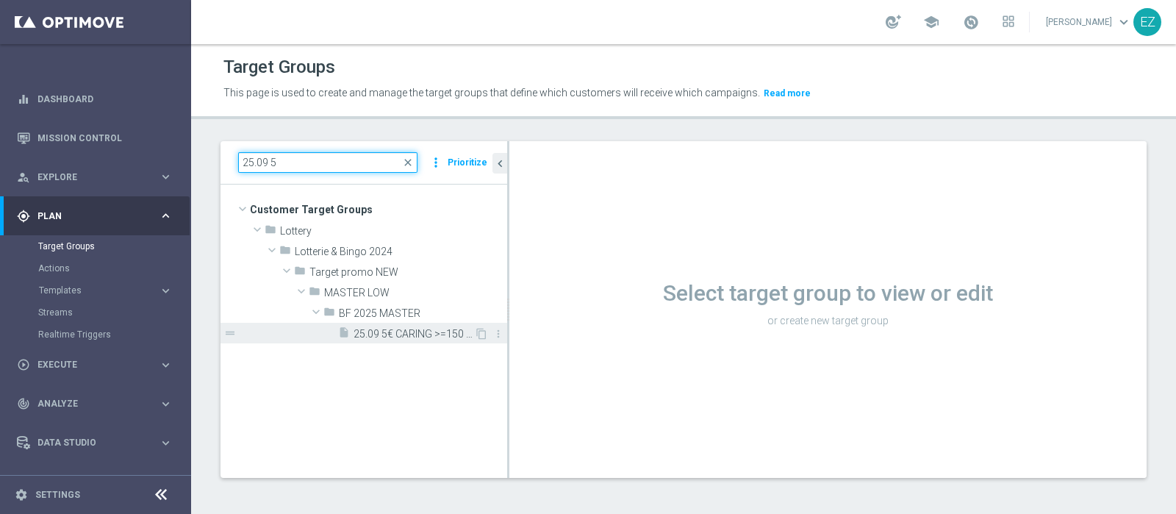
type input "25.09 5"
click at [387, 336] on span "25.09 5€ CARING >=150 MTD MASTER" at bounding box center [414, 334] width 121 height 12
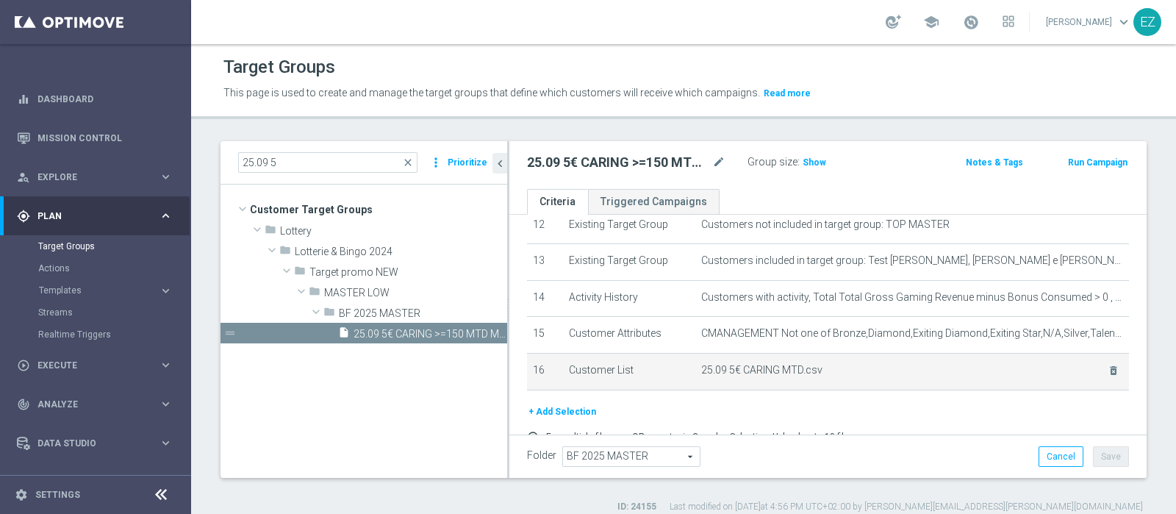
scroll to position [461, 0]
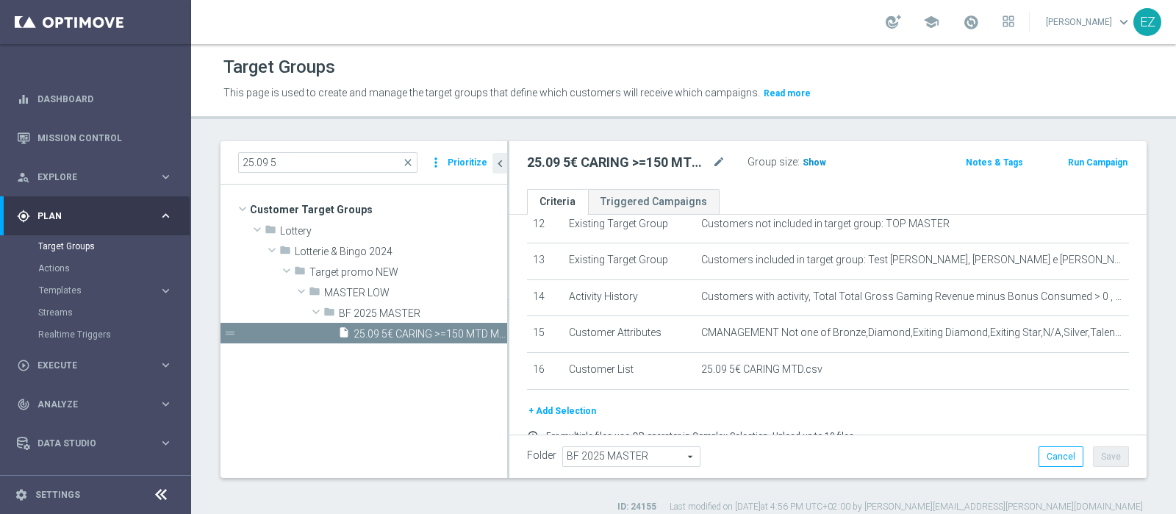
click at [809, 165] on span "Show" at bounding box center [815, 162] width 24 height 10
click at [1074, 161] on button "Run Campaign" at bounding box center [1098, 162] width 62 height 16
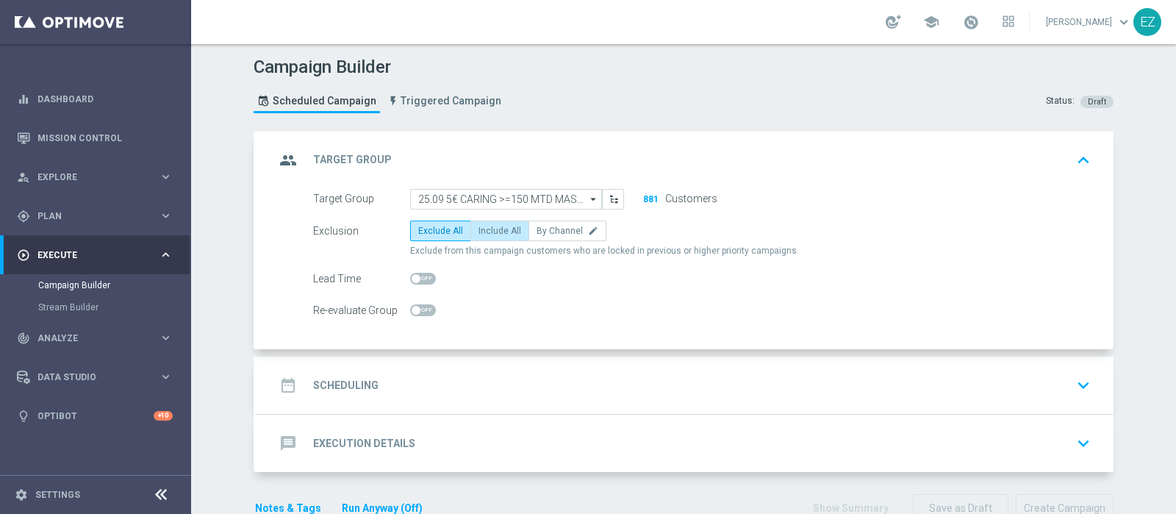
click at [492, 229] on span "Include All" at bounding box center [500, 231] width 43 height 10
click at [488, 229] on input "Include All" at bounding box center [484, 234] width 10 height 10
radio input "true"
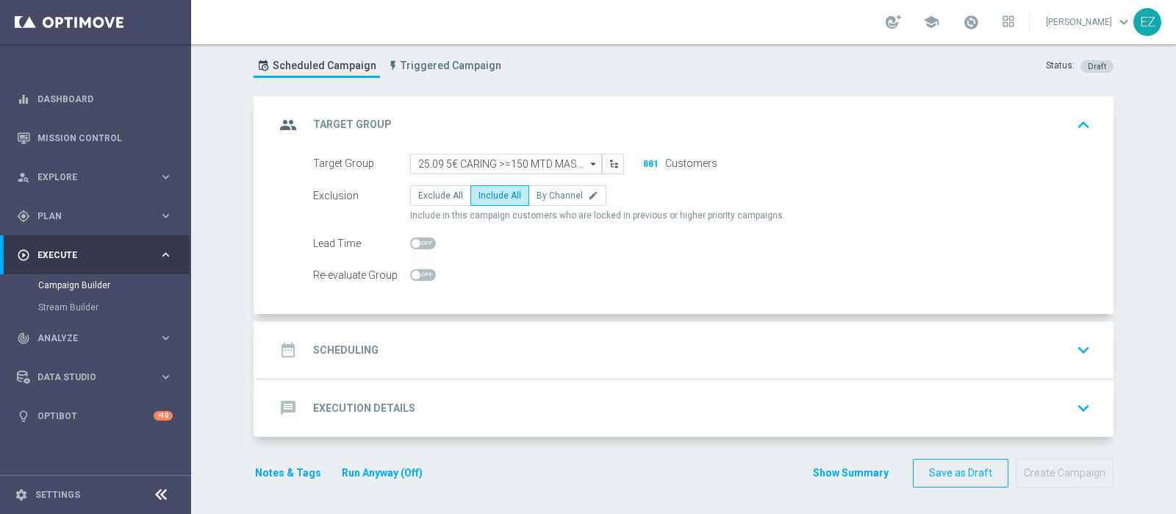
click at [373, 333] on div "date_range Scheduling keyboard_arrow_down" at bounding box center [685, 349] width 856 height 57
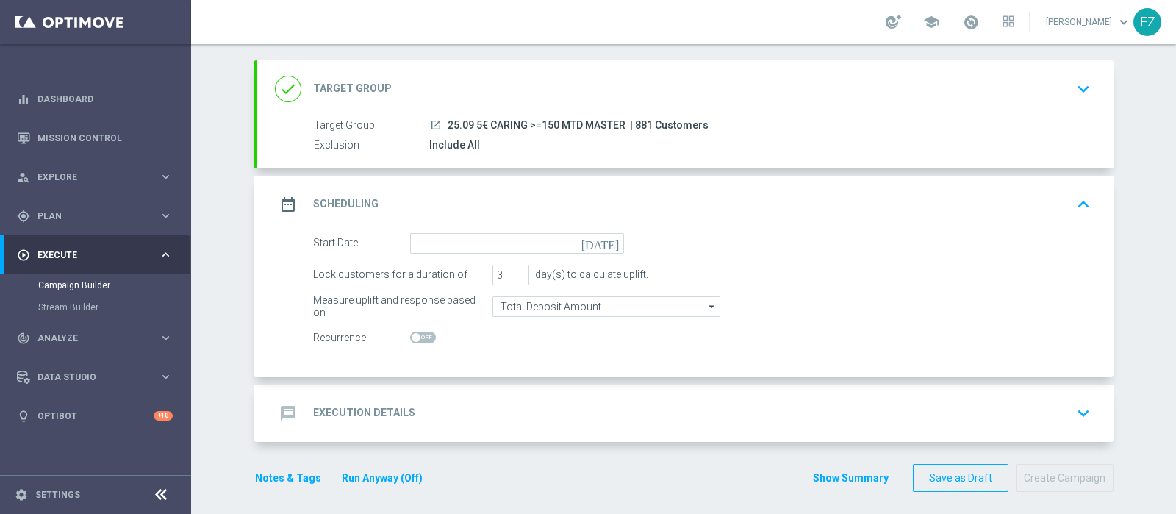
scroll to position [76, 0]
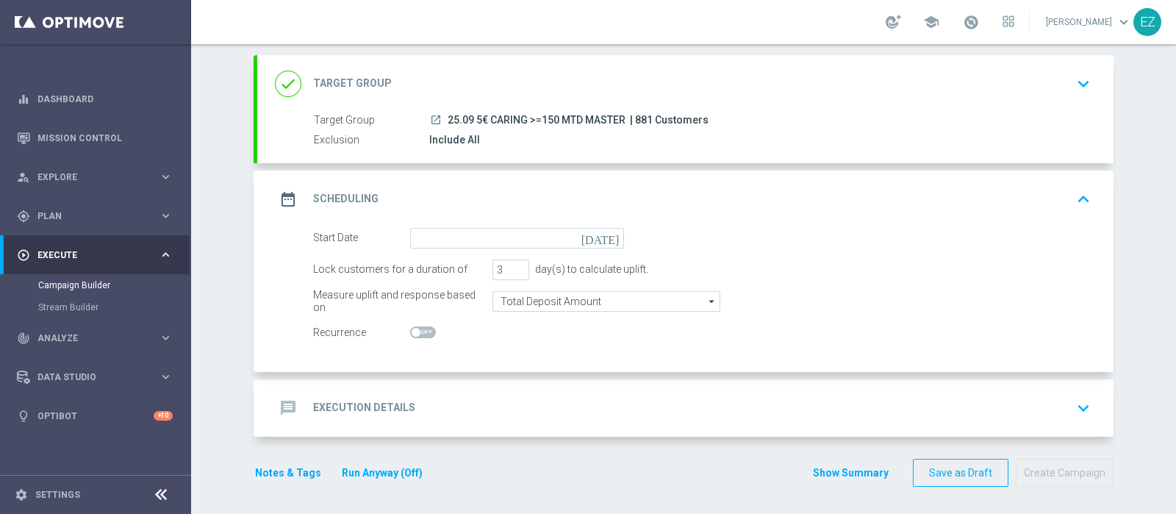
click at [601, 237] on icon "[DATE]" at bounding box center [602, 236] width 43 height 16
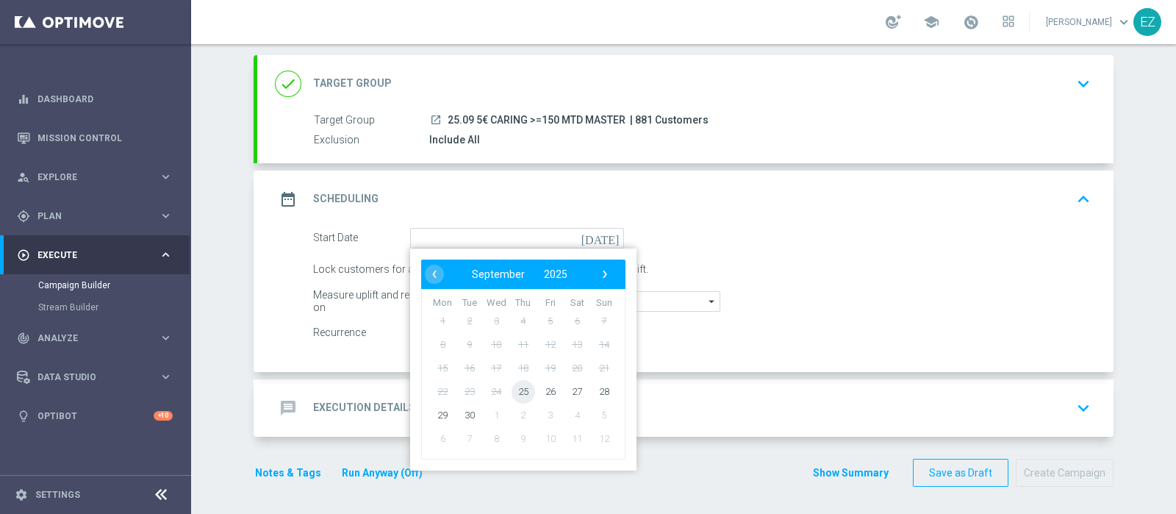
click at [512, 383] on span "25" at bounding box center [524, 391] width 24 height 24
type input "[DATE]"
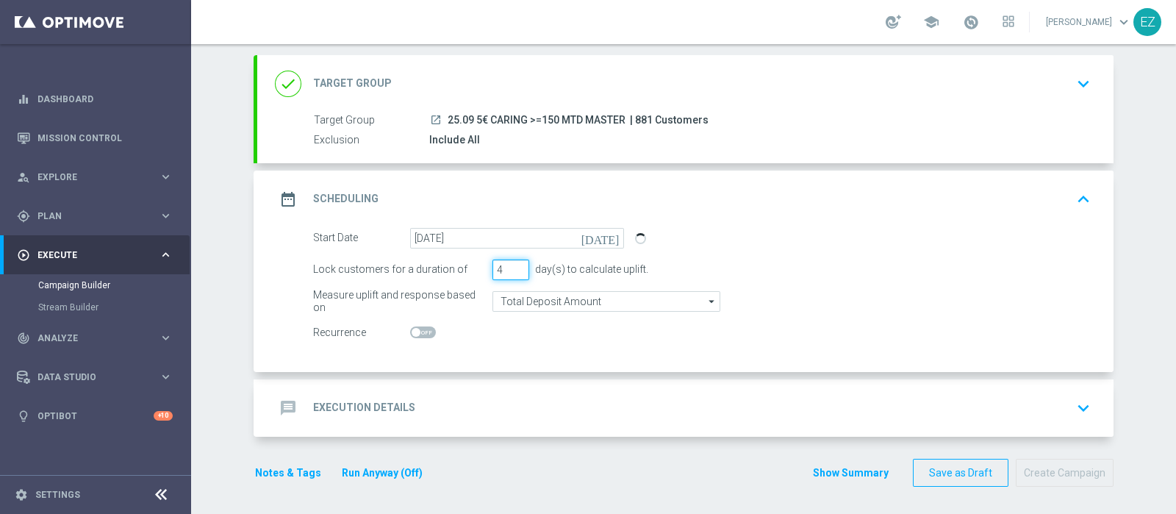
type input "4"
click at [512, 265] on input "4" at bounding box center [510, 269] width 37 height 21
click at [362, 404] on h2 "Execution Details" at bounding box center [364, 408] width 102 height 14
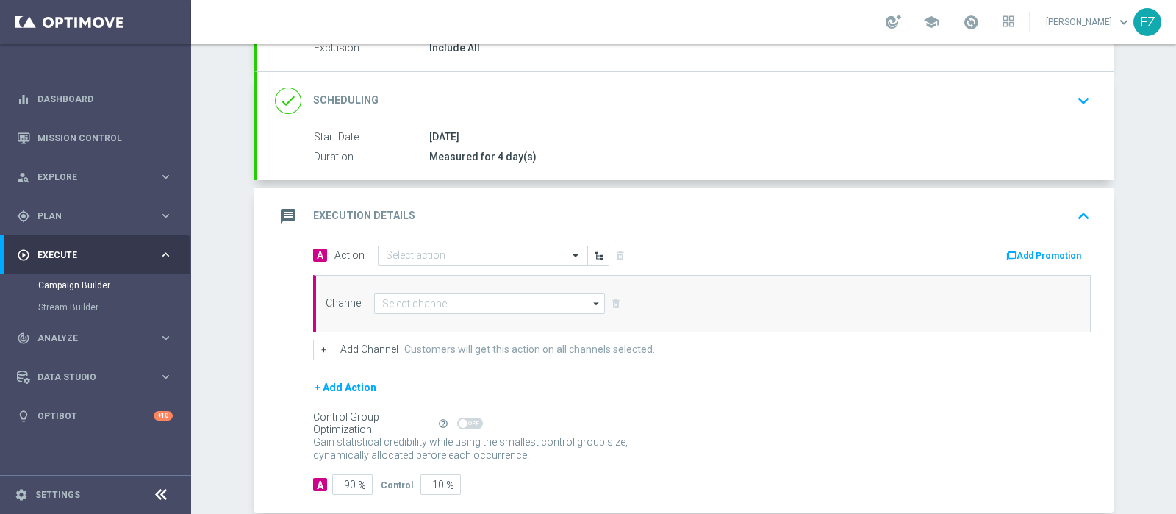
scroll to position [174, 0]
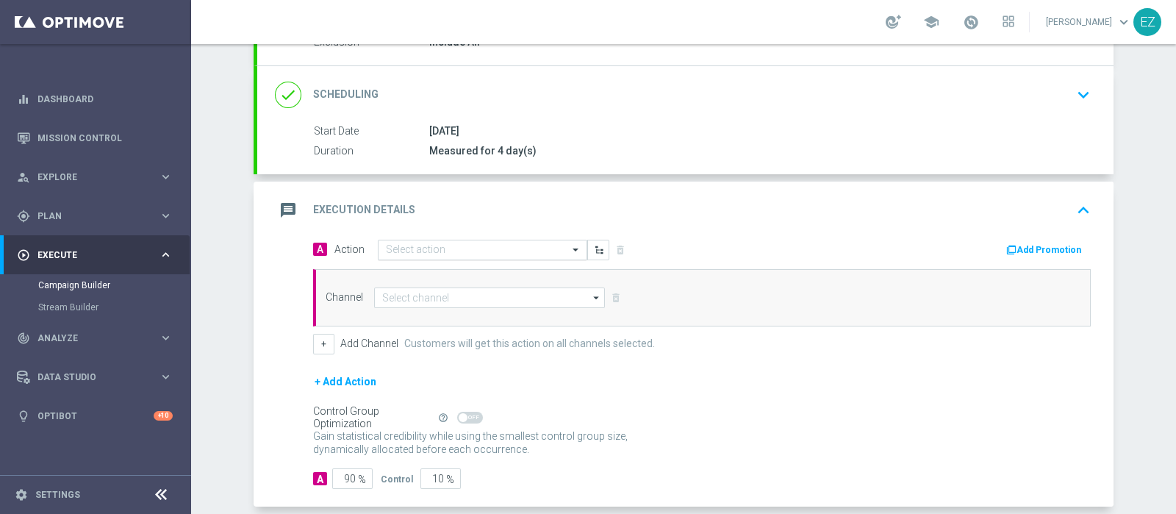
click at [489, 244] on input "text" at bounding box center [468, 250] width 164 height 12
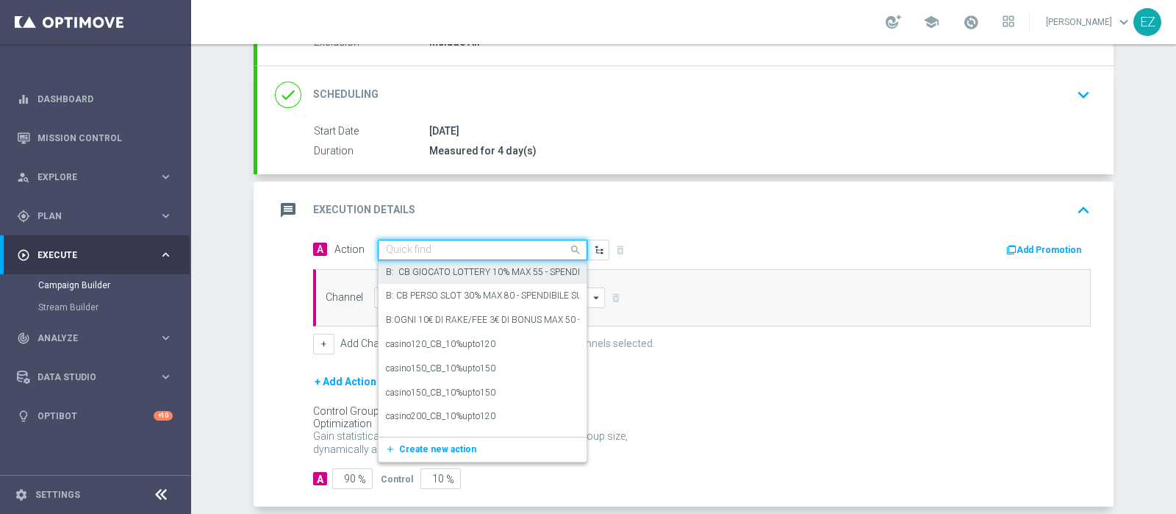
paste input "Lotterie_BF_5€"
type input "Lotterie_BF_5€"
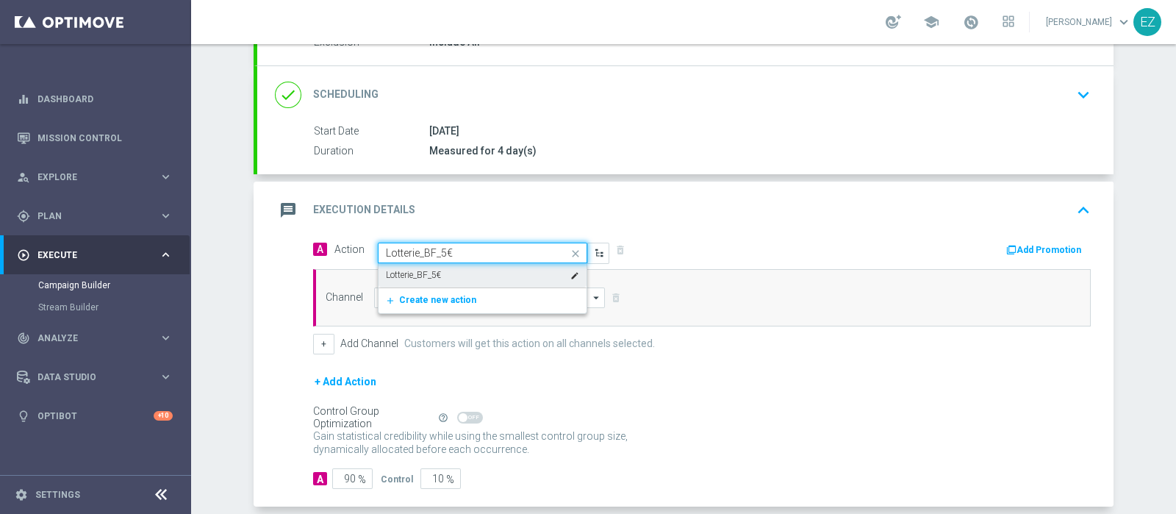
drag, startPoint x: 437, startPoint y: 279, endPoint x: 500, endPoint y: 273, distance: 62.8
click at [437, 280] on div "Lotterie_BF_5€ edit" at bounding box center [482, 275] width 193 height 24
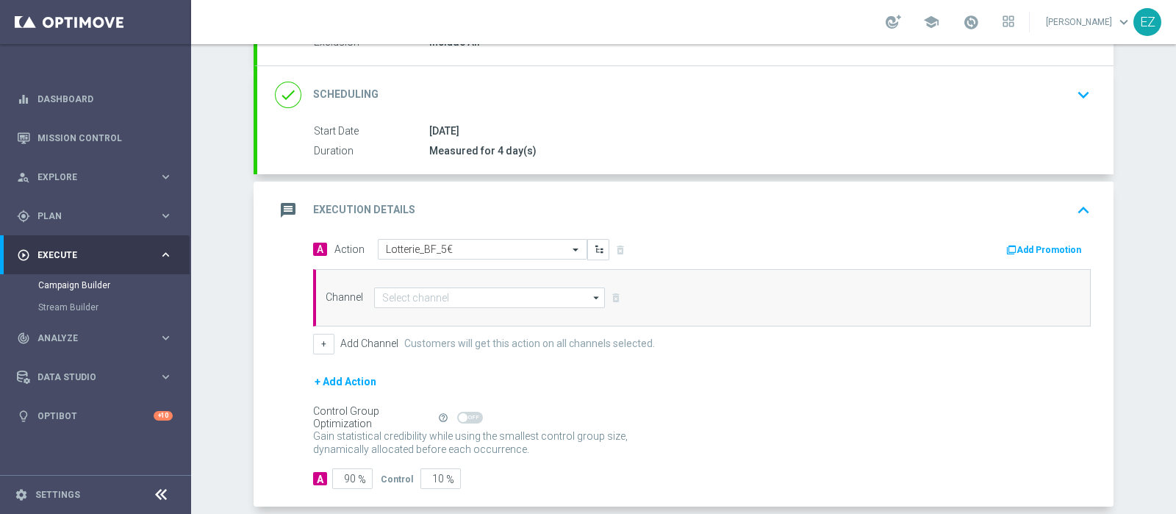
click at [1051, 244] on button "Add Promotion" at bounding box center [1046, 250] width 82 height 16
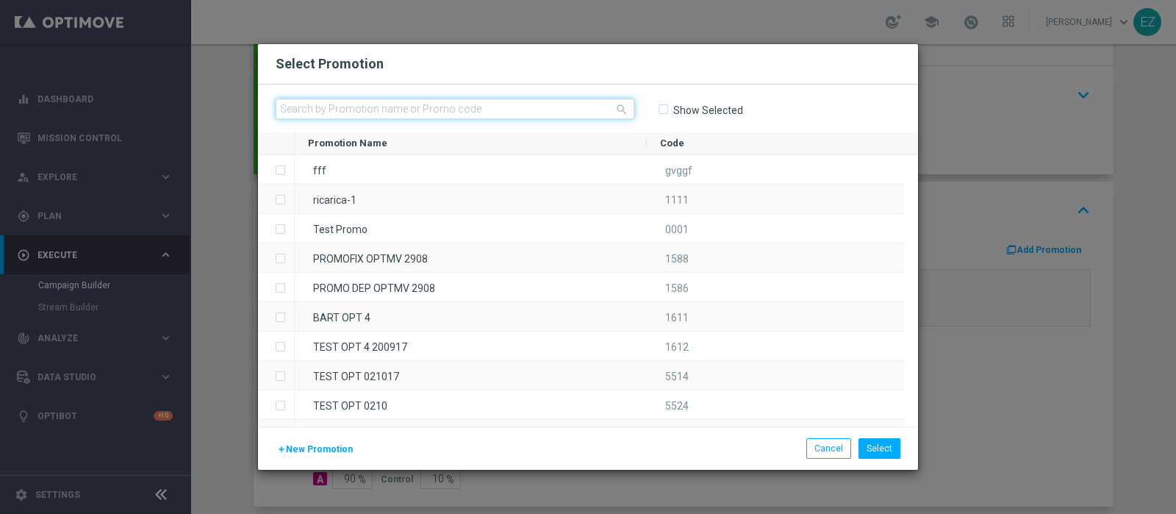
click at [451, 103] on input "text" at bounding box center [455, 108] width 359 height 21
paste input "Lotterie_BF_5€"
type input "Lotterie_BF_5€"
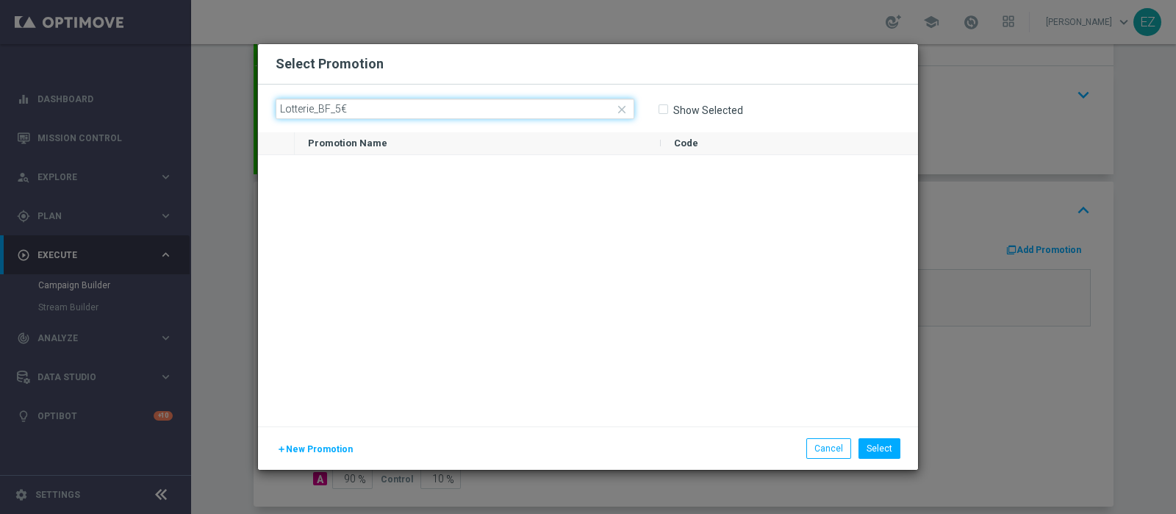
drag, startPoint x: 451, startPoint y: 103, endPoint x: 155, endPoint y: 117, distance: 296.6
click at [155, 117] on modal-container "Select Promotion close Lotterie_BF_5€ Show Selected Promotion Name Code to" at bounding box center [588, 257] width 1176 height 514
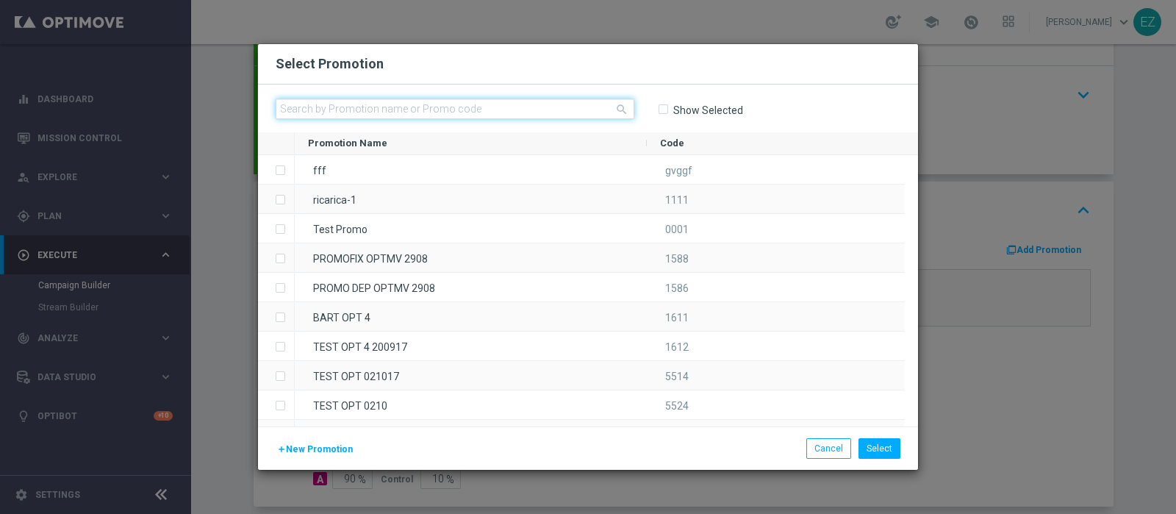
click at [448, 107] on input "text" at bounding box center [455, 108] width 359 height 21
paste input "2509 REGALOPERTE LOT"
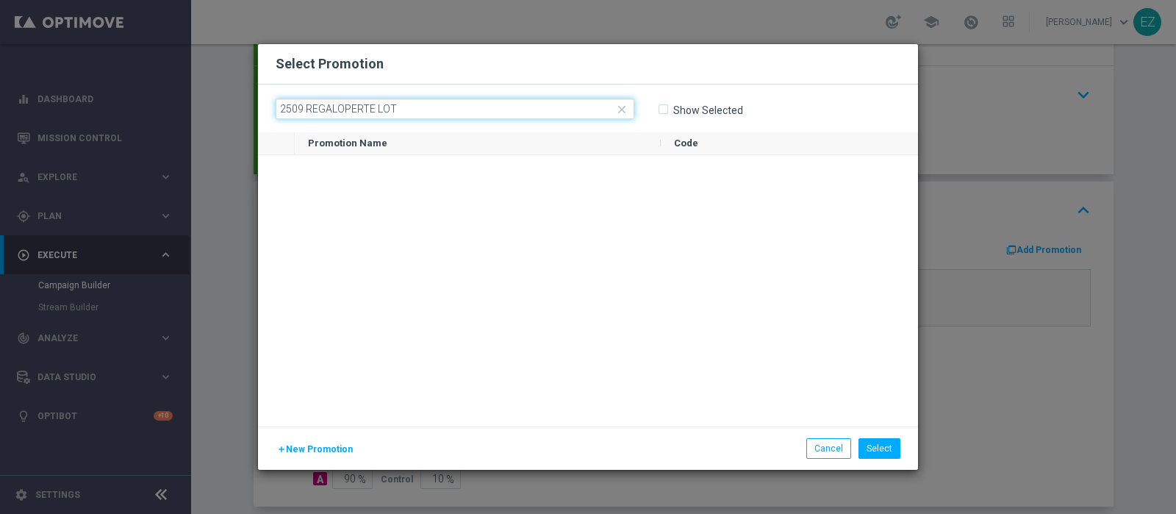
drag, startPoint x: 470, startPoint y: 113, endPoint x: 218, endPoint y: 101, distance: 253.2
click at [218, 101] on modal-container "Select Promotion close 2509 REGALOPERTE LOT Show Selected Promotion Name Code" at bounding box center [588, 257] width 1176 height 514
paste input "37706"
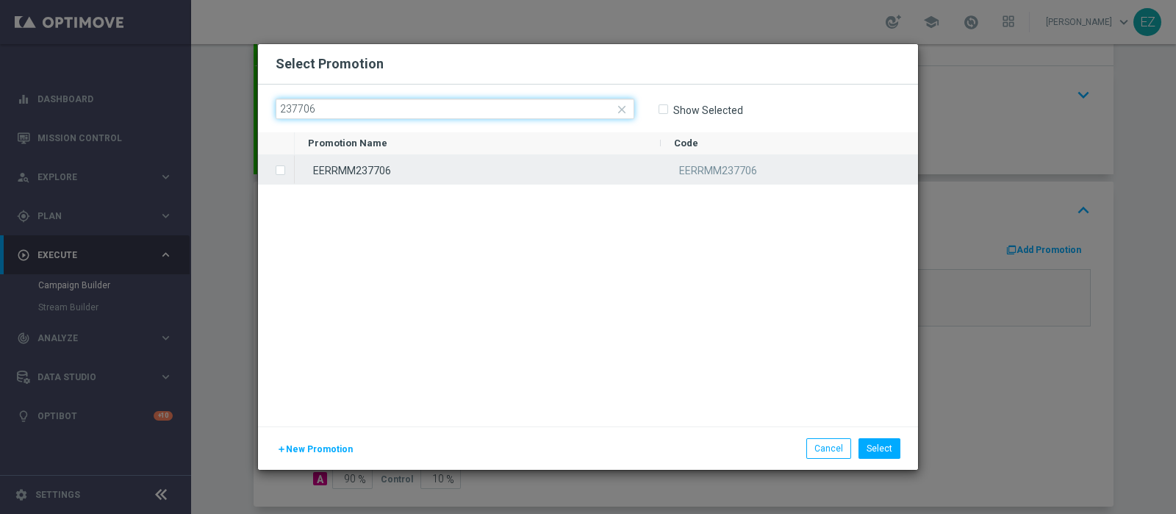
type input "237706"
drag, startPoint x: 323, startPoint y: 174, endPoint x: 397, endPoint y: 232, distance: 94.3
click at [323, 173] on div "EERRMM237706" at bounding box center [478, 169] width 366 height 29
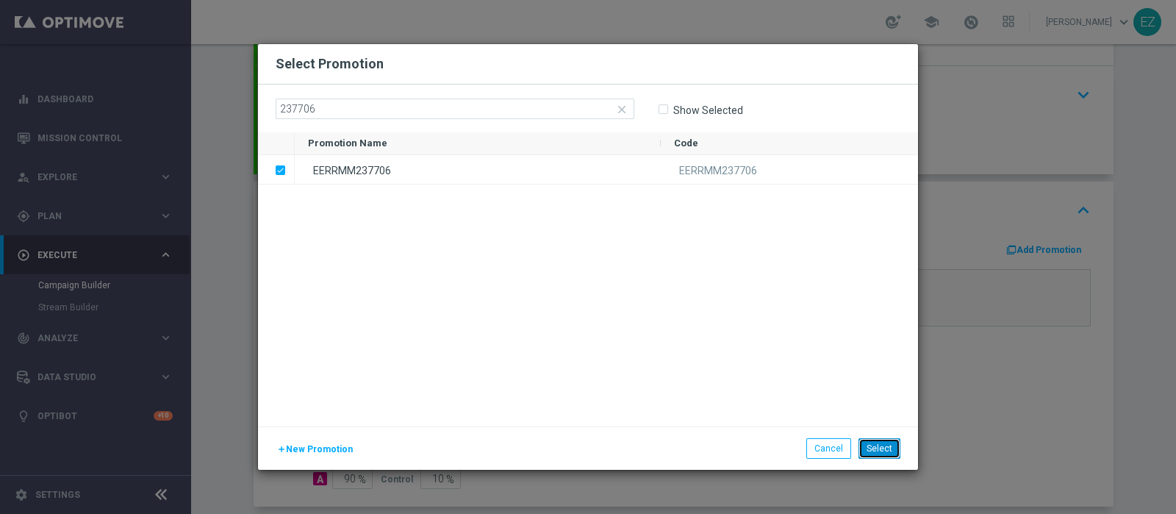
click at [873, 443] on button "Select" at bounding box center [880, 448] width 42 height 21
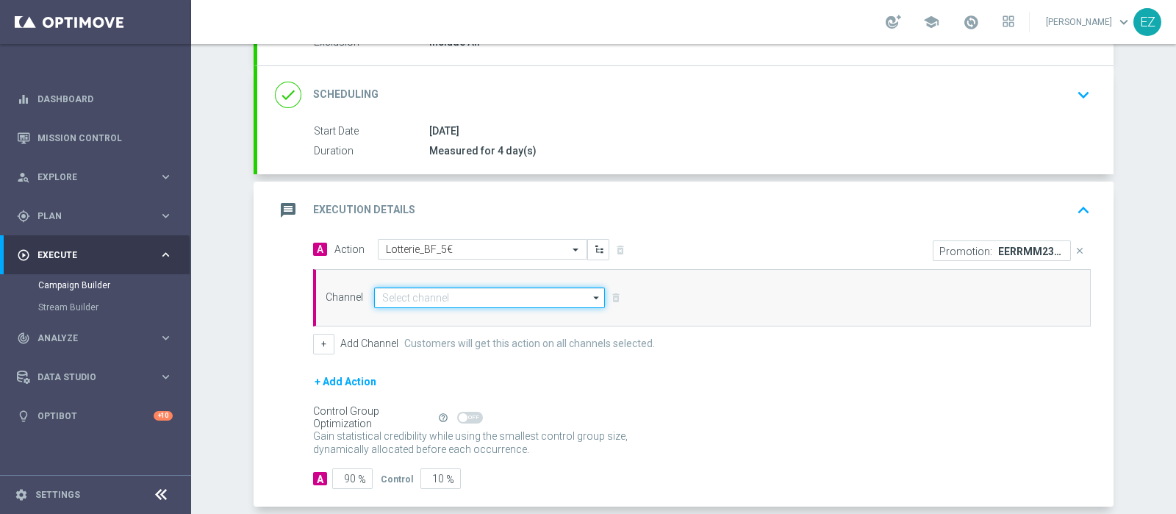
click at [488, 293] on input at bounding box center [489, 297] width 231 height 21
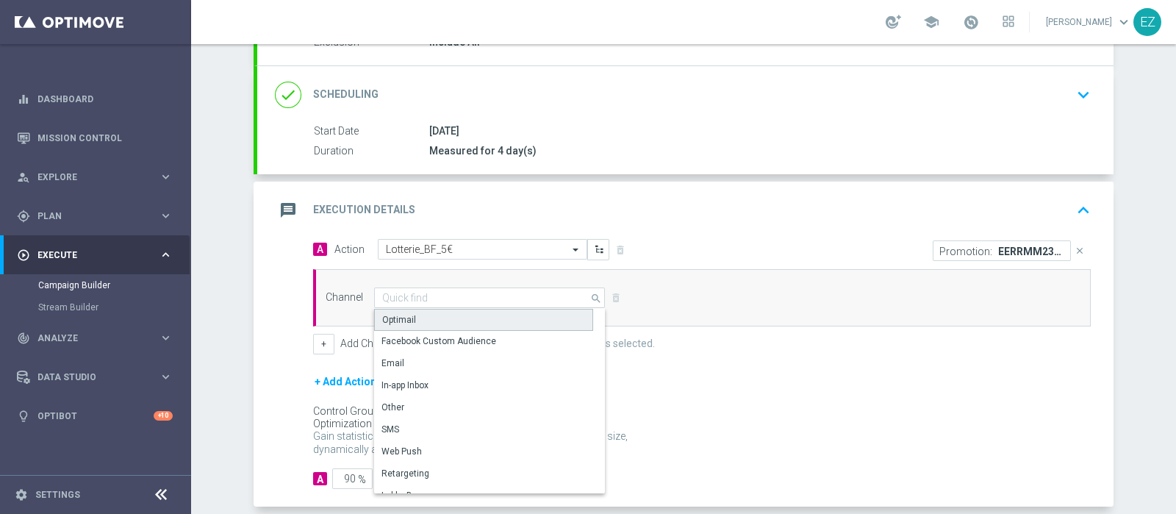
click at [470, 322] on div "Optimail" at bounding box center [483, 320] width 219 height 22
type input "Optimail"
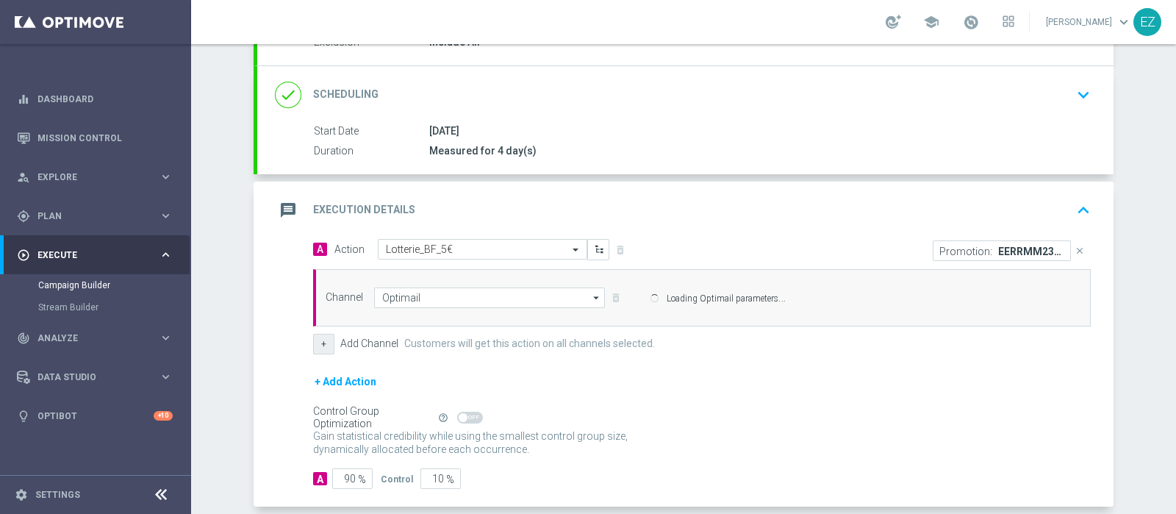
click at [315, 308] on div "Channel Optimail Optimail arrow_drop_down Show Selected 0 of 20 Optimail" at bounding box center [699, 297] width 769 height 21
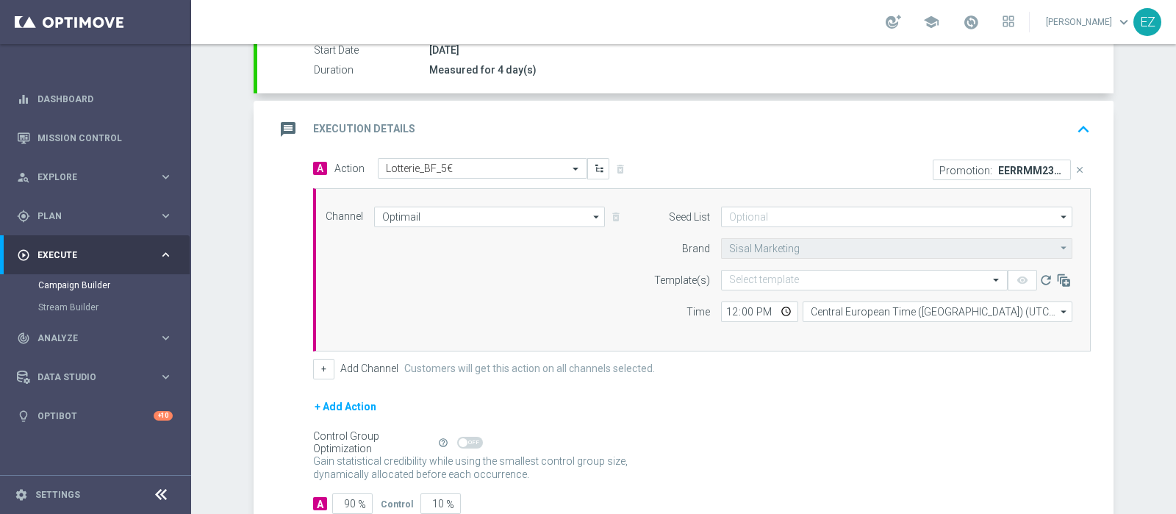
scroll to position [258, 0]
click at [314, 373] on button "+" at bounding box center [323, 366] width 21 height 21
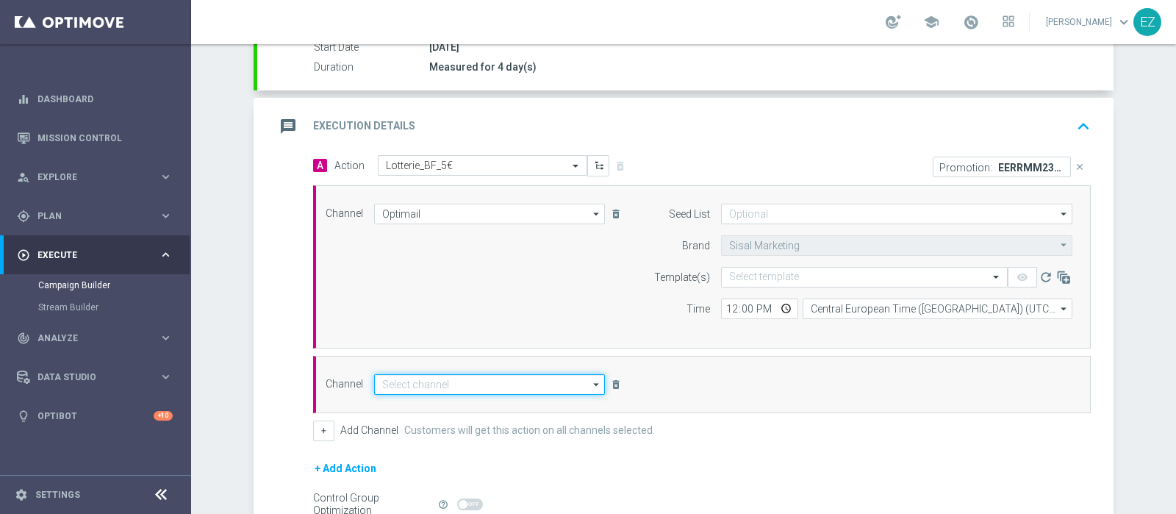
click at [409, 377] on input at bounding box center [489, 384] width 231 height 21
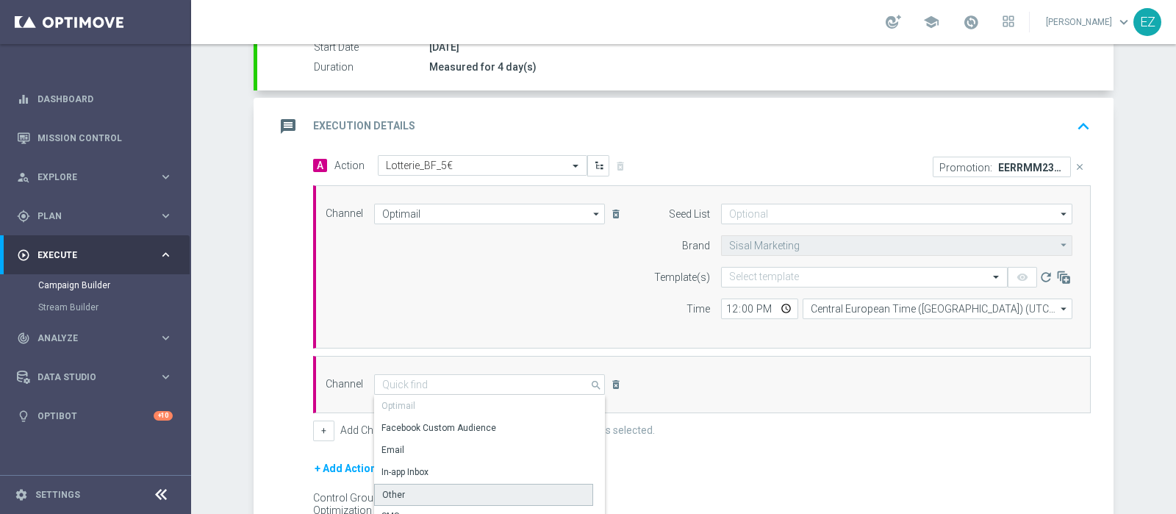
click at [409, 492] on div "Other" at bounding box center [483, 495] width 219 height 22
type input "Other"
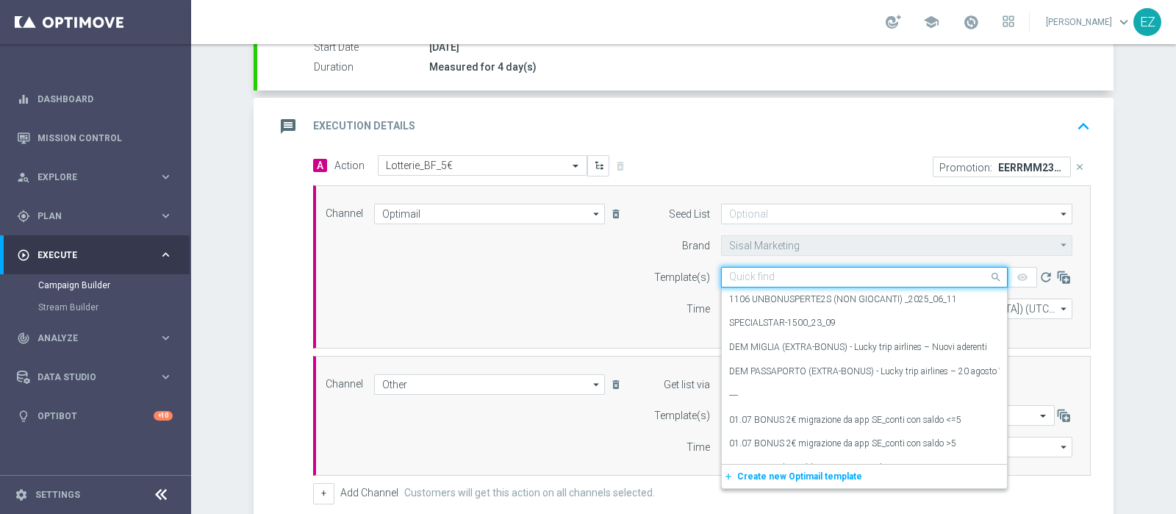
click at [805, 276] on input "text" at bounding box center [849, 277] width 241 height 12
paste input "2509 REGALOPERTE LOT"
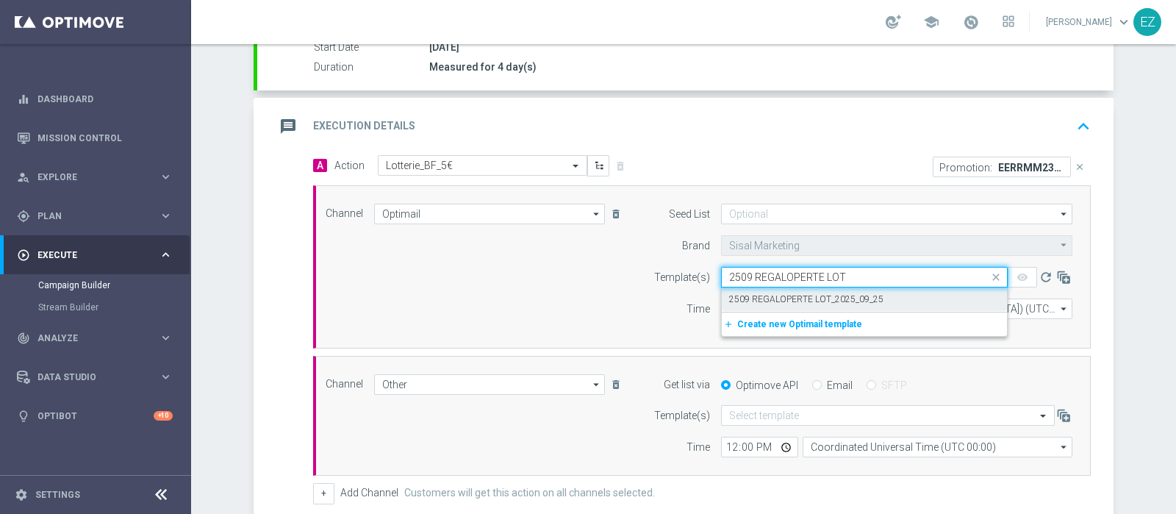
click at [816, 296] on label "2509 REGALOPERTE LOT_2025_09_25" at bounding box center [806, 299] width 154 height 12
type input "2509 REGALOPERTE LOT"
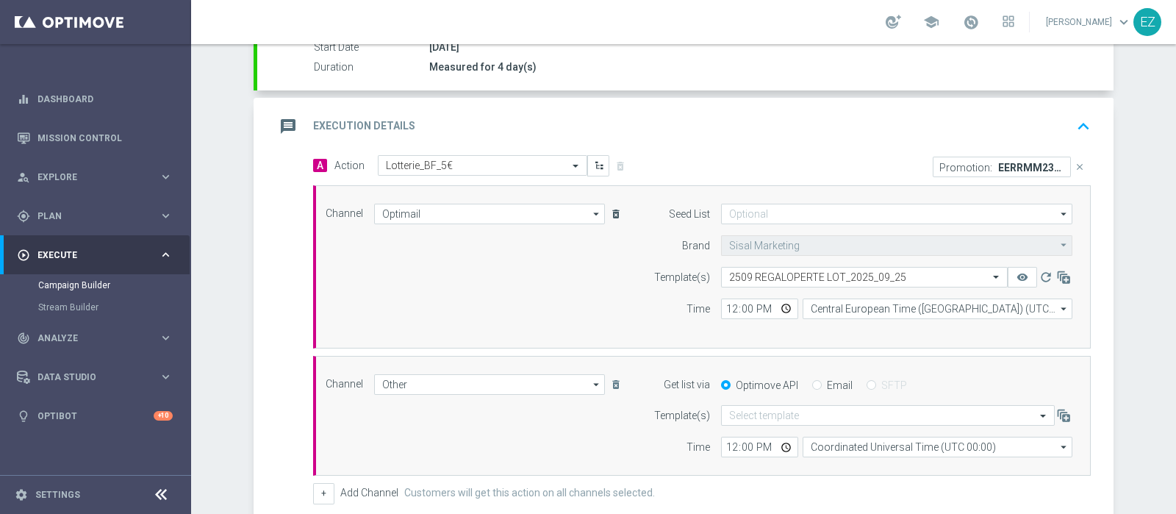
click at [614, 211] on icon "delete_forever" at bounding box center [616, 214] width 12 height 12
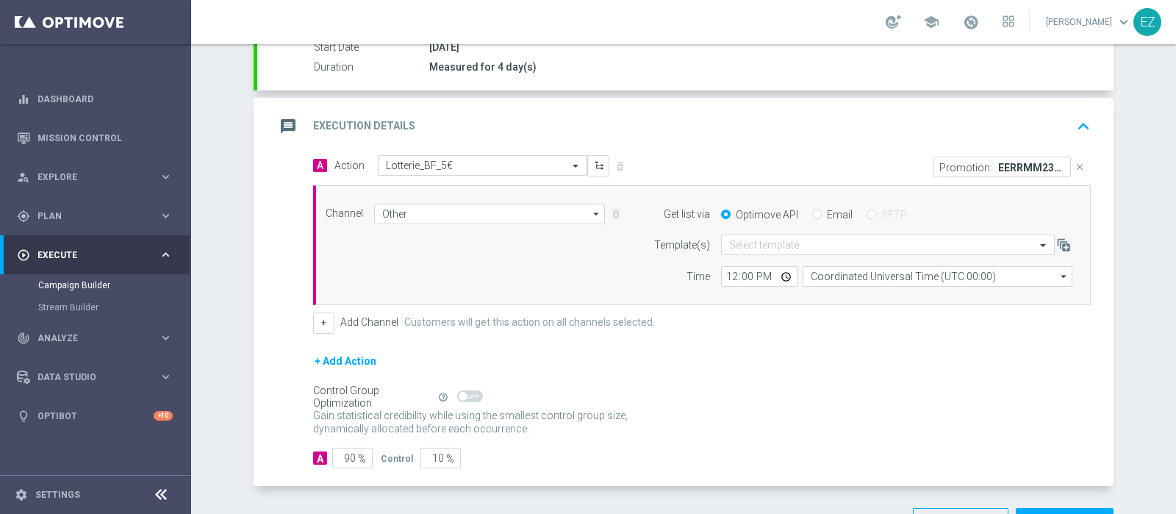
click at [812, 211] on input "Email" at bounding box center [817, 216] width 10 height 10
radio input "true"
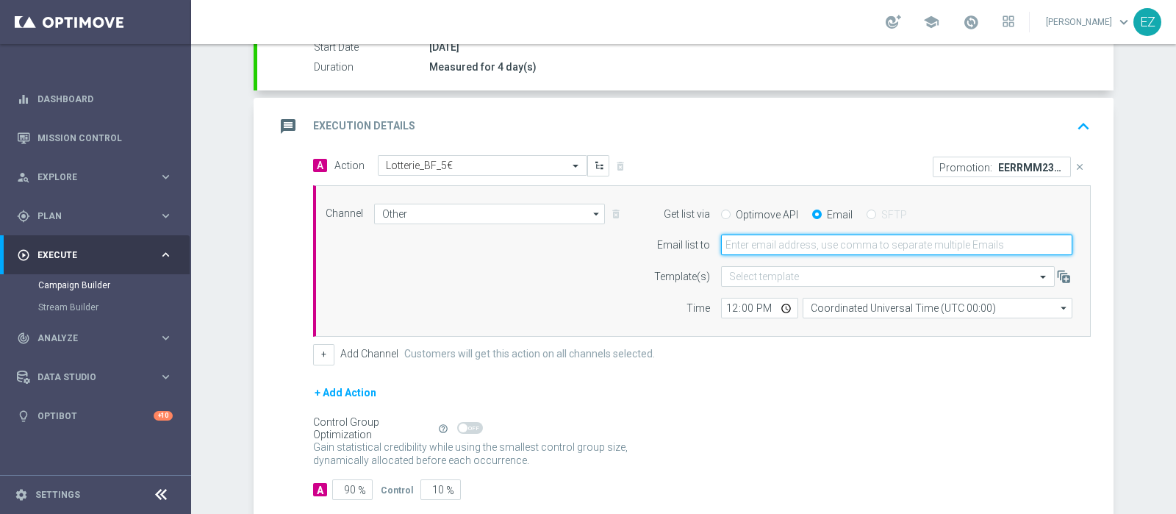
click at [782, 243] on input "email" at bounding box center [896, 244] width 351 height 21
type input "[PERSON_NAME][EMAIL_ADDRESS][PERSON_NAME][DOMAIN_NAME]"
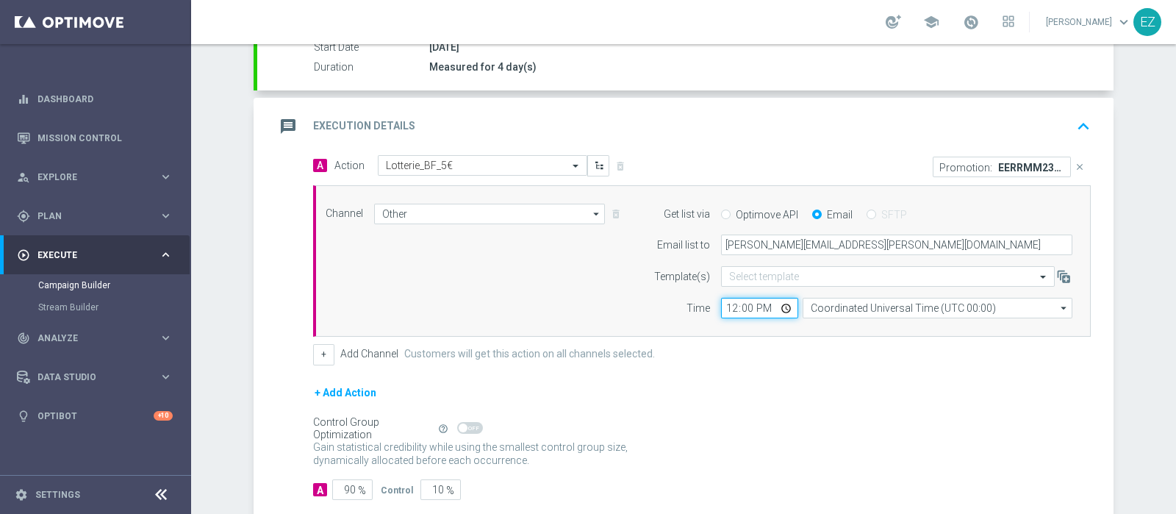
click at [721, 309] on input "12:00" at bounding box center [759, 308] width 77 height 21
type input "18:00"
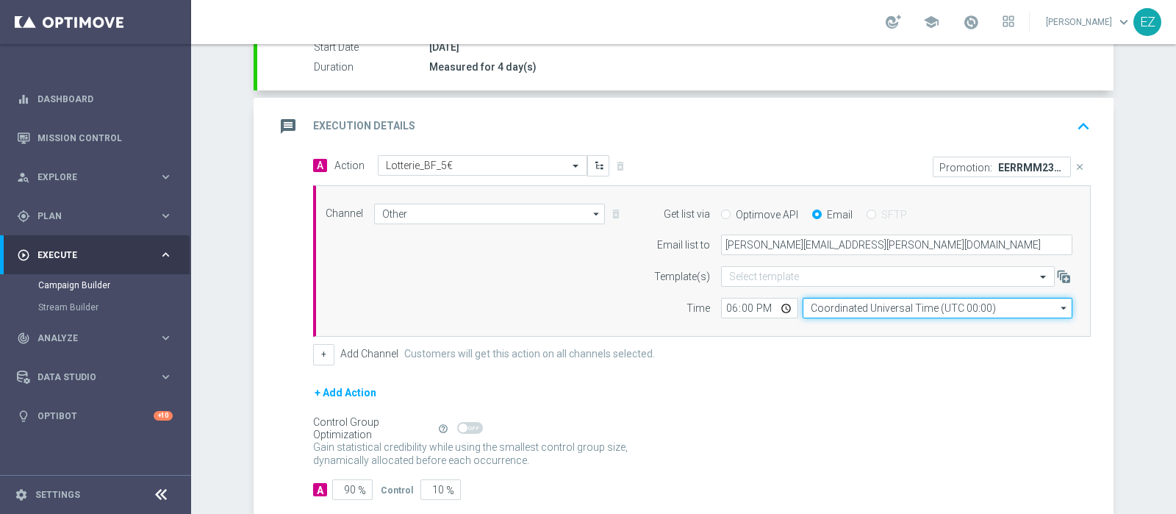
click at [837, 305] on input "Coordinated Universal Time (UTC 00:00)" at bounding box center [938, 308] width 270 height 21
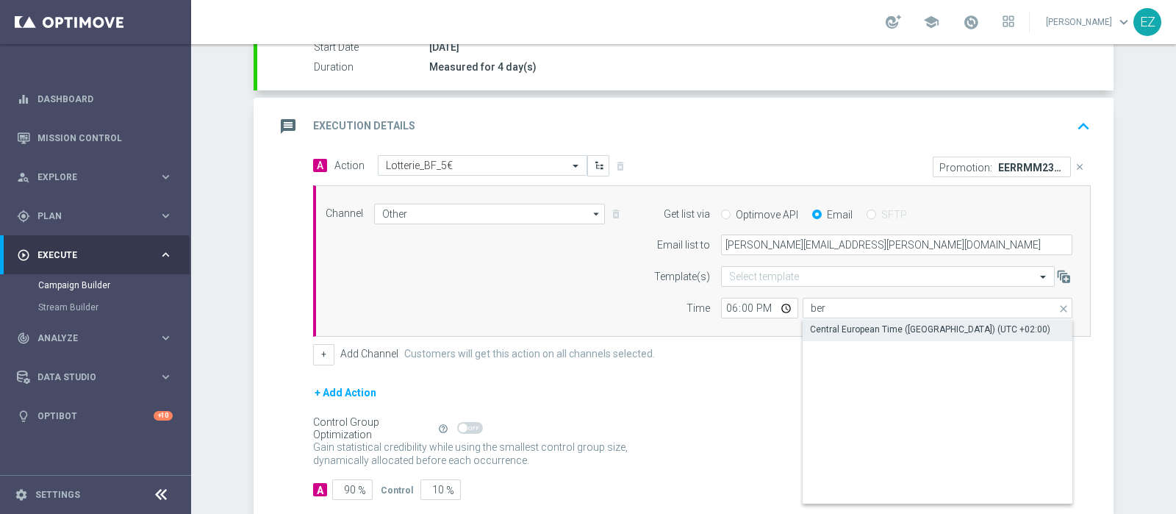
click at [839, 320] on div "Central European Time ([GEOGRAPHIC_DATA]) (UTC +02:00)" at bounding box center [938, 329] width 271 height 21
type input "Central European Time ([GEOGRAPHIC_DATA]) (UTC +02:00)"
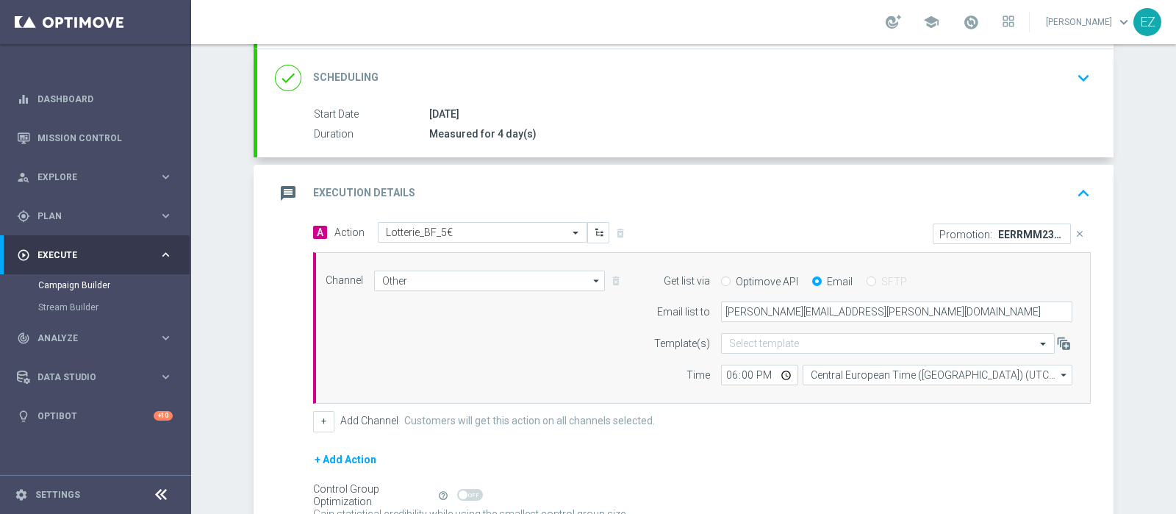
scroll to position [323, 0]
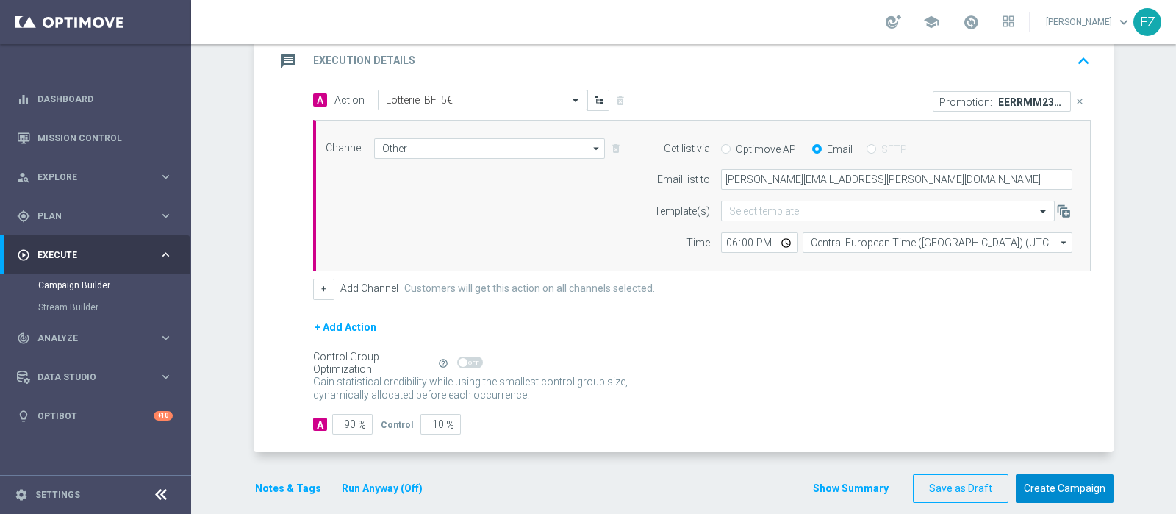
click at [1088, 487] on button "Create Campaign" at bounding box center [1065, 488] width 98 height 29
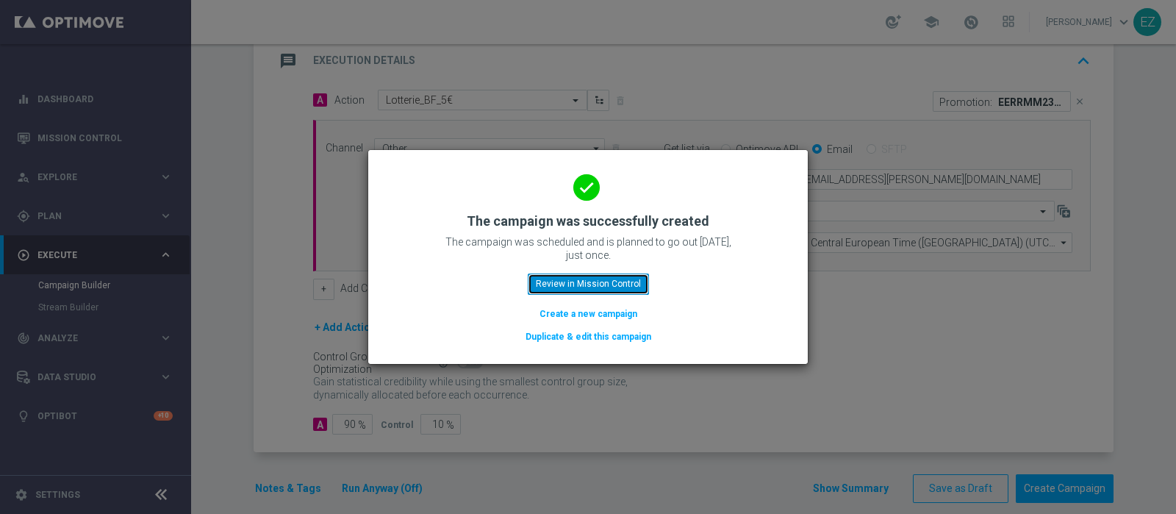
drag, startPoint x: 548, startPoint y: 282, endPoint x: 594, endPoint y: 4, distance: 281.7
click at [548, 281] on button "Review in Mission Control" at bounding box center [588, 283] width 121 height 21
